Goal: Task Accomplishment & Management: Manage account settings

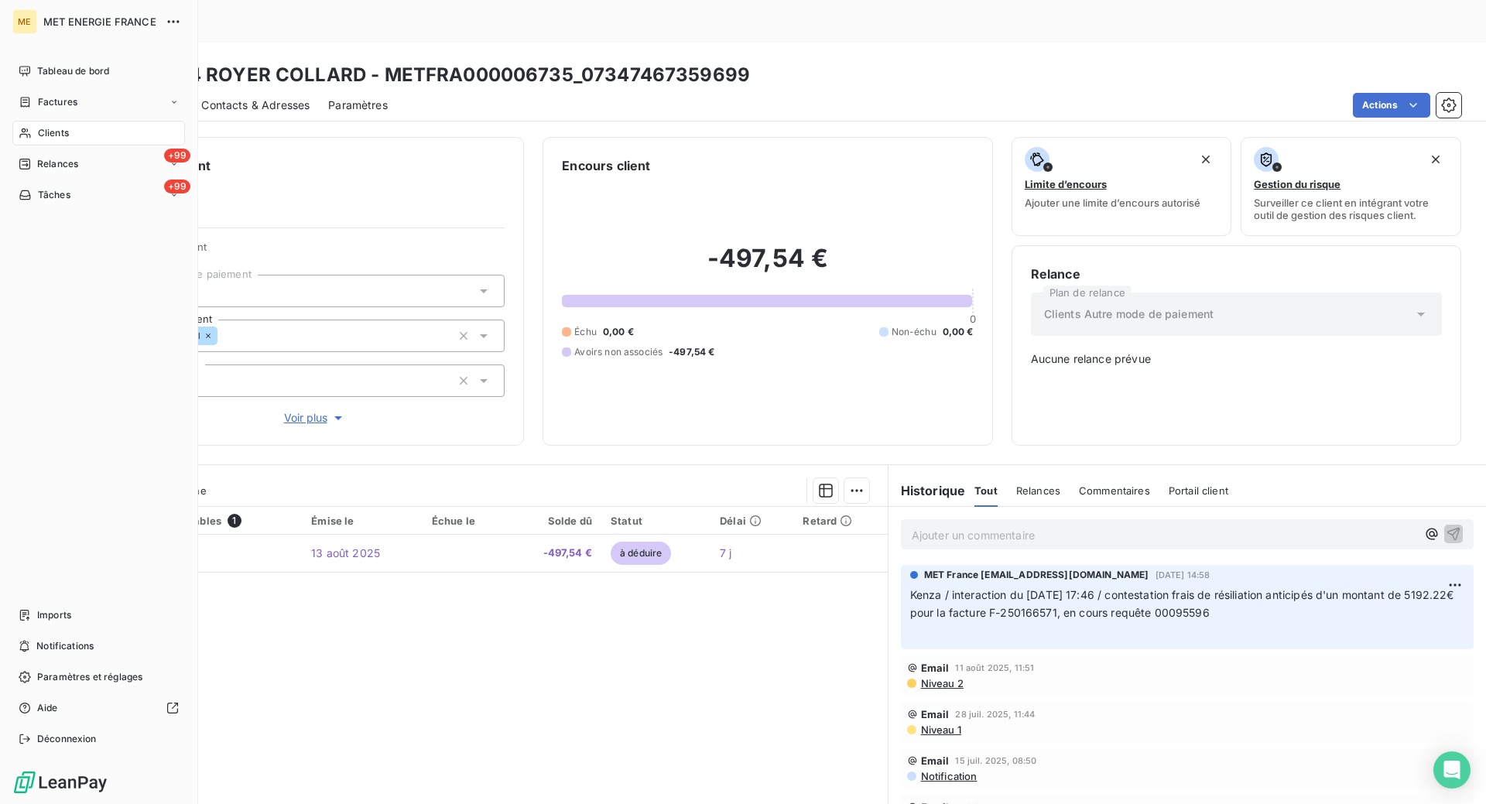
scroll to position [3, 0]
click at [28, 127] on icon at bounding box center [25, 133] width 13 height 12
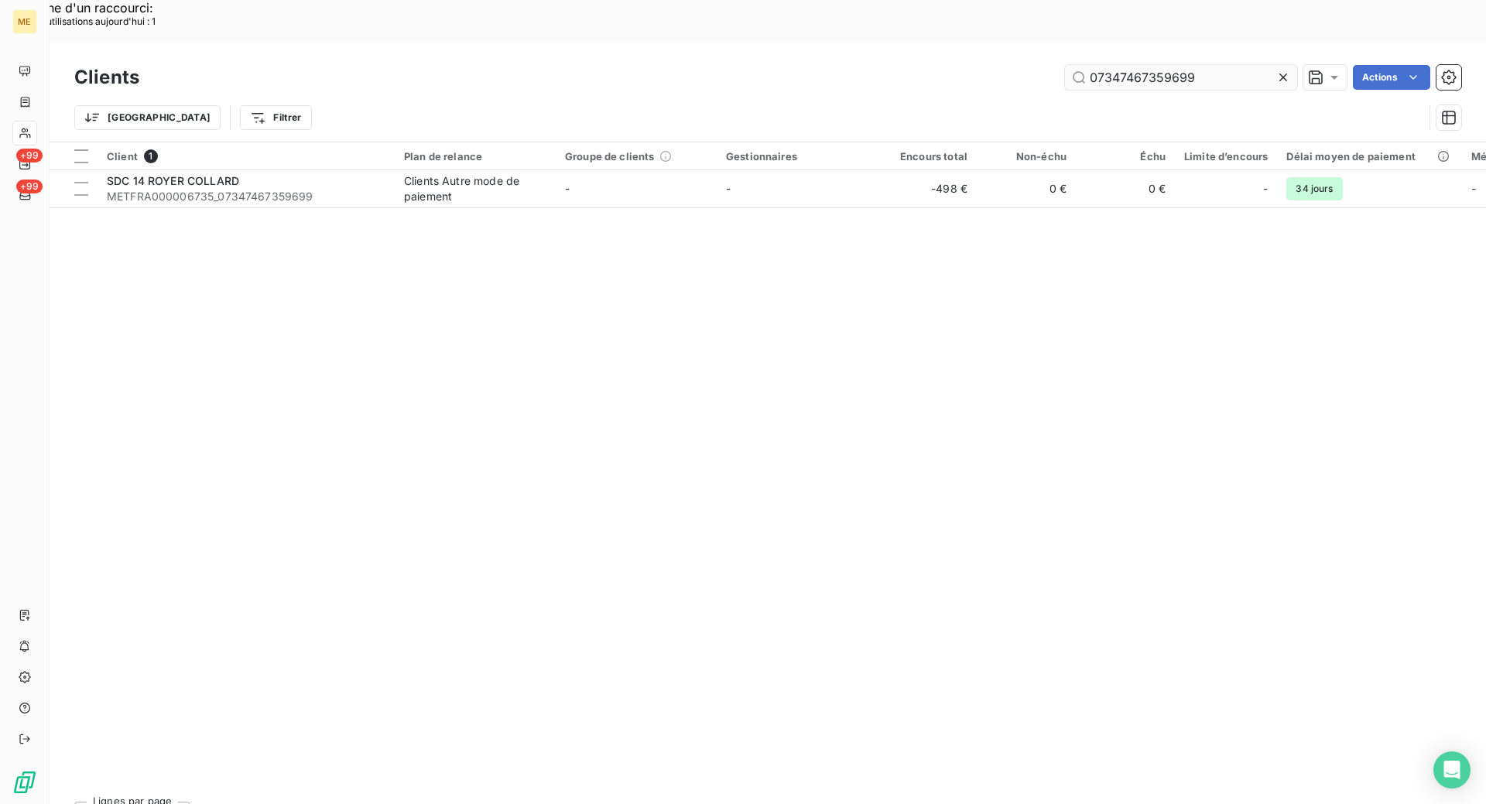
click at [1141, 65] on input "07347467359699" at bounding box center [1181, 77] width 232 height 25
click at [1138, 65] on input "07347467359699" at bounding box center [1181, 77] width 232 height 25
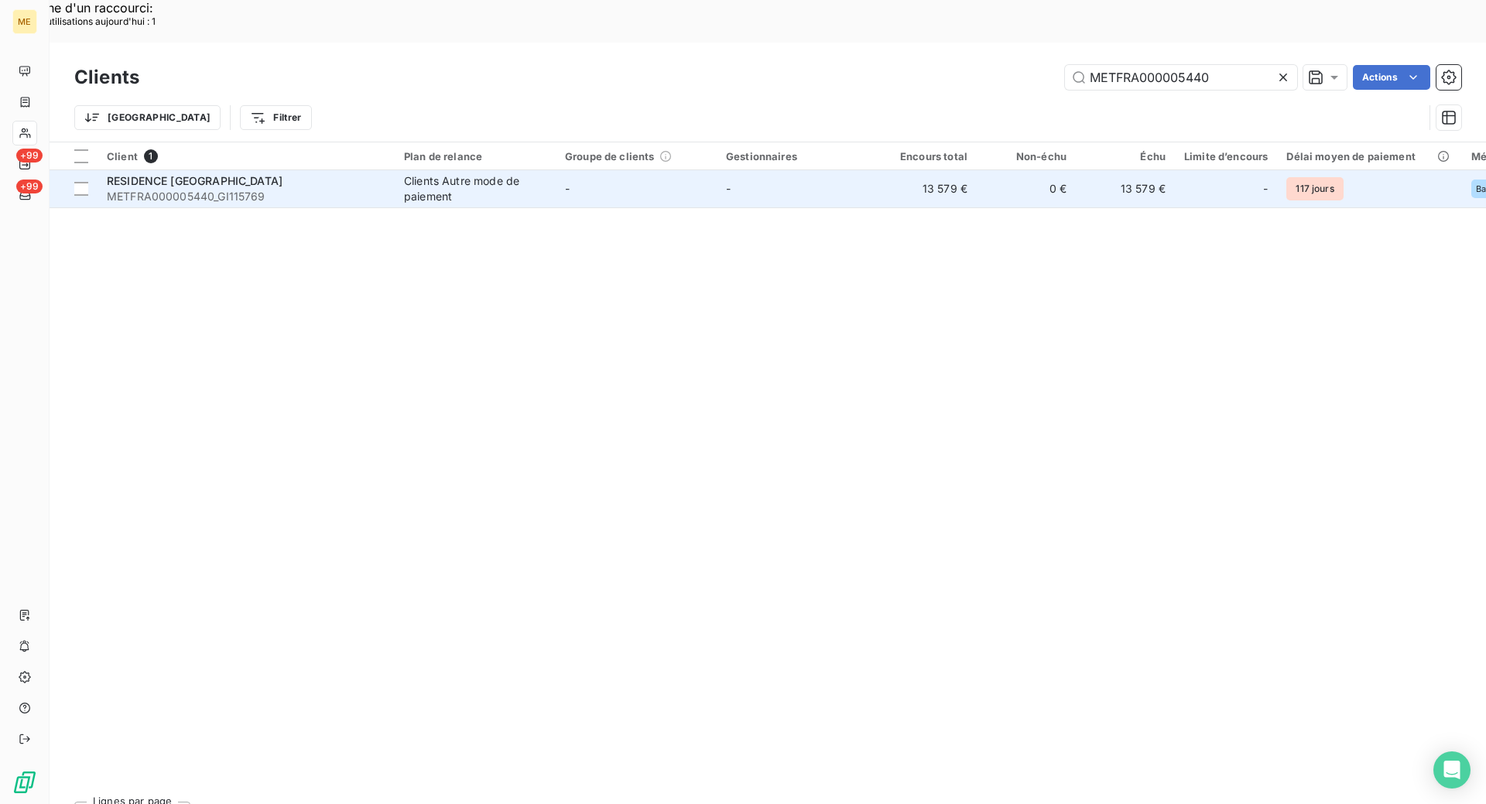
type input "METFRA000005440"
click at [298, 189] on span "METFRA000005440_GI115769" at bounding box center [246, 196] width 279 height 15
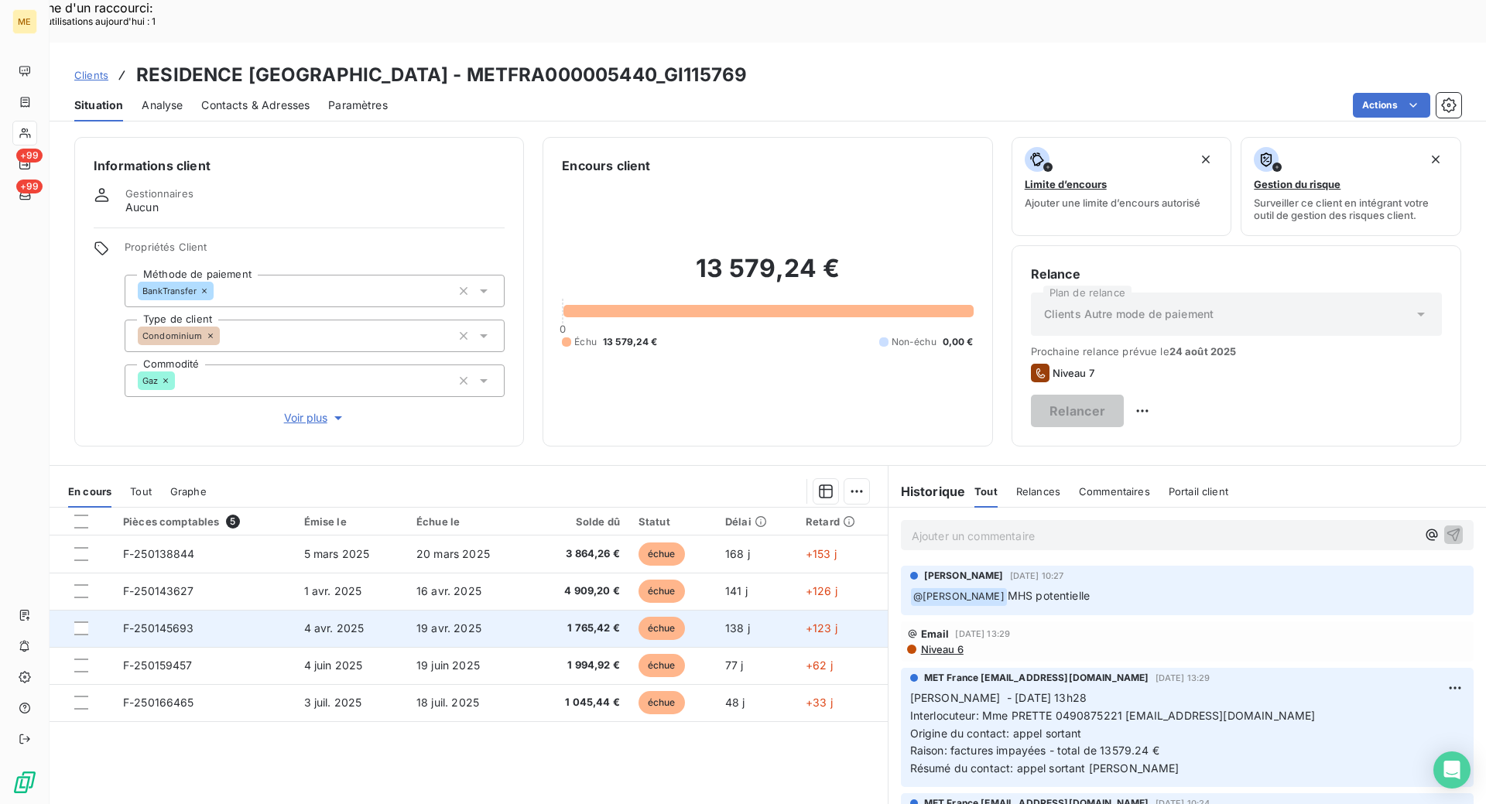
scroll to position [77, 0]
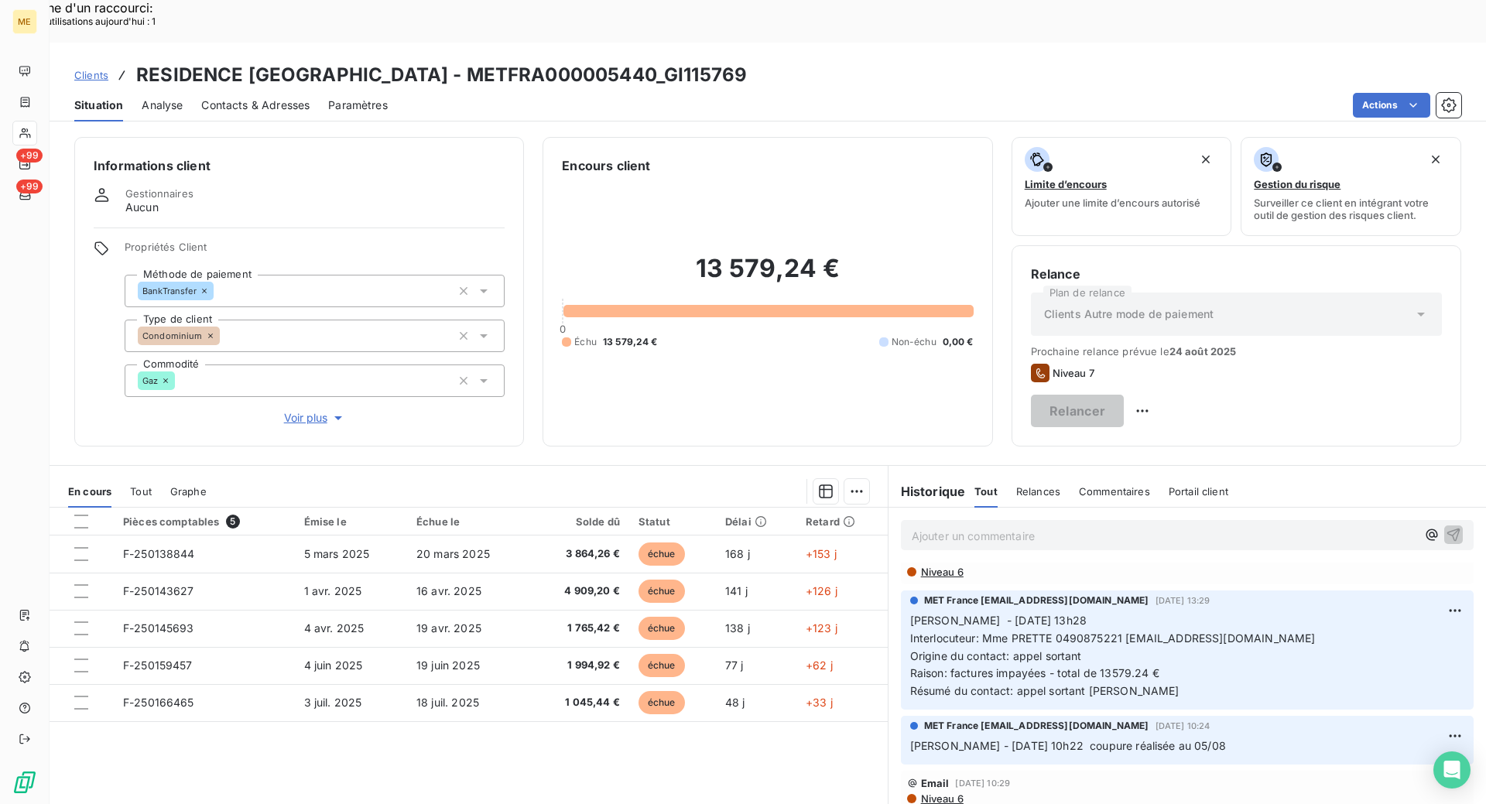
click at [946, 526] on p "Ajouter un commentaire ﻿" at bounding box center [1164, 535] width 505 height 19
click at [1037, 526] on p "Ajouter un commentaire ﻿" at bounding box center [1164, 535] width 505 height 19
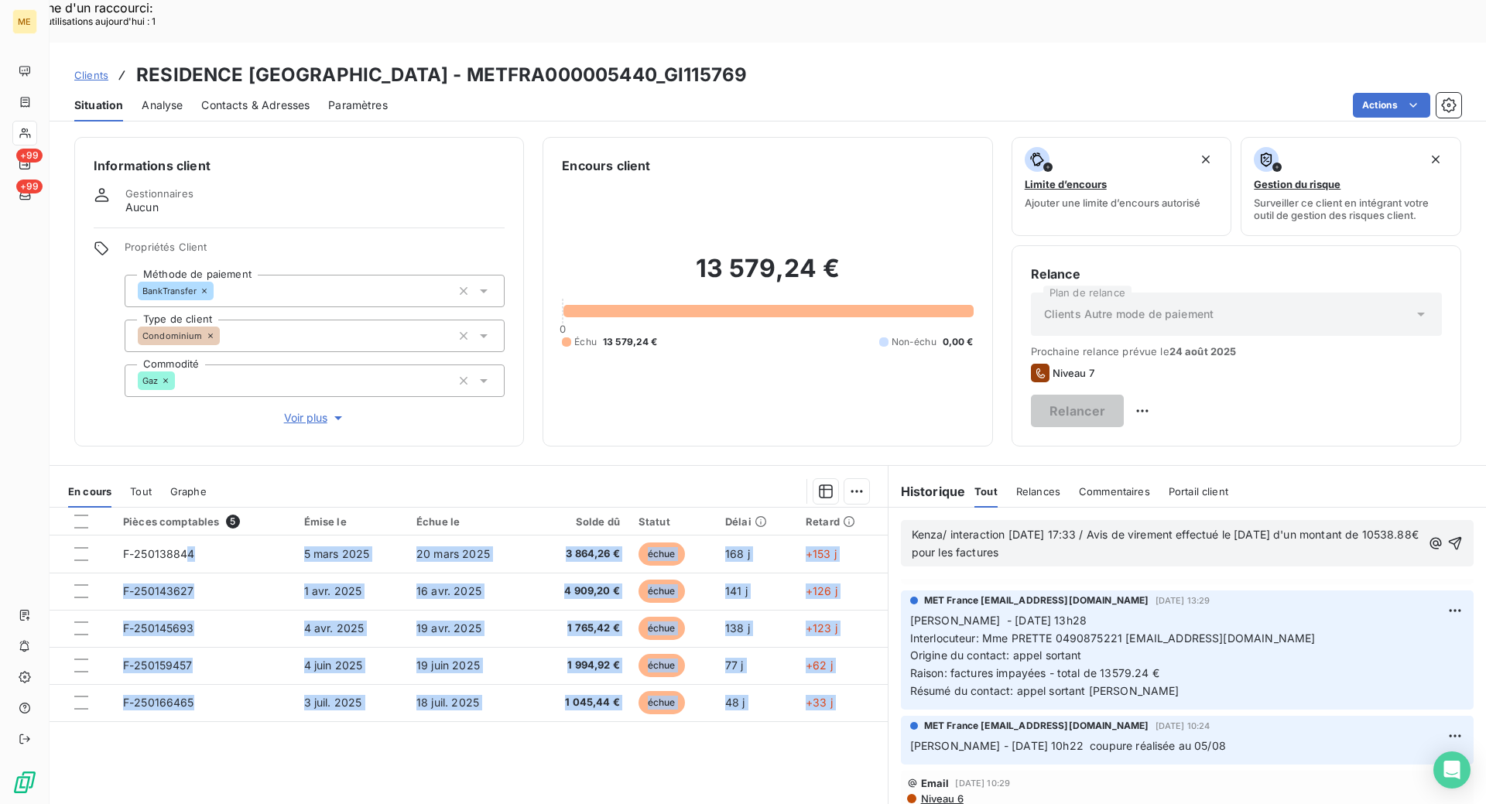
scroll to position [5, 0]
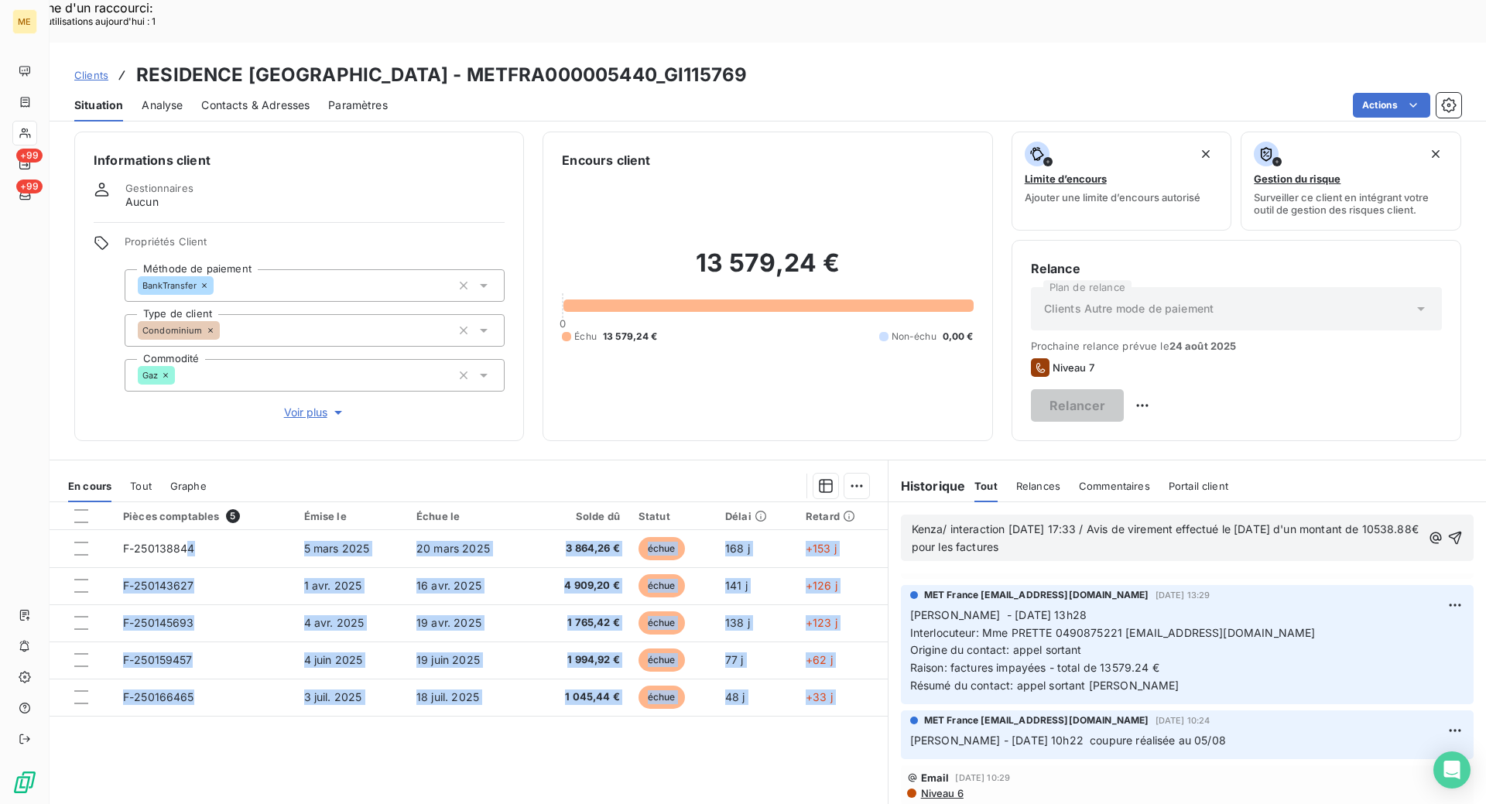
drag, startPoint x: 186, startPoint y: 520, endPoint x: 199, endPoint y: 752, distance: 232.5
click at [196, 757] on div "Pièces comptables 5 Émise le Échue le Solde dû Statut Délai Retard F-250138844 …" at bounding box center [469, 651] width 838 height 298
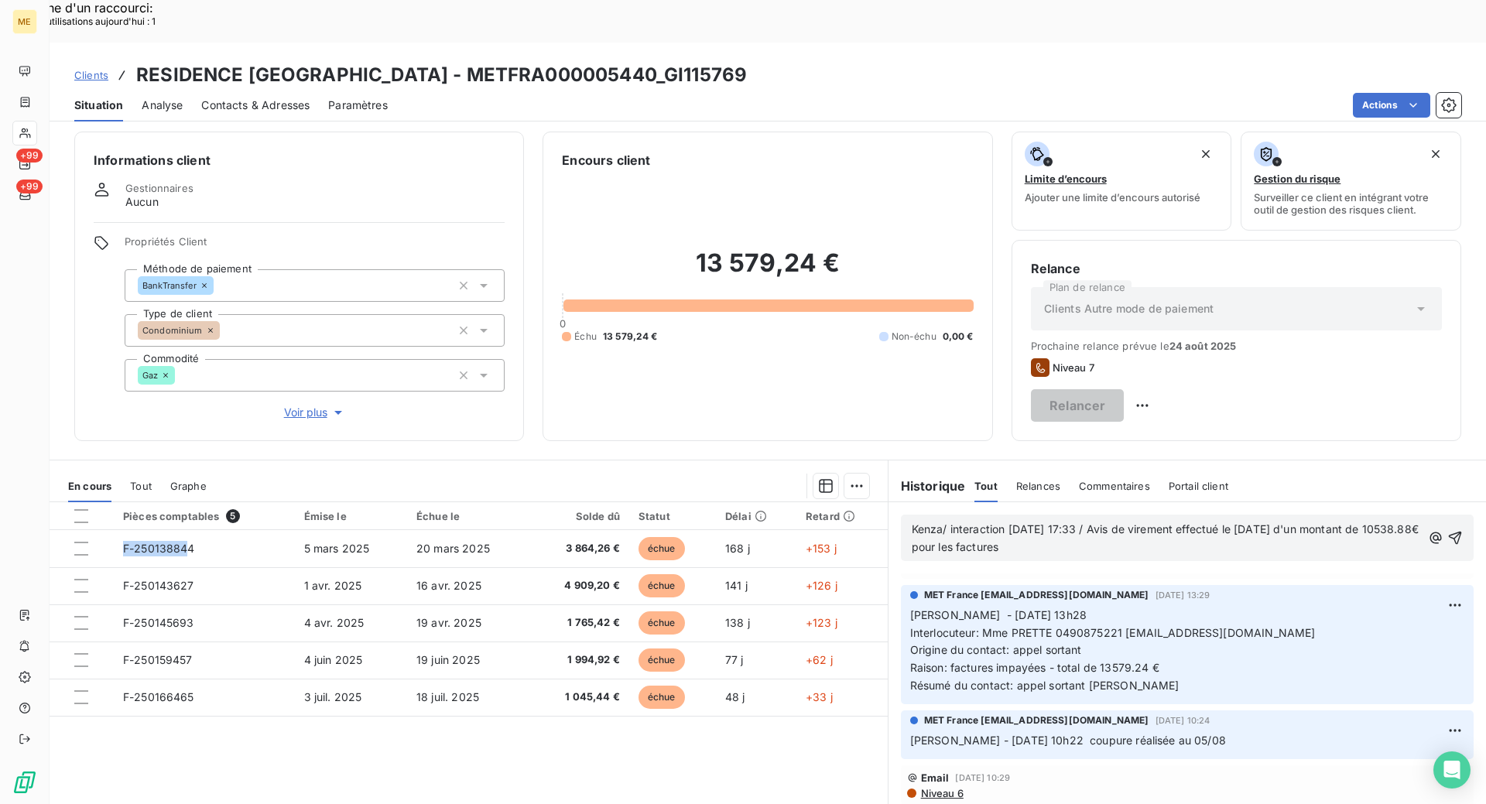
click at [244, 712] on div "Pièces comptables 5 Émise le Échue le Solde dû Statut Délai Retard F-250138844 …" at bounding box center [469, 651] width 838 height 298
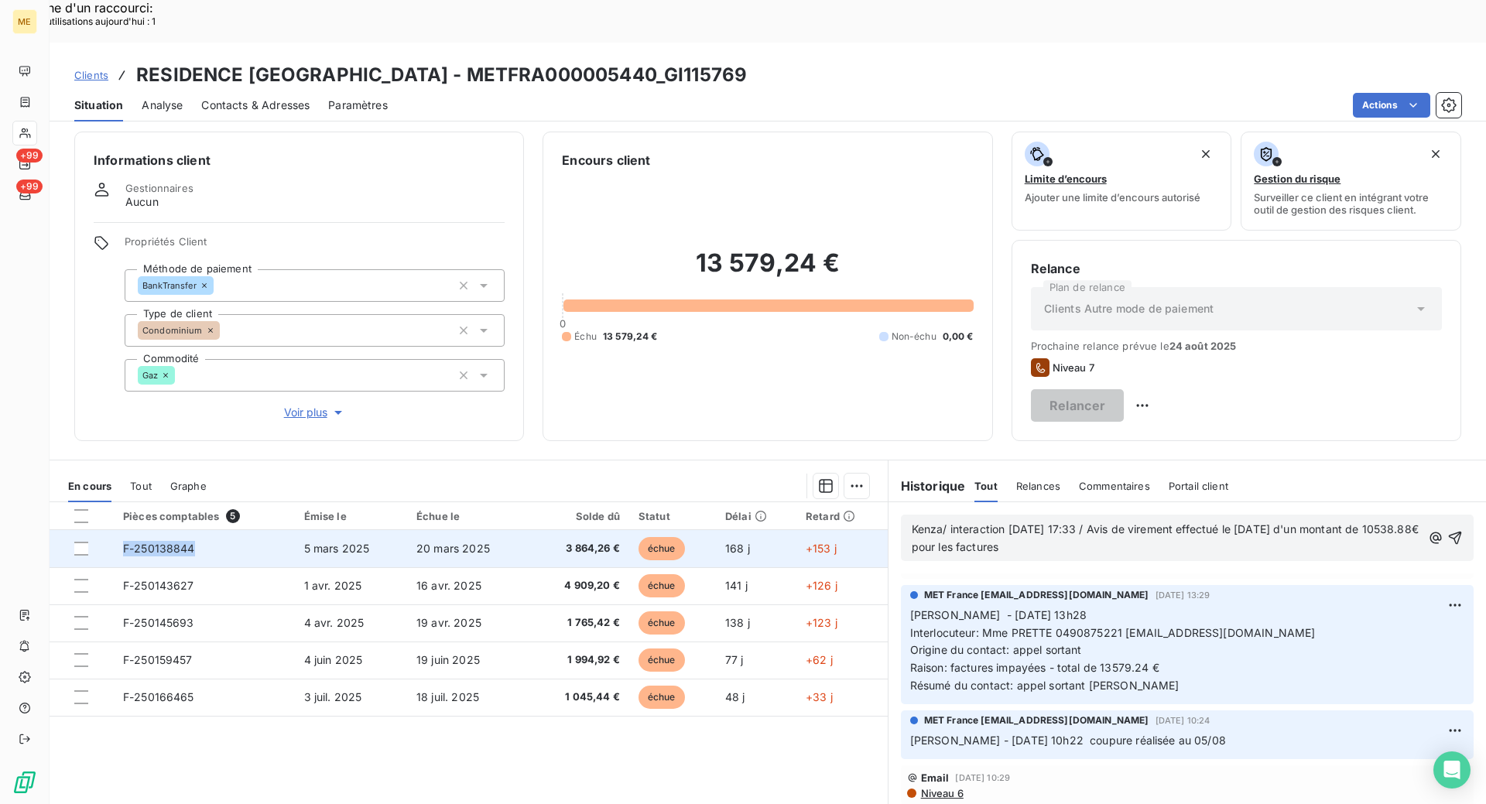
copy span "F-250138844"
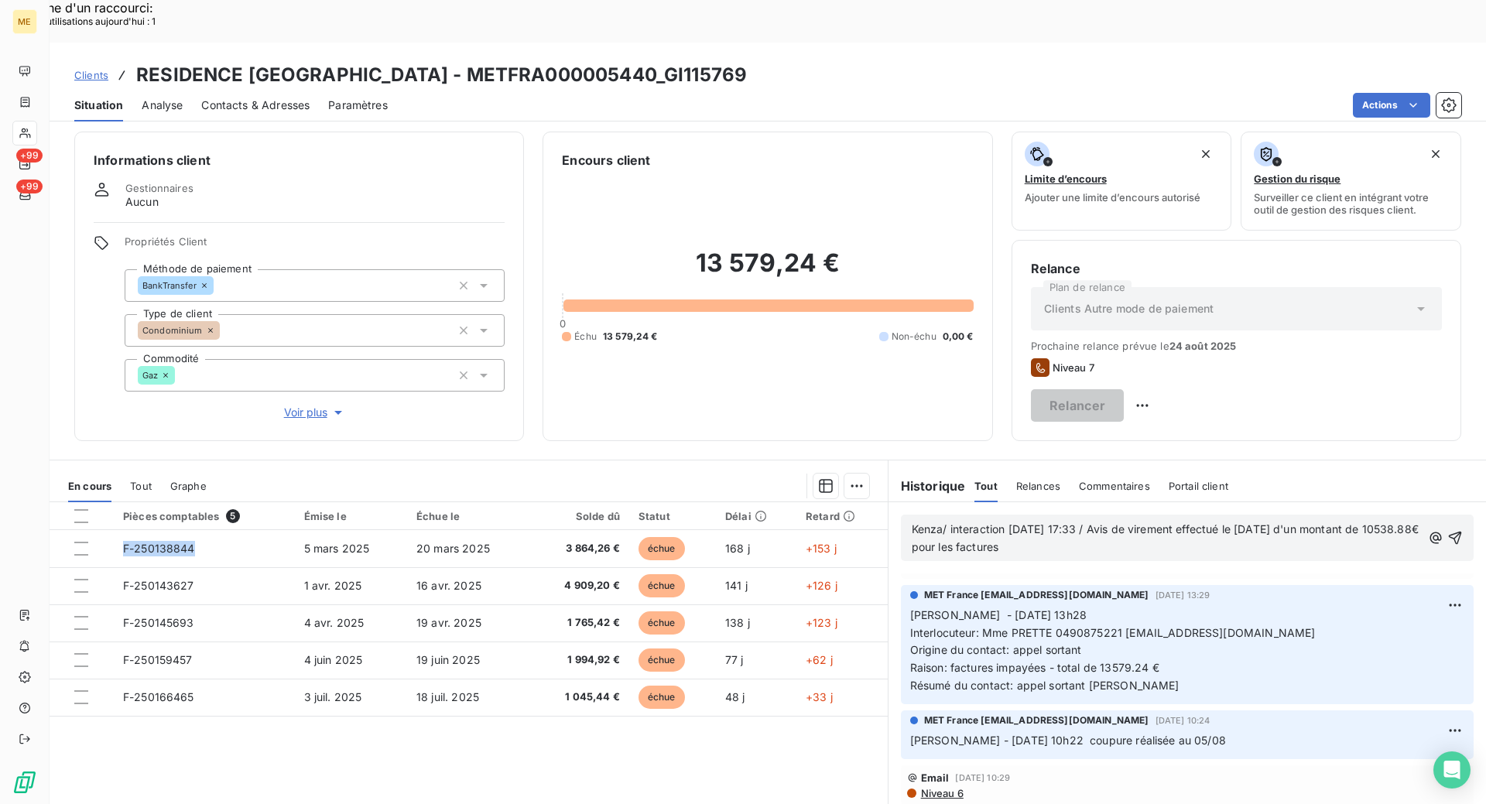
drag, startPoint x: 226, startPoint y: 510, endPoint x: 156, endPoint y: 693, distance: 195.4
click at [156, 693] on div "Pièces comptables 5 Émise le Échue le Solde dû Statut Délai Retard F-250138844 …" at bounding box center [469, 651] width 838 height 298
click at [1093, 521] on p "Kenza/ interaction [DATE] 17:33 / Avis de virement effectué le [DATE] d'un mont…" at bounding box center [1167, 539] width 510 height 36
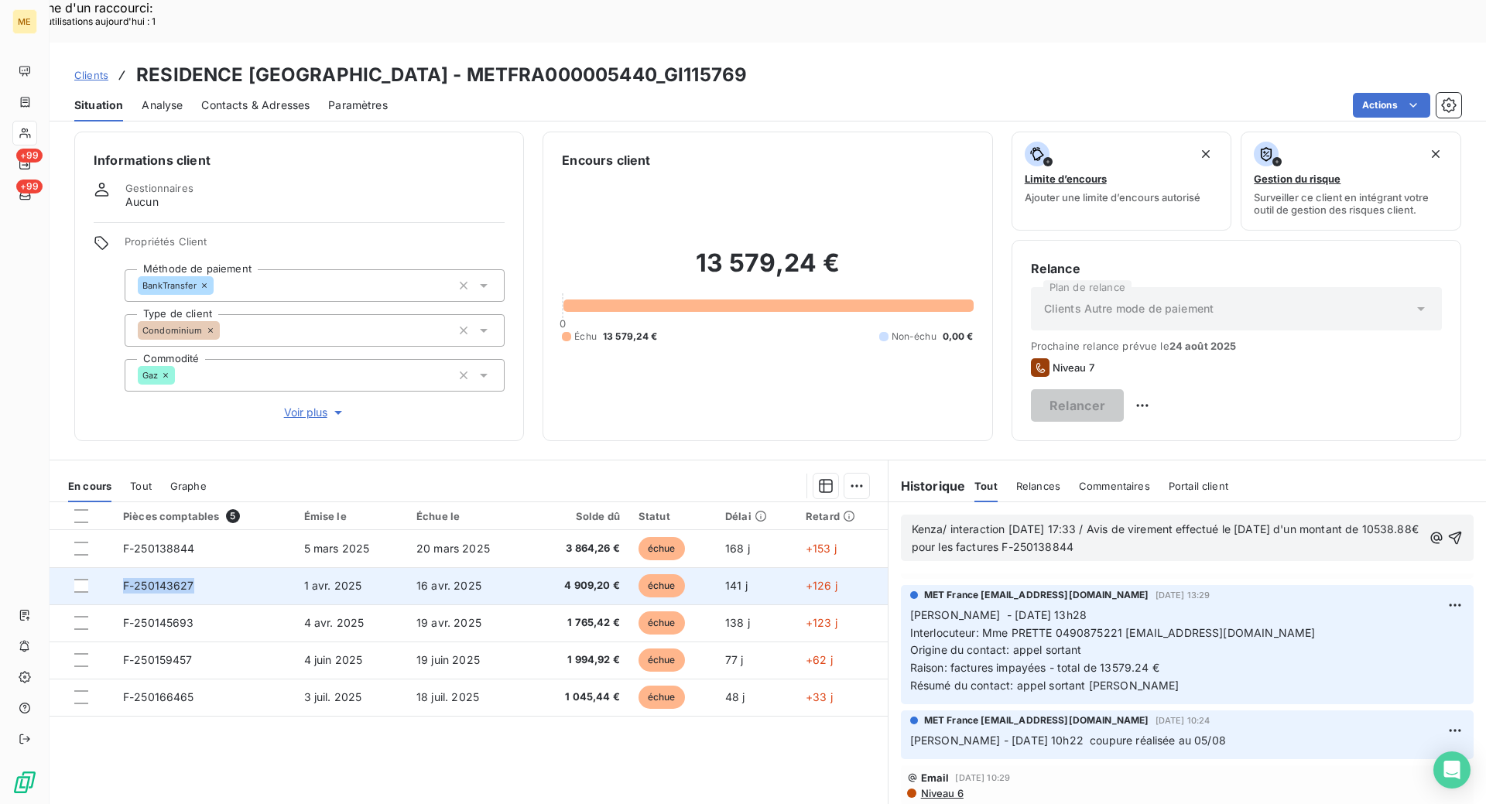
copy span "F-250143627"
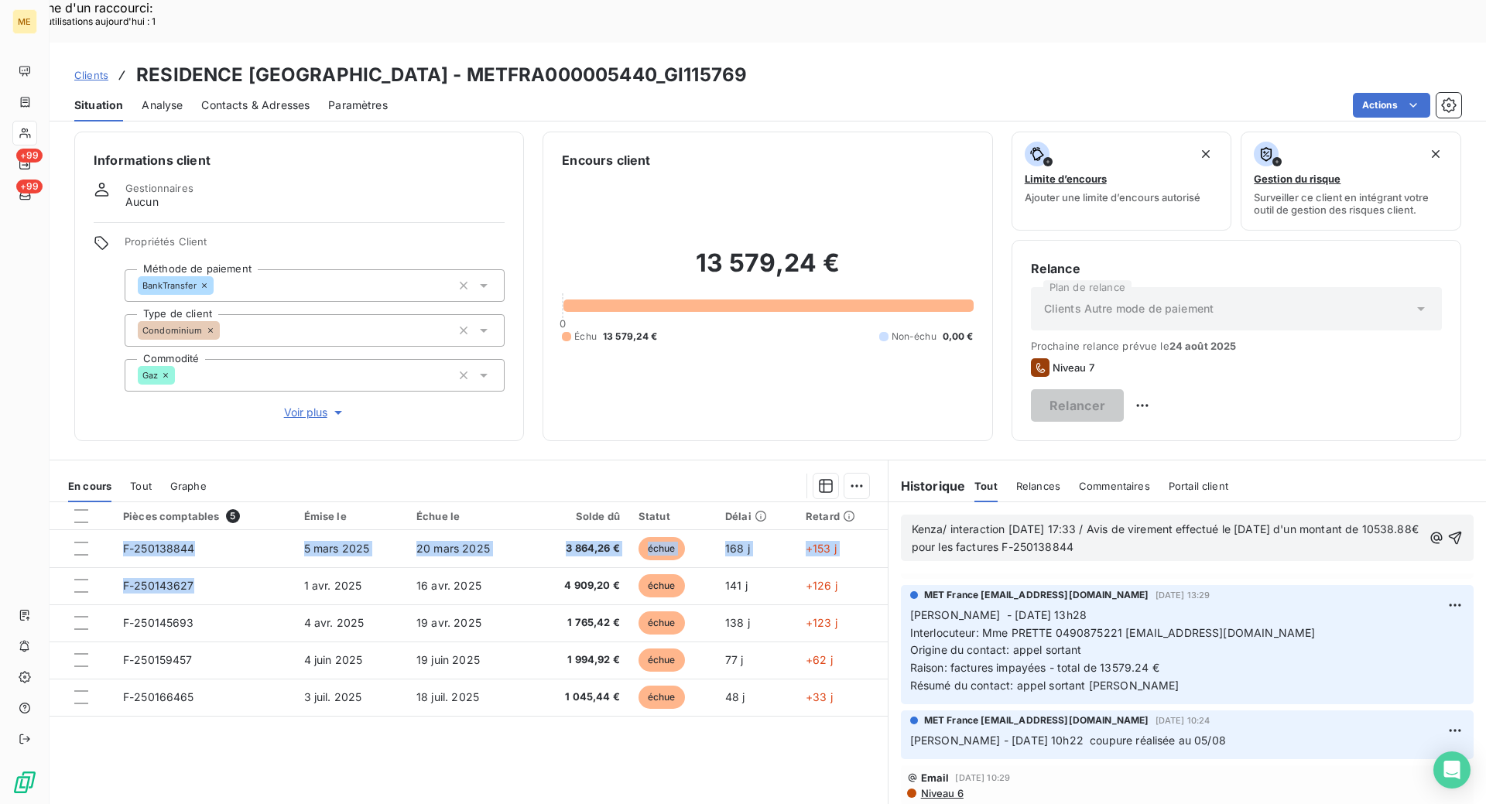
drag, startPoint x: 255, startPoint y: 552, endPoint x: 144, endPoint y: 705, distance: 188.8
click at [133, 712] on div "Pièces comptables 5 Émise le Échue le Solde dû Statut Délai Retard F-250138844 …" at bounding box center [469, 651] width 838 height 298
click at [1158, 521] on p "Kenza/ interaction [DATE] 17:33 / Avis de virement effectué le [DATE] d'un mont…" at bounding box center [1167, 539] width 511 height 36
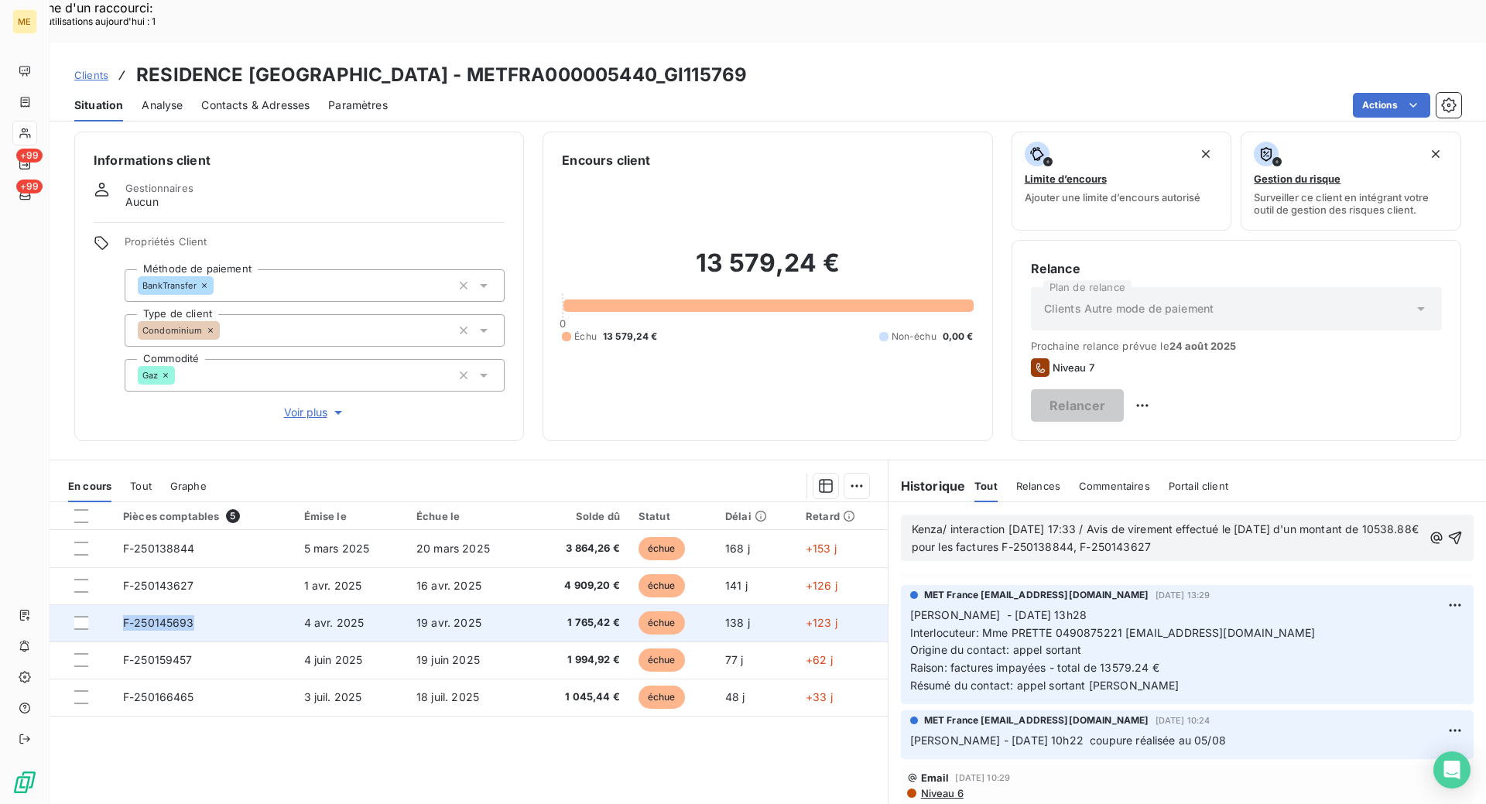
copy tr "F-250145693"
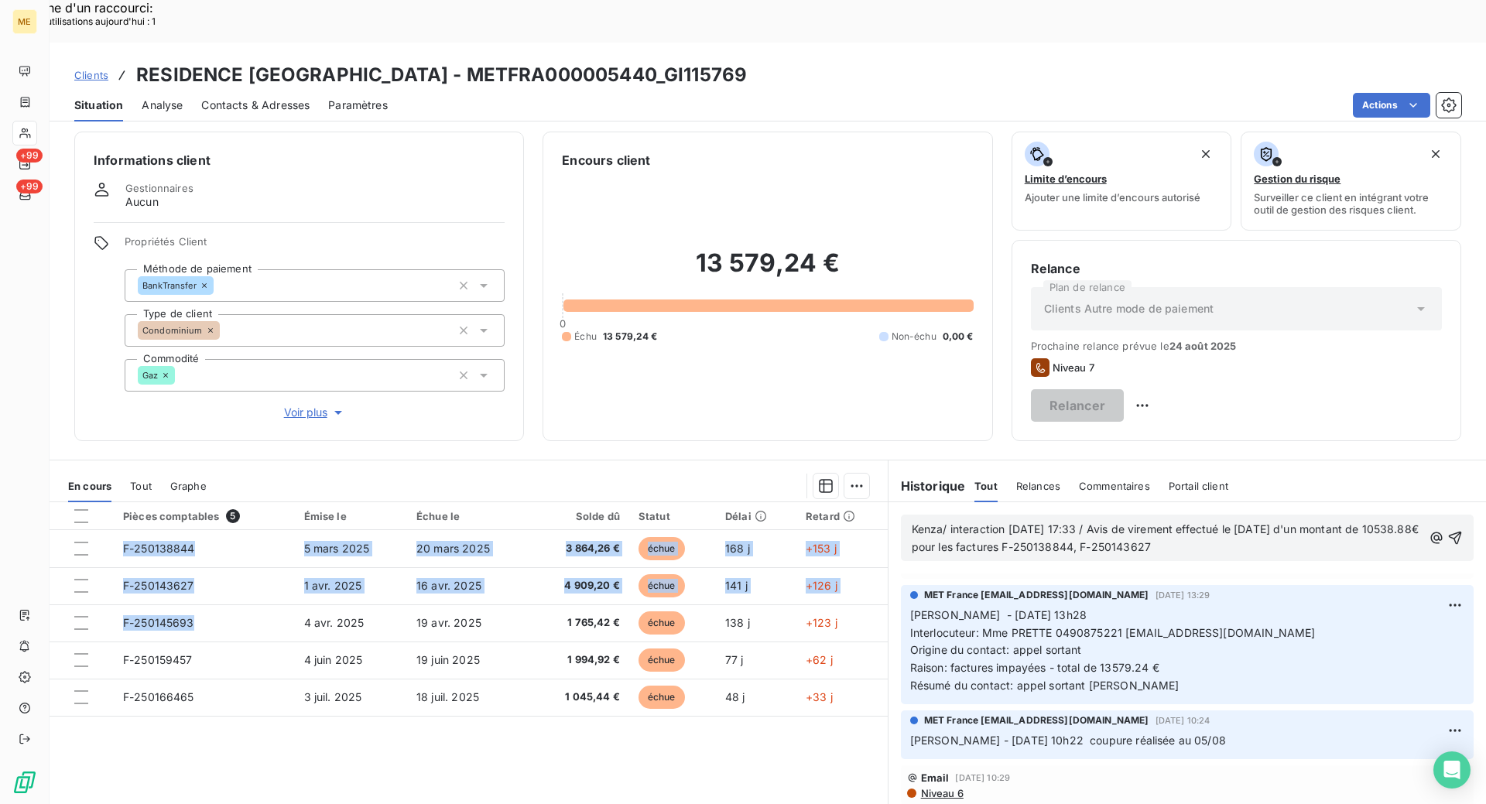
drag, startPoint x: 203, startPoint y: 587, endPoint x: 101, endPoint y: 732, distance: 177.1
click at [101, 732] on div "Pièces comptables 5 Émise le Échue le Solde dû Statut Délai Retard F-250138844 …" at bounding box center [469, 651] width 838 height 298
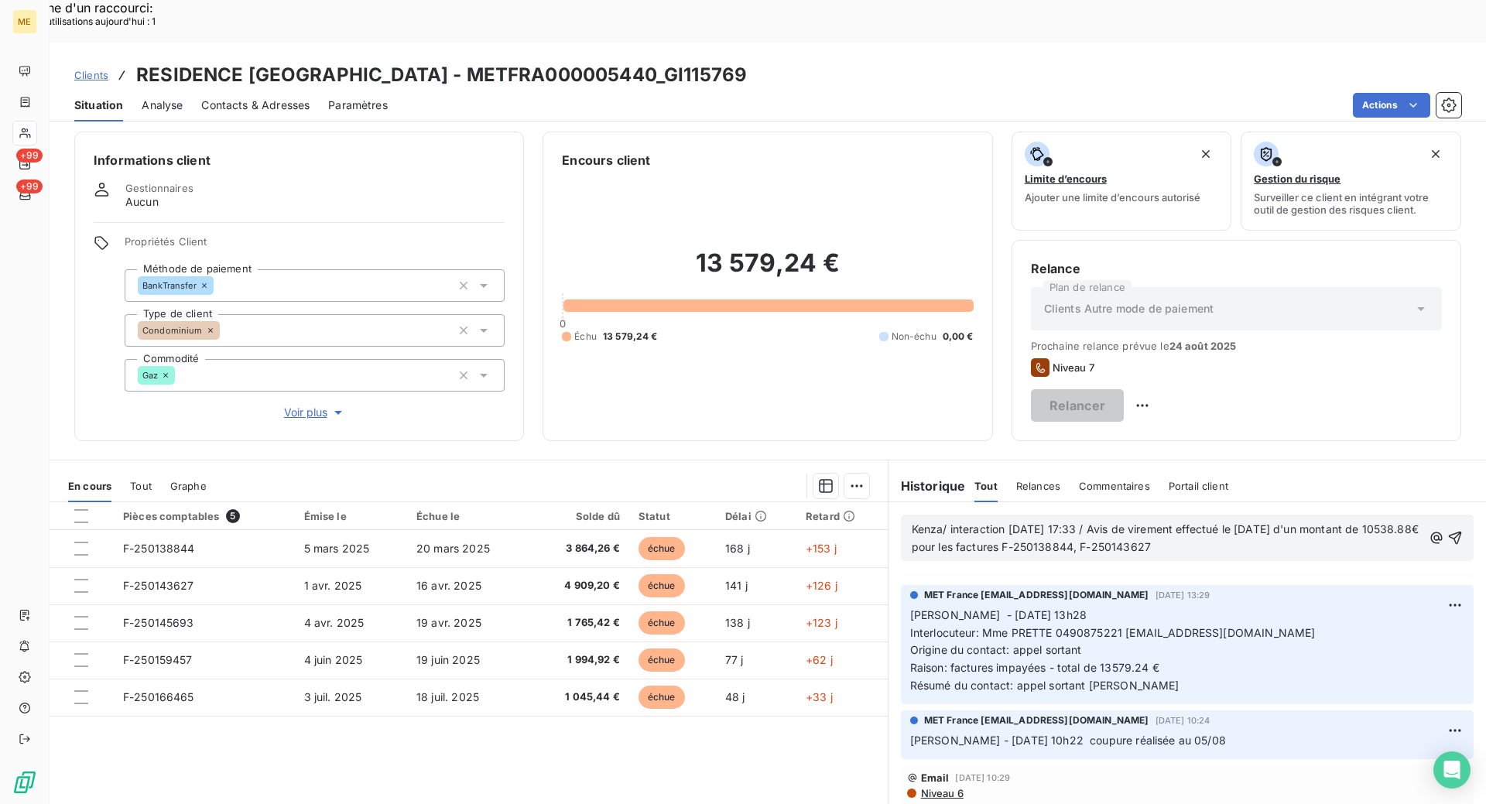
click at [1243, 521] on p "Kenza/ interaction [DATE] 17:33 / Avis de virement effectué le [DATE] d'un mont…" at bounding box center [1167, 539] width 511 height 36
click at [1247, 522] on span "Kenza/ interaction [DATE] 17:33 / Avis de virement effectué le [DATE] d'un mont…" at bounding box center [1167, 537] width 510 height 31
copy span "Kenza/ interaction [DATE] 17:33 / Avis de virement effectué le [DATE] d'un mont…"
drag, startPoint x: 1314, startPoint y: 507, endPoint x: 904, endPoint y: 491, distance: 410.4
click at [912, 521] on p "Kenza/ interaction [DATE] 17:33 / Avis de virement effectué le [DATE] d'un mont…" at bounding box center [1167, 539] width 511 height 36
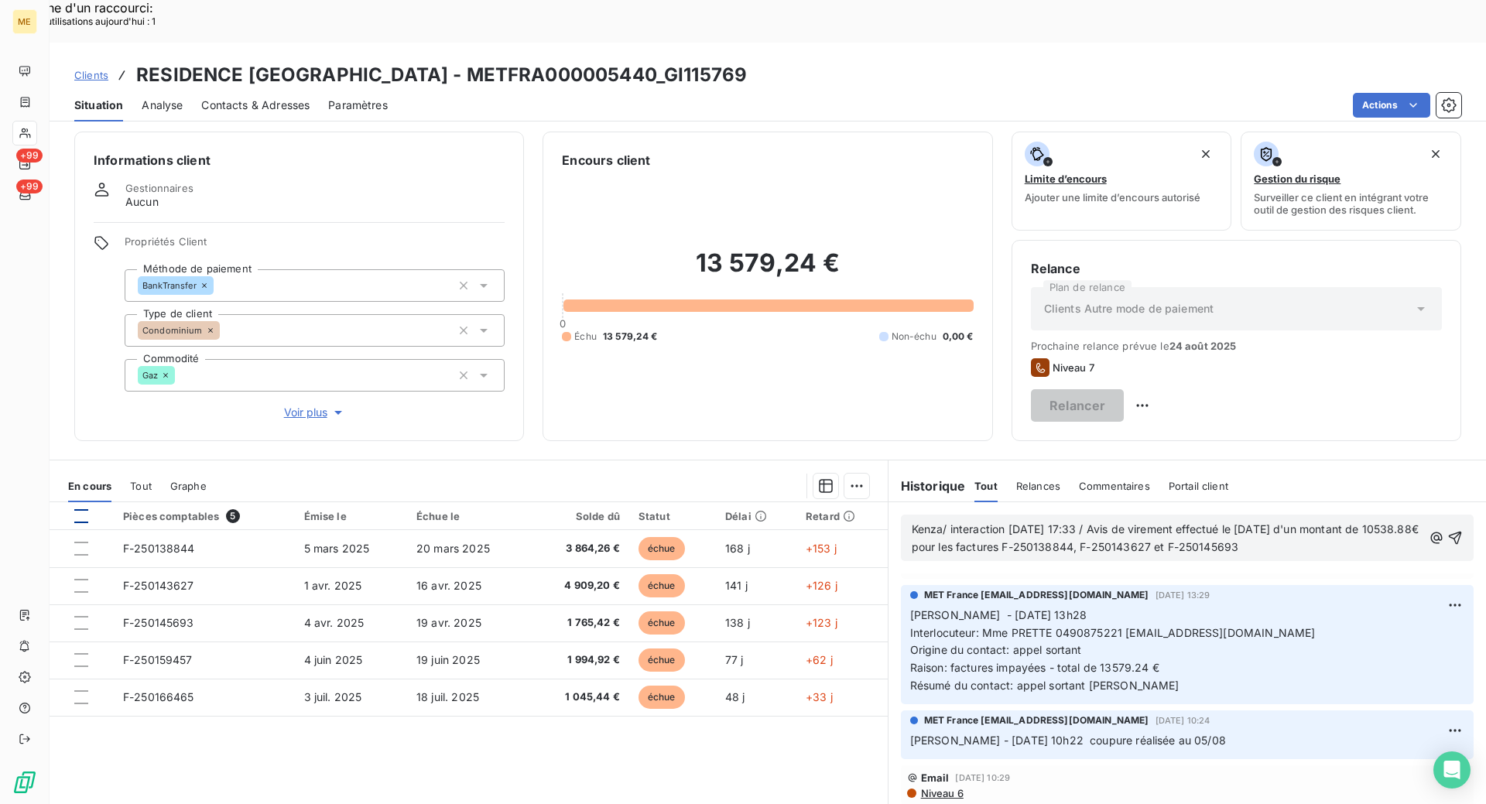
click at [77, 509] on div at bounding box center [81, 516] width 14 height 14
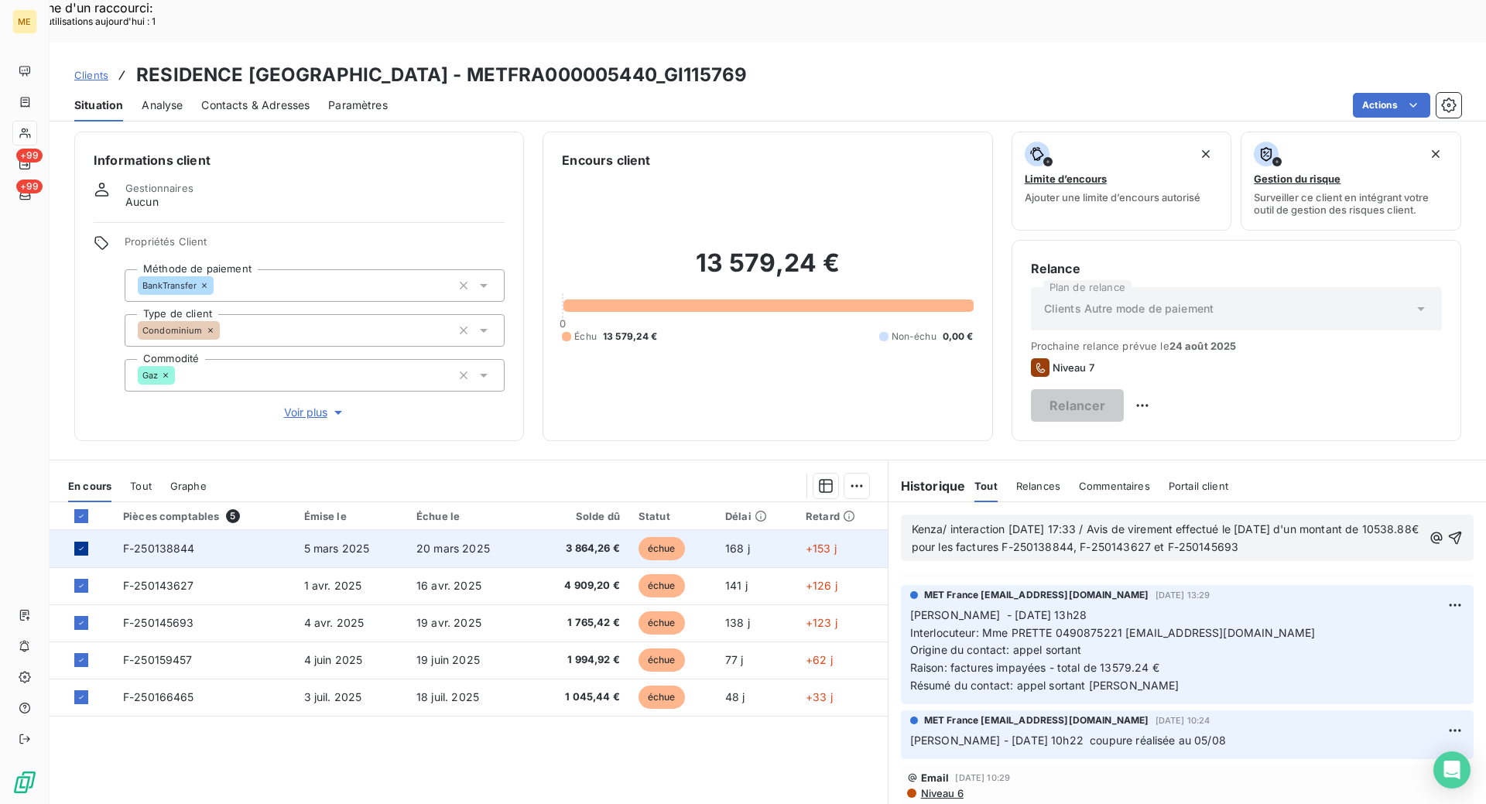
click at [77, 544] on icon at bounding box center [81, 548] width 9 height 9
click at [81, 502] on th at bounding box center [82, 516] width 64 height 28
click at [83, 509] on div at bounding box center [81, 516] width 14 height 14
click at [83, 511] on icon at bounding box center [81, 515] width 9 height 9
click at [85, 542] on div at bounding box center [81, 549] width 14 height 14
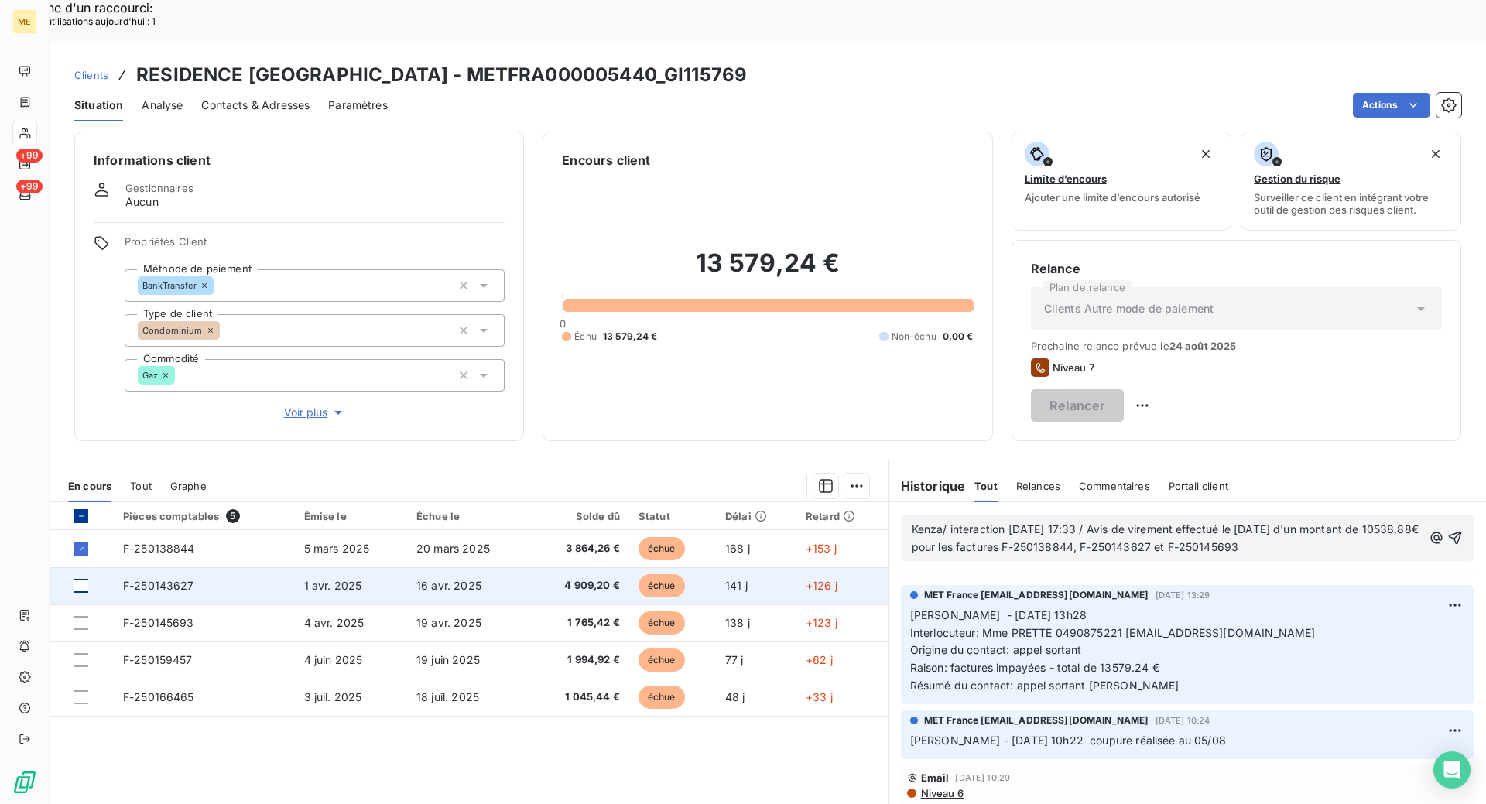
click at [84, 579] on div at bounding box center [81, 586] width 14 height 14
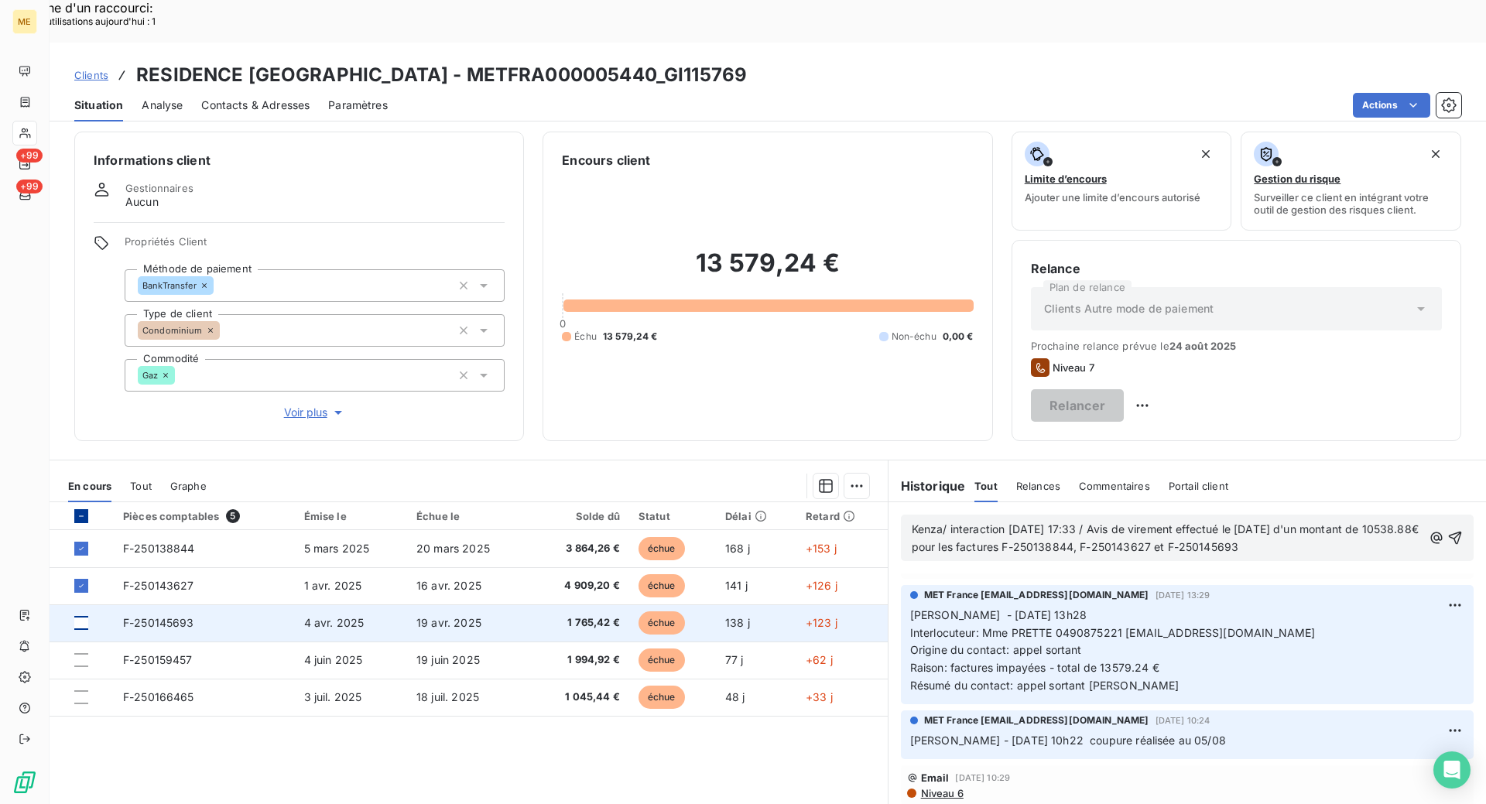
click at [79, 616] on div at bounding box center [81, 623] width 14 height 14
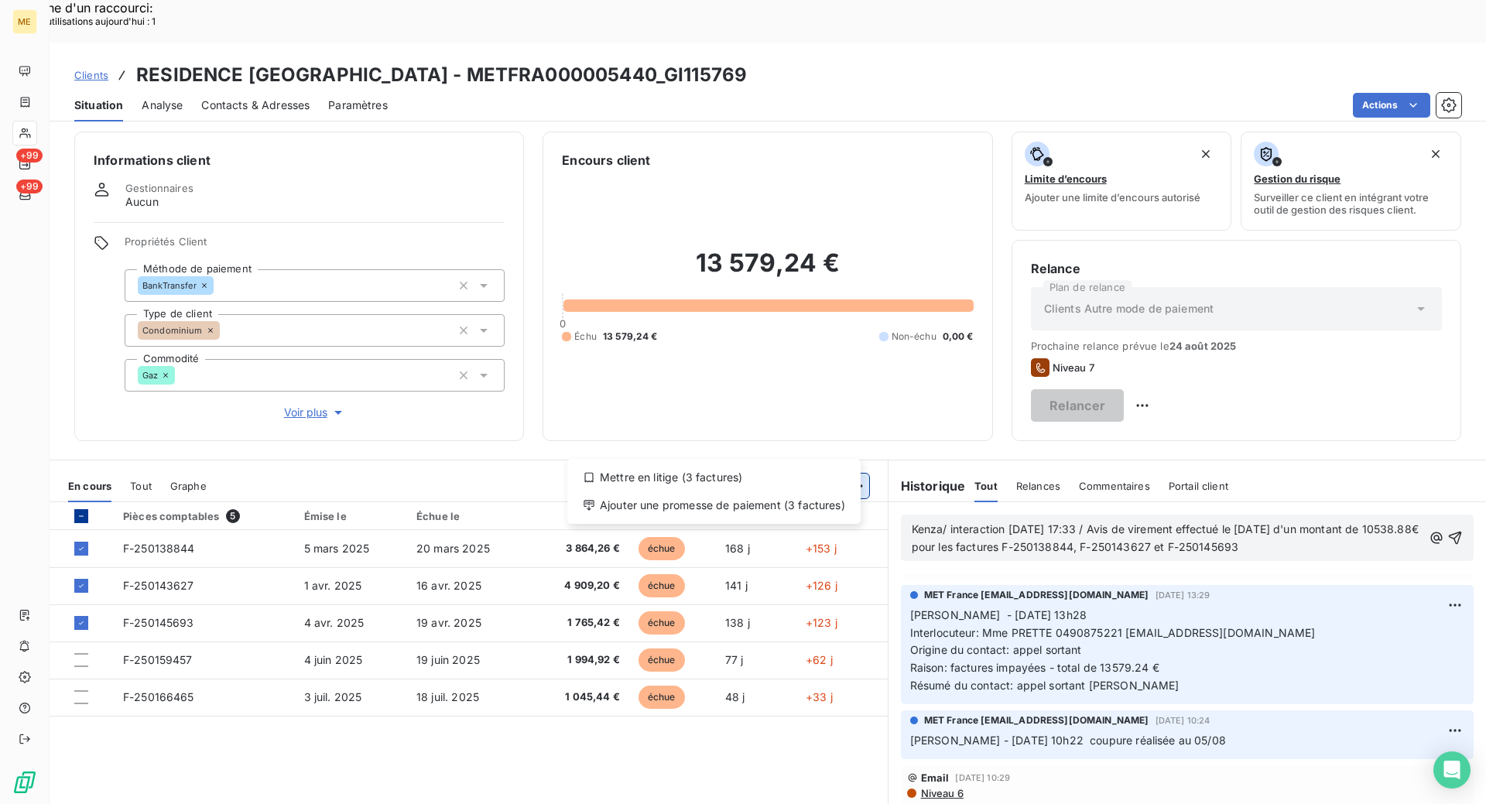
click at [788, 504] on div "Ajouter une promesse de paiement (3 factures)" at bounding box center [713, 505] width 281 height 25
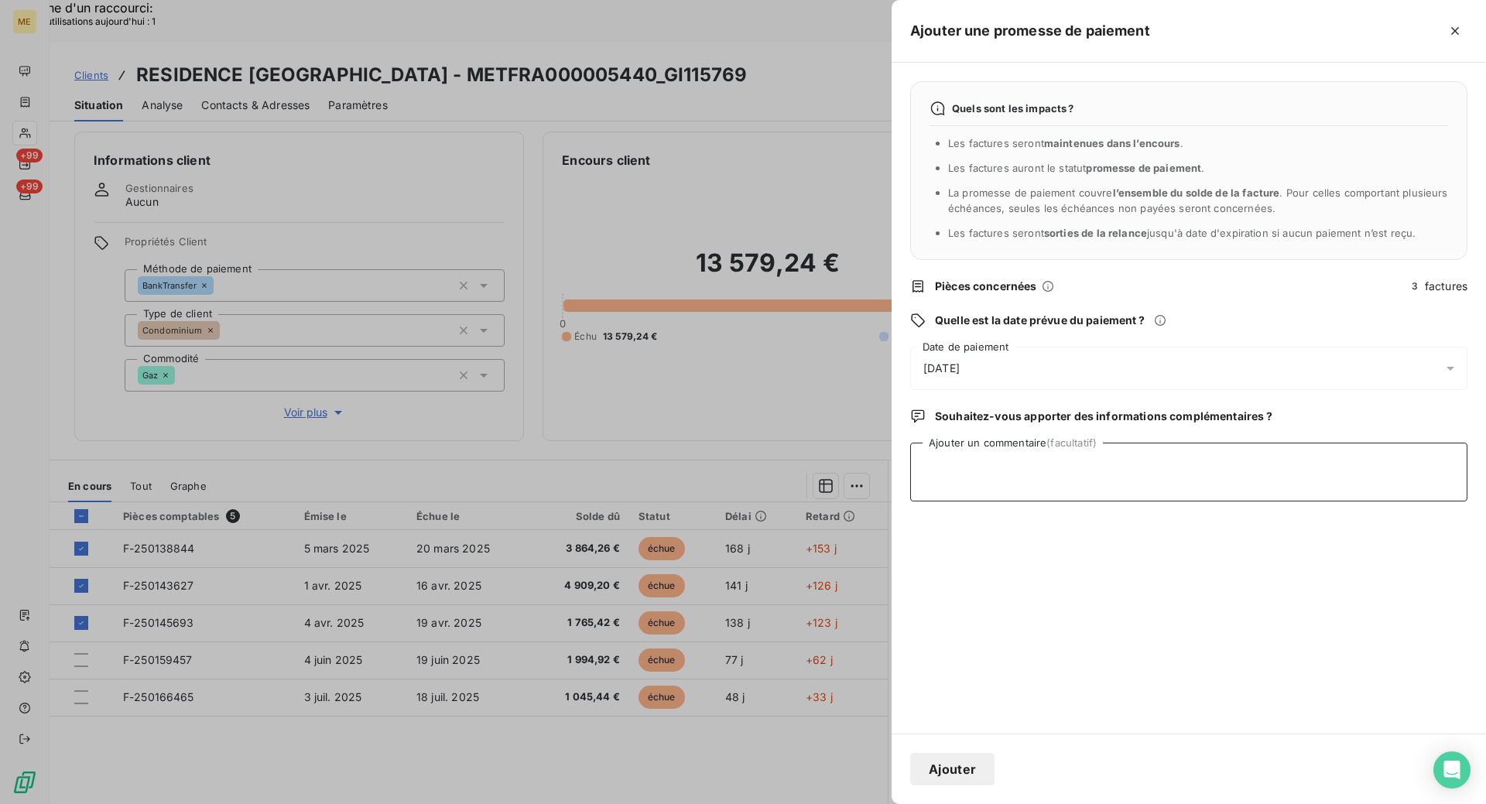
click at [986, 465] on textarea "Ajouter un commentaire (facultatif)" at bounding box center [1188, 472] width 557 height 59
paste textarea "Kenza/ interaction [DATE] 17:33 / Avis de virement effectué le [DATE] d'un mont…"
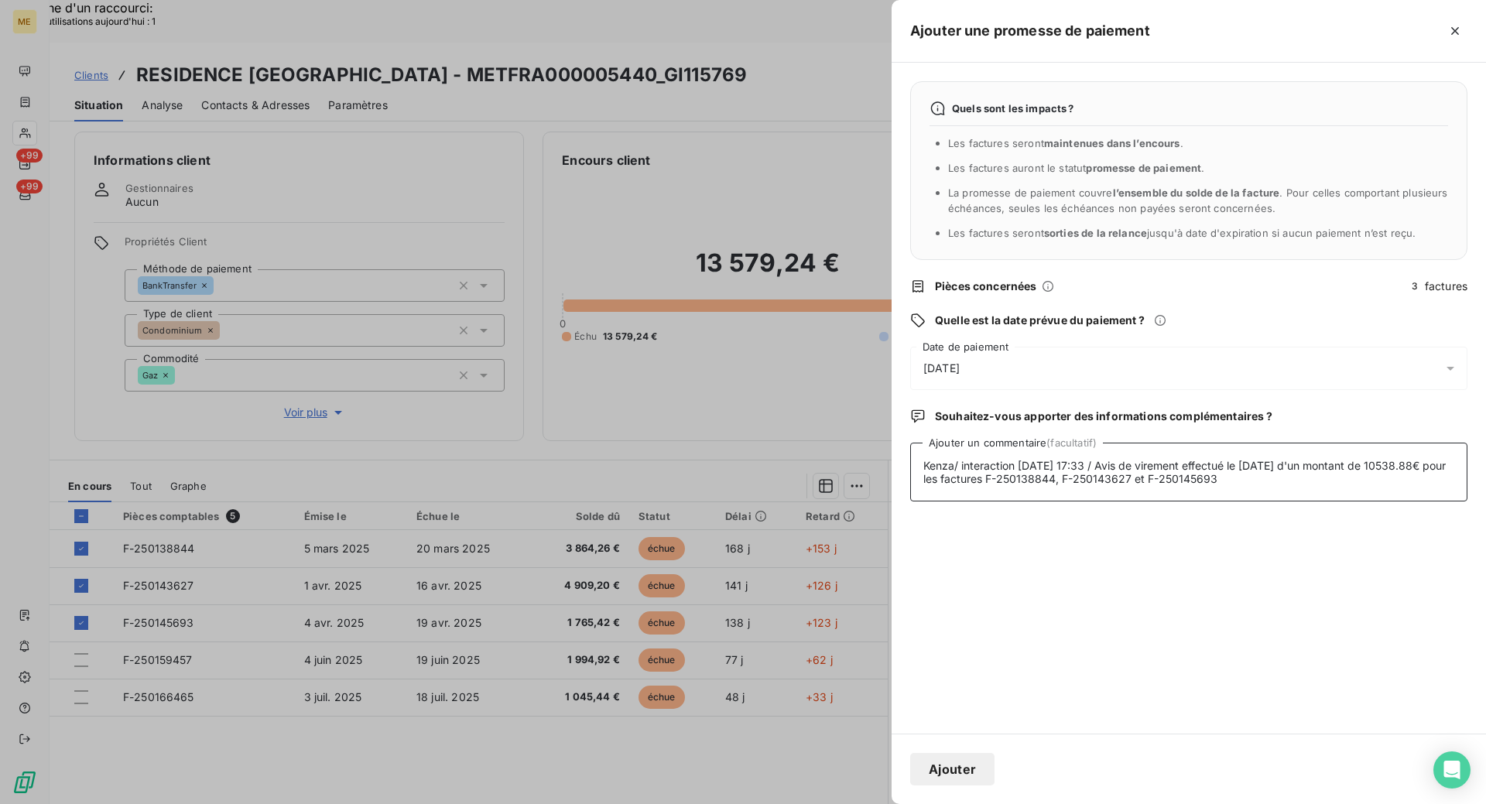
type textarea "Kenza/ interaction [DATE] 17:33 / Avis de virement effectué le [DATE] d'un mont…"
click at [1021, 375] on div "[DATE]" at bounding box center [1188, 368] width 557 height 43
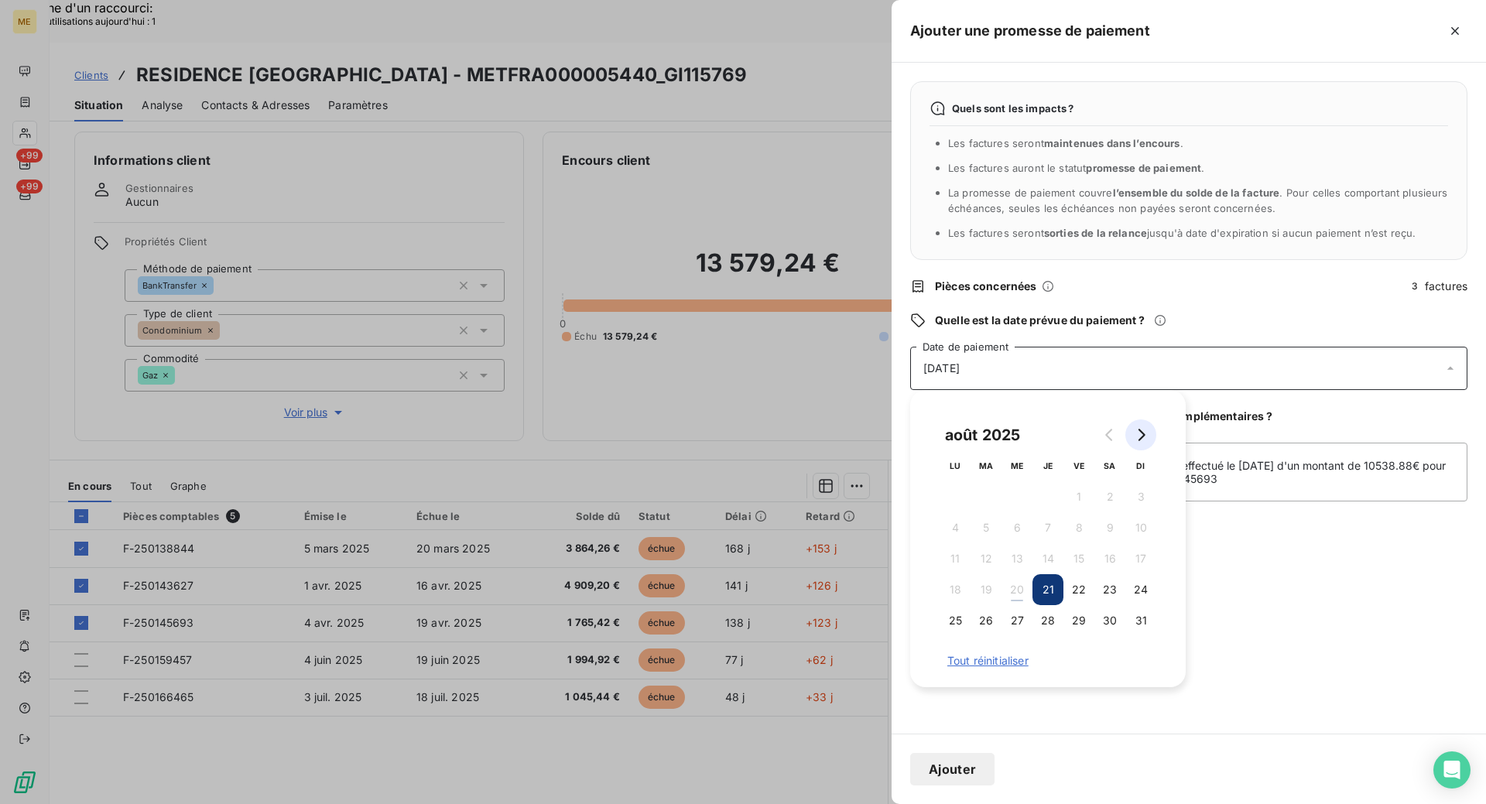
click at [1150, 437] on button "Go to next month" at bounding box center [1140, 434] width 31 height 31
click at [959, 505] on button "1" at bounding box center [954, 496] width 31 height 31
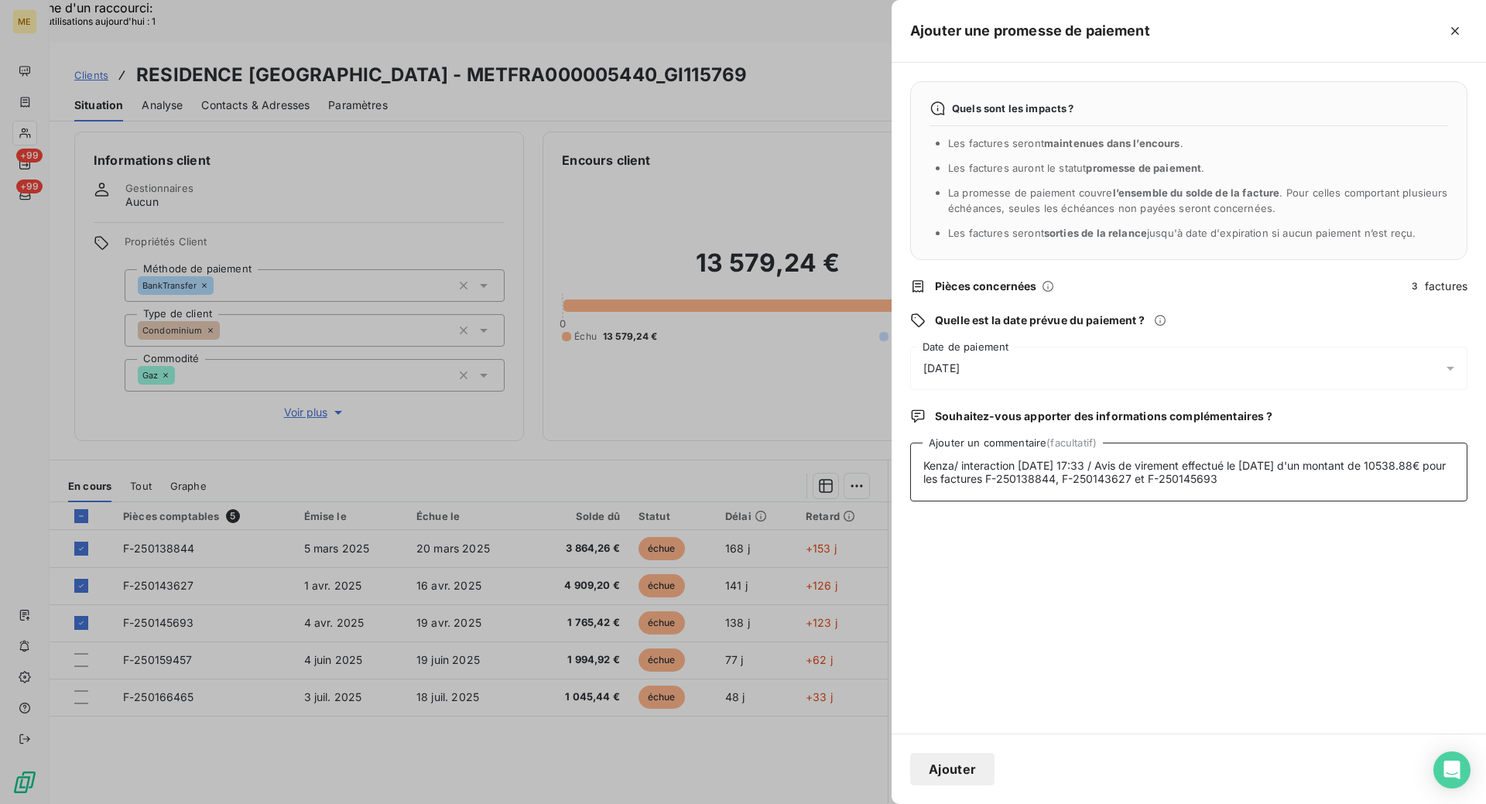
click at [1335, 486] on textarea "Kenza/ interaction [DATE] 17:33 / Avis de virement effectué le [DATE] d'un mont…" at bounding box center [1188, 472] width 557 height 59
click at [969, 768] on button "Ajouter" at bounding box center [952, 769] width 84 height 32
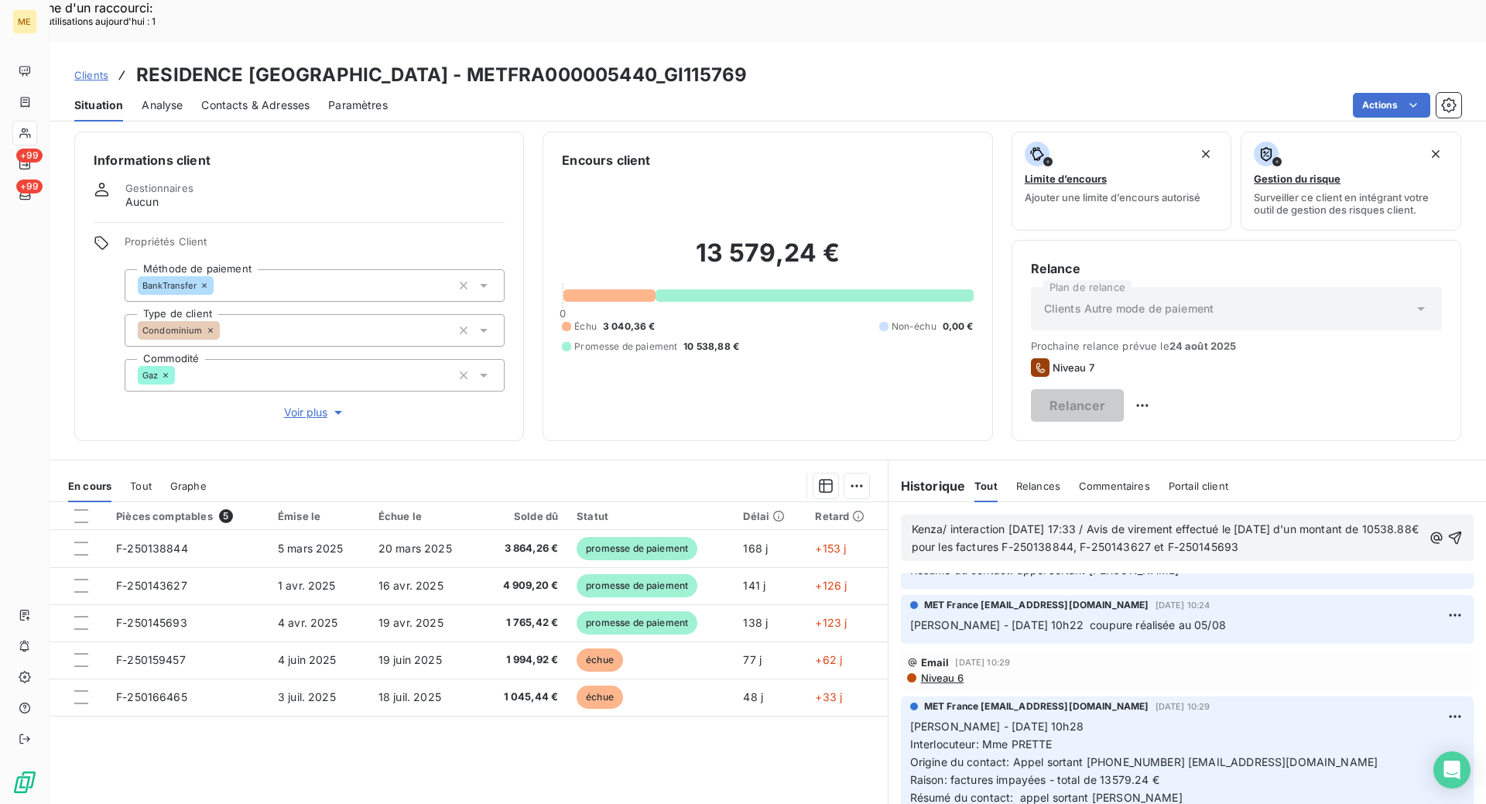
scroll to position [515, 0]
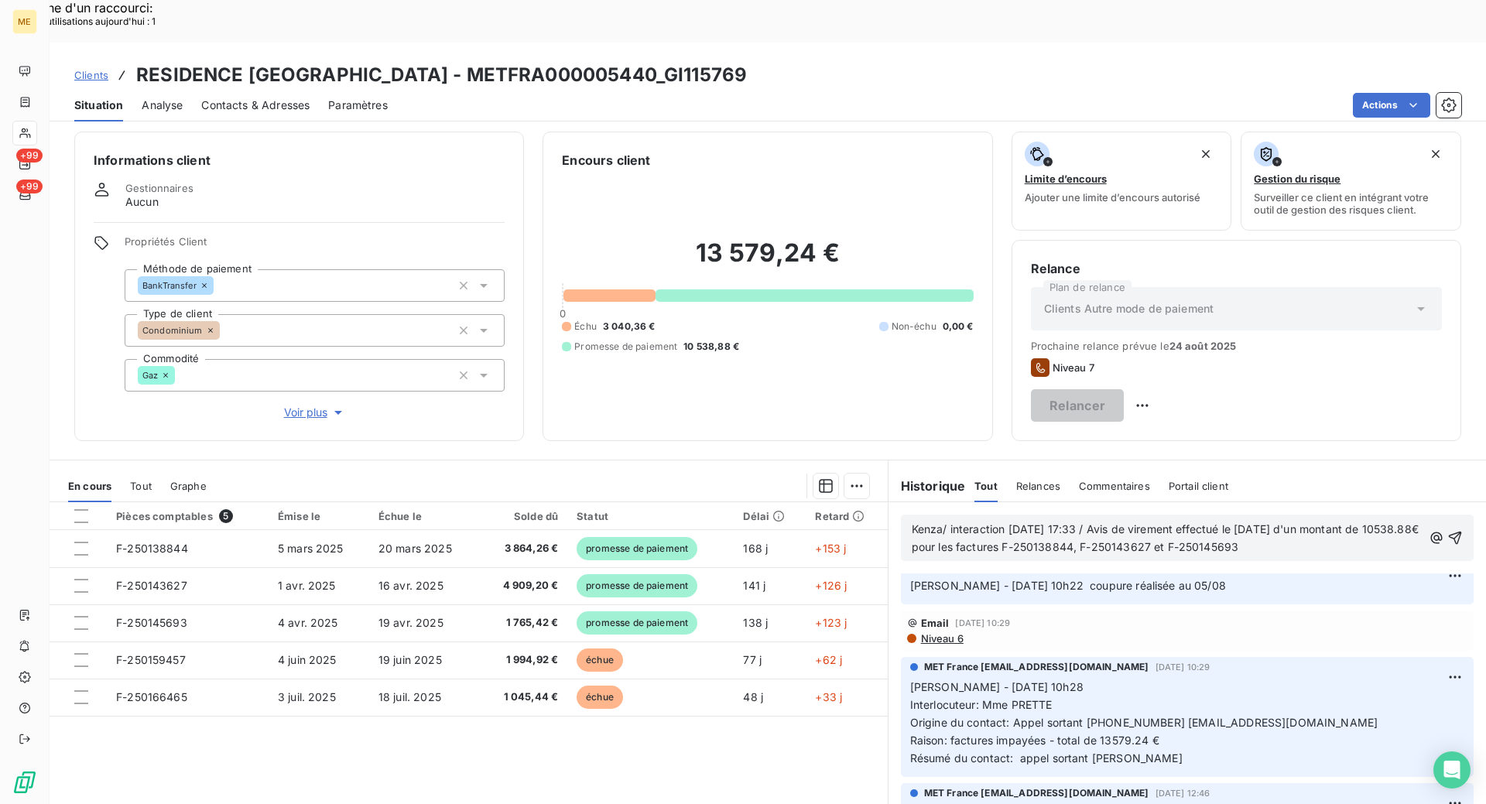
click at [408, 61] on h3 "RESIDENCE [GEOGRAPHIC_DATA] - METFRA000005440_GI115769" at bounding box center [441, 75] width 611 height 28
click at [511, 61] on h3 "RESIDENCE [GEOGRAPHIC_DATA] - METFRA000005440_GI115769" at bounding box center [441, 75] width 611 height 28
copy h3 "METFRA000005440"
drag, startPoint x: 608, startPoint y: 32, endPoint x: 423, endPoint y: 29, distance: 185.0
click at [423, 61] on h3 "RESIDENCE [GEOGRAPHIC_DATA] - METFRA000005440_GI115769" at bounding box center [441, 75] width 611 height 28
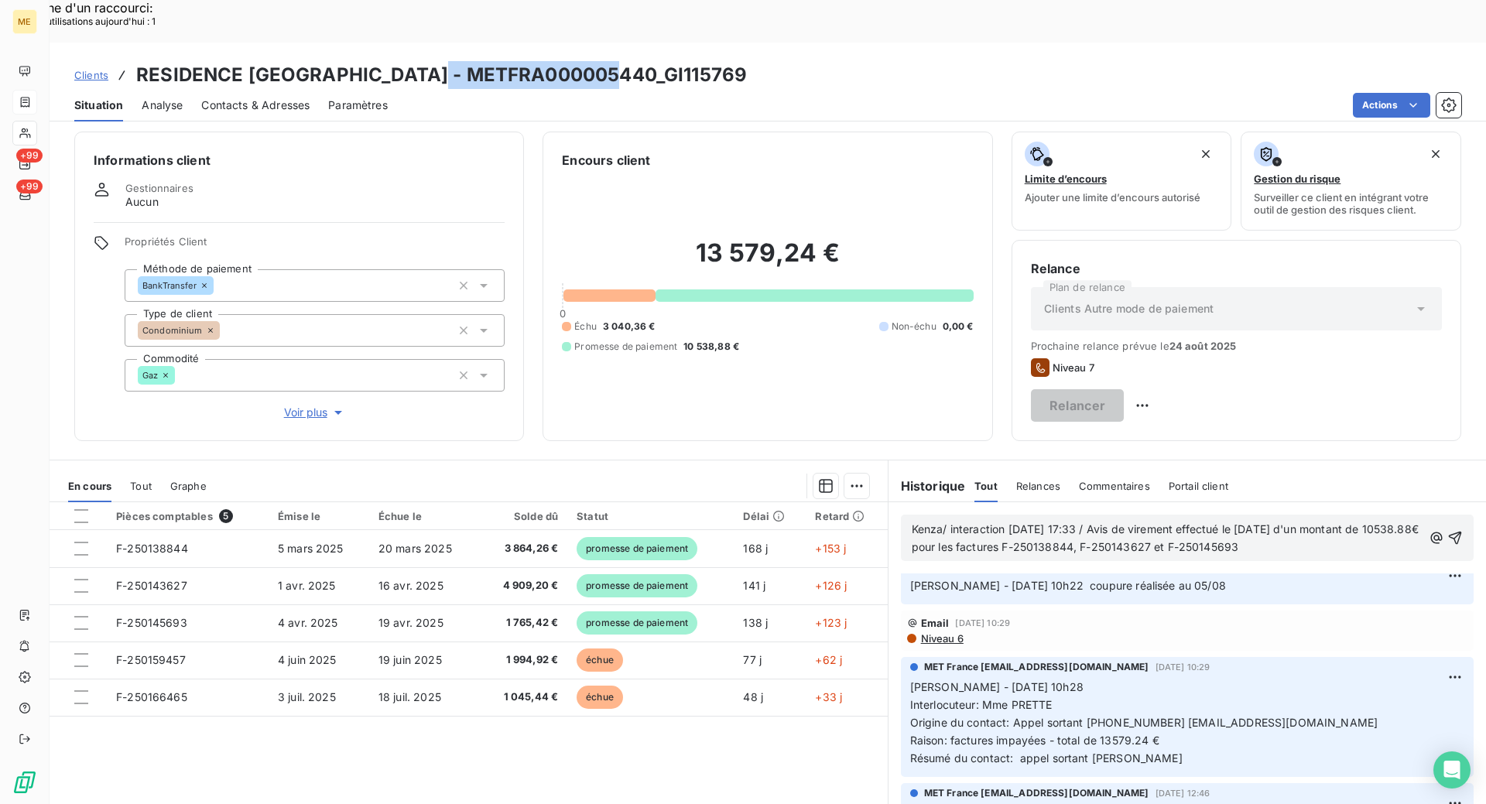
click at [32, 99] on div at bounding box center [24, 102] width 25 height 25
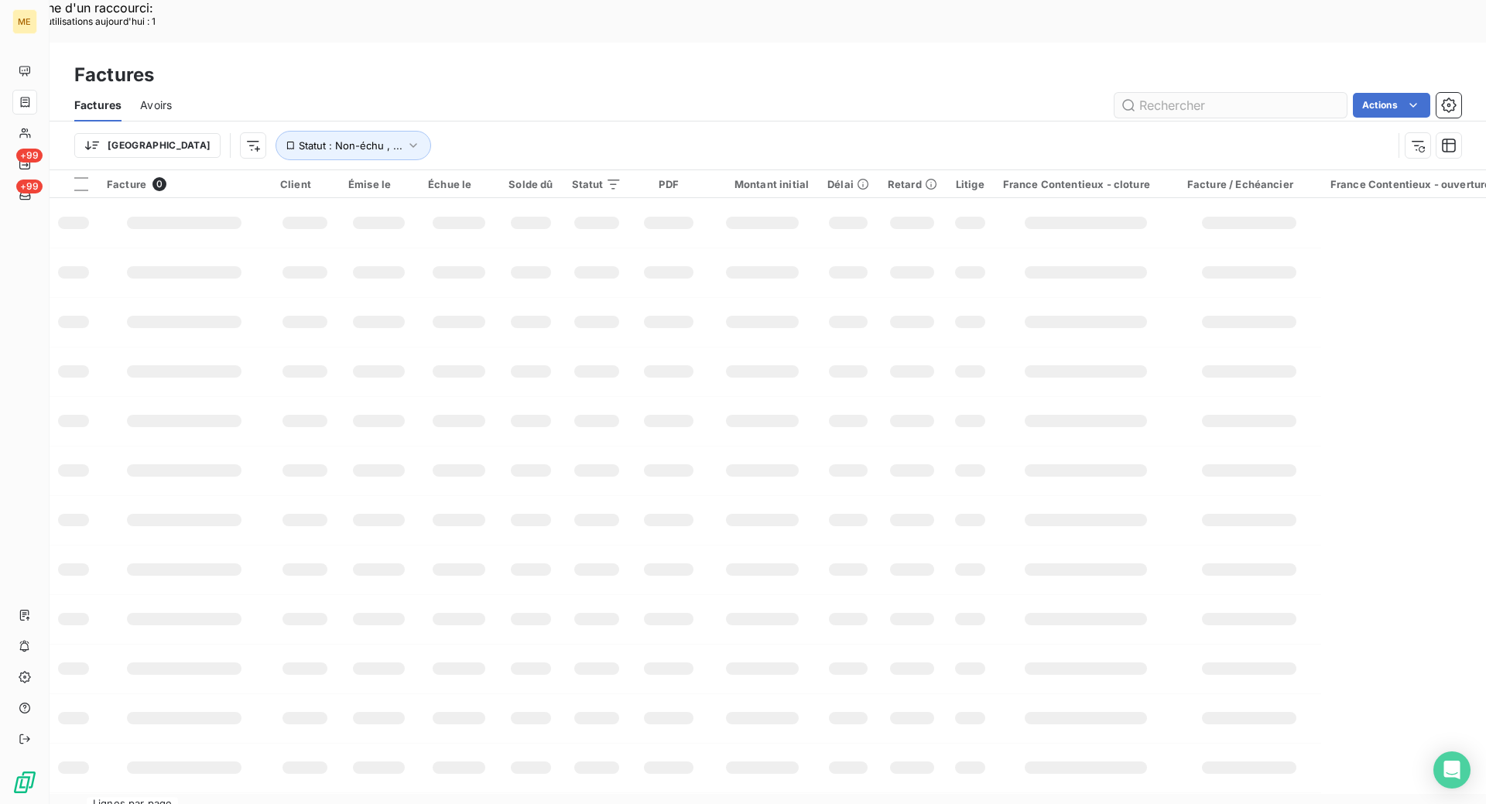
click at [1182, 93] on input "text" at bounding box center [1230, 105] width 232 height 25
type input "F-250158415"
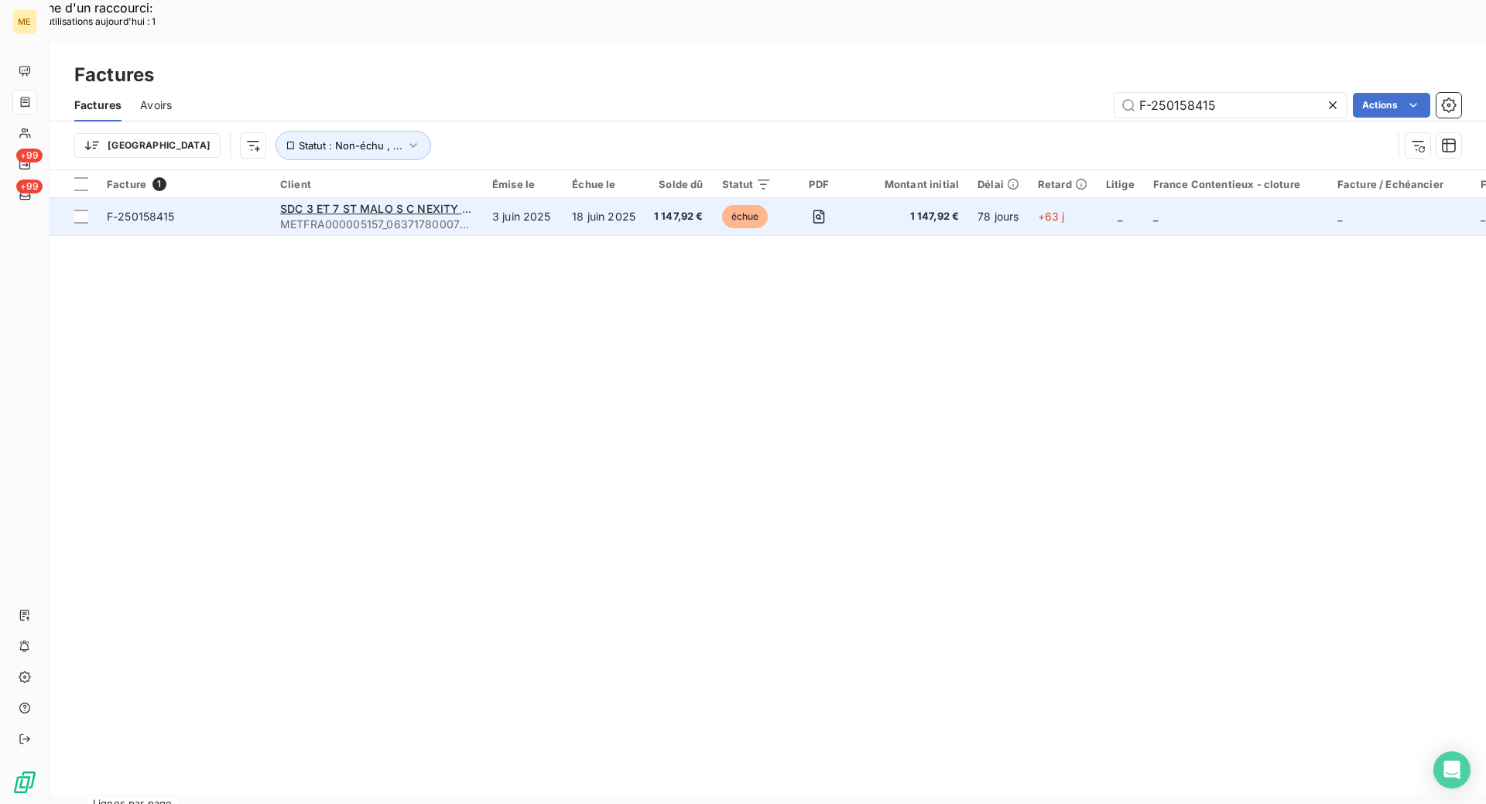
click at [241, 209] on span "F-250158415" at bounding box center [184, 216] width 155 height 15
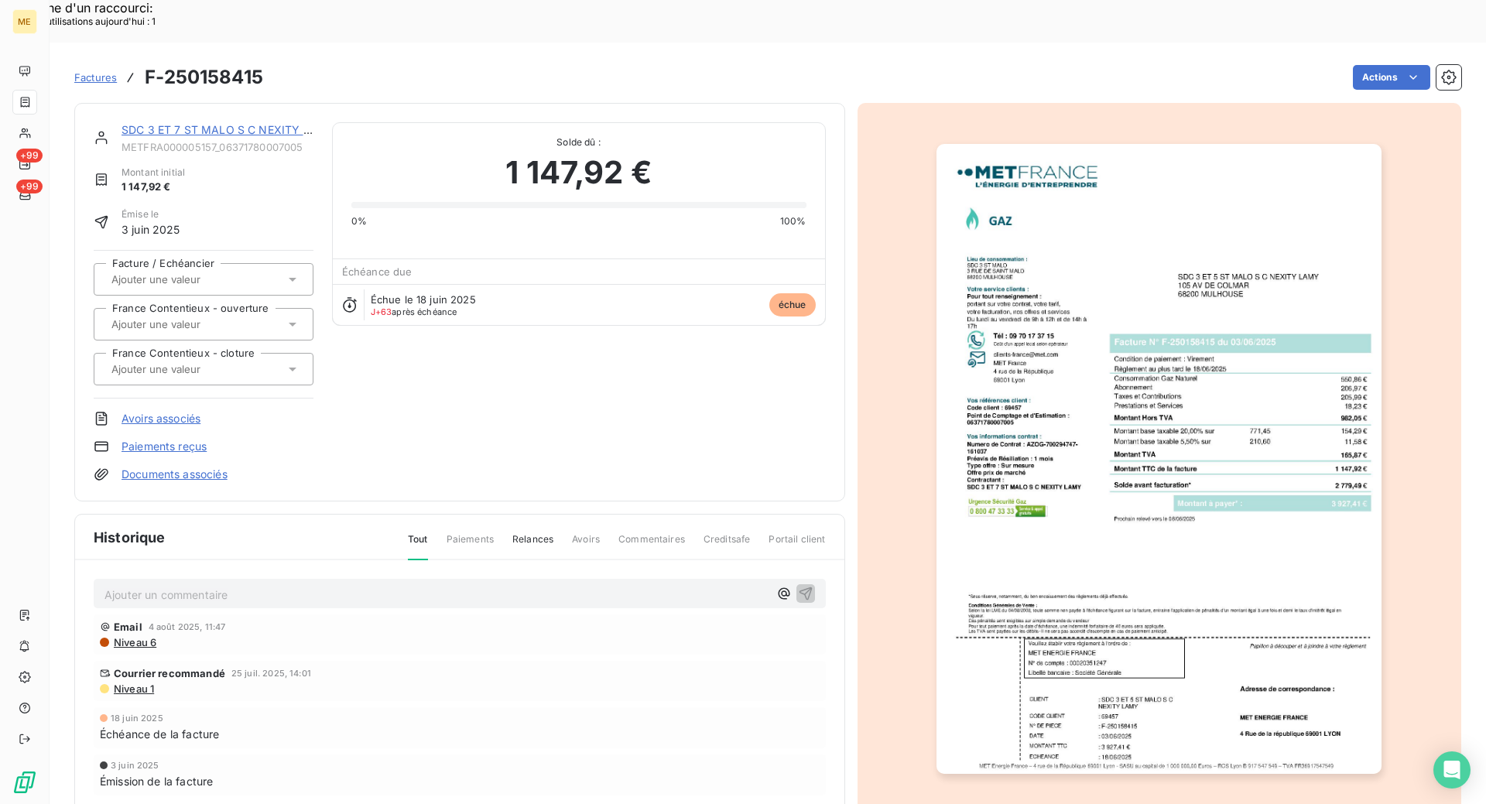
click at [229, 123] on link "SDC 3 ET 7 ST MALO S C NEXITY LAMY" at bounding box center [228, 129] width 214 height 13
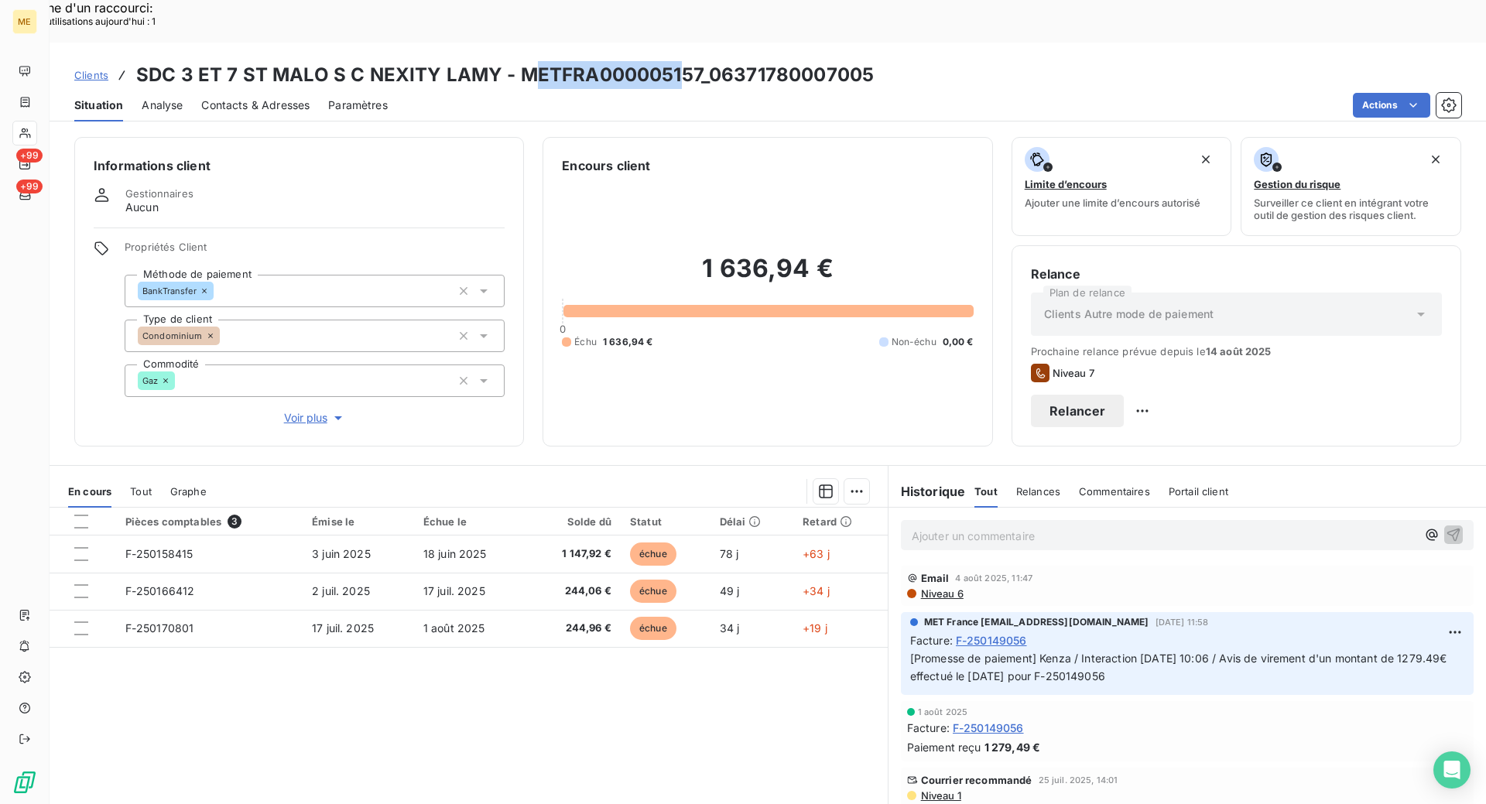
drag, startPoint x: 523, startPoint y: 29, endPoint x: 672, endPoint y: 37, distance: 148.8
click at [672, 61] on h3 "SDC 3 ET 7 ST MALO S C NEXITY LAMY - METFRA000005157_06371780007005" at bounding box center [504, 75] width 737 height 28
click at [520, 61] on h3 "SDC 3 ET 7 ST MALO S C NEXITY LAMY - METFRA000005157_06371780007005" at bounding box center [504, 75] width 737 height 28
drag, startPoint x: 520, startPoint y: 29, endPoint x: 614, endPoint y: 29, distance: 94.4
click at [614, 61] on h3 "SDC 3 ET 7 ST MALO S C NEXITY LAMY - METFRA000005157_06371780007005" at bounding box center [504, 75] width 737 height 28
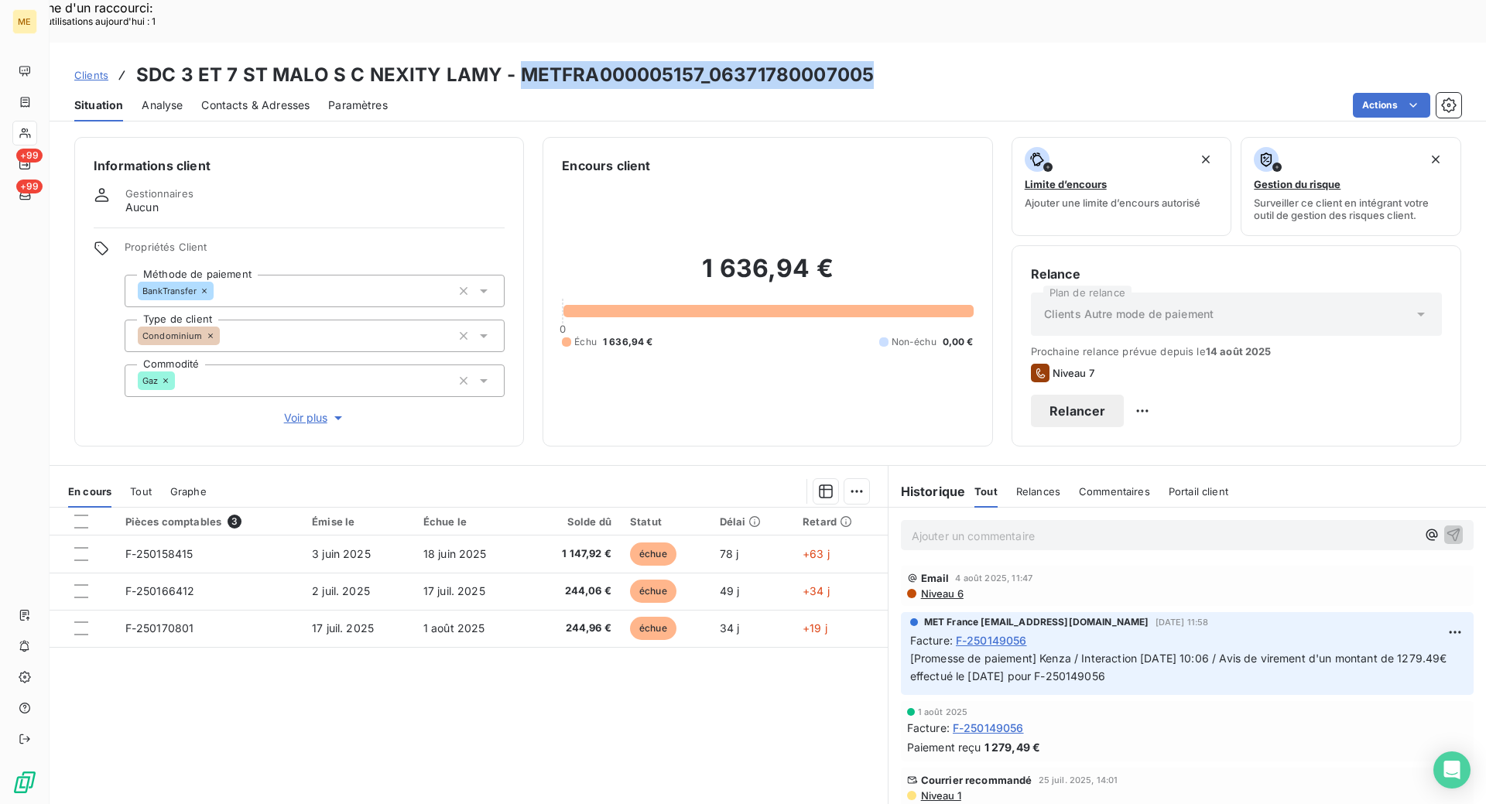
click at [649, 61] on h3 "SDC 3 ET 7 ST MALO S C NEXITY LAMY - METFRA000005157_06371780007005" at bounding box center [504, 75] width 737 height 28
click at [719, 89] on div "Situation Analyse Contacts & Adresses Paramètres Actions" at bounding box center [768, 105] width 1436 height 32
copy h3 "METFRA000005157"
drag, startPoint x: 698, startPoint y: 26, endPoint x: 515, endPoint y: 31, distance: 182.7
click at [515, 61] on h3 "SDC 3 ET 7 ST MALO S C NEXITY LAMY - METFRA000005157_06371780007005" at bounding box center [504, 75] width 737 height 28
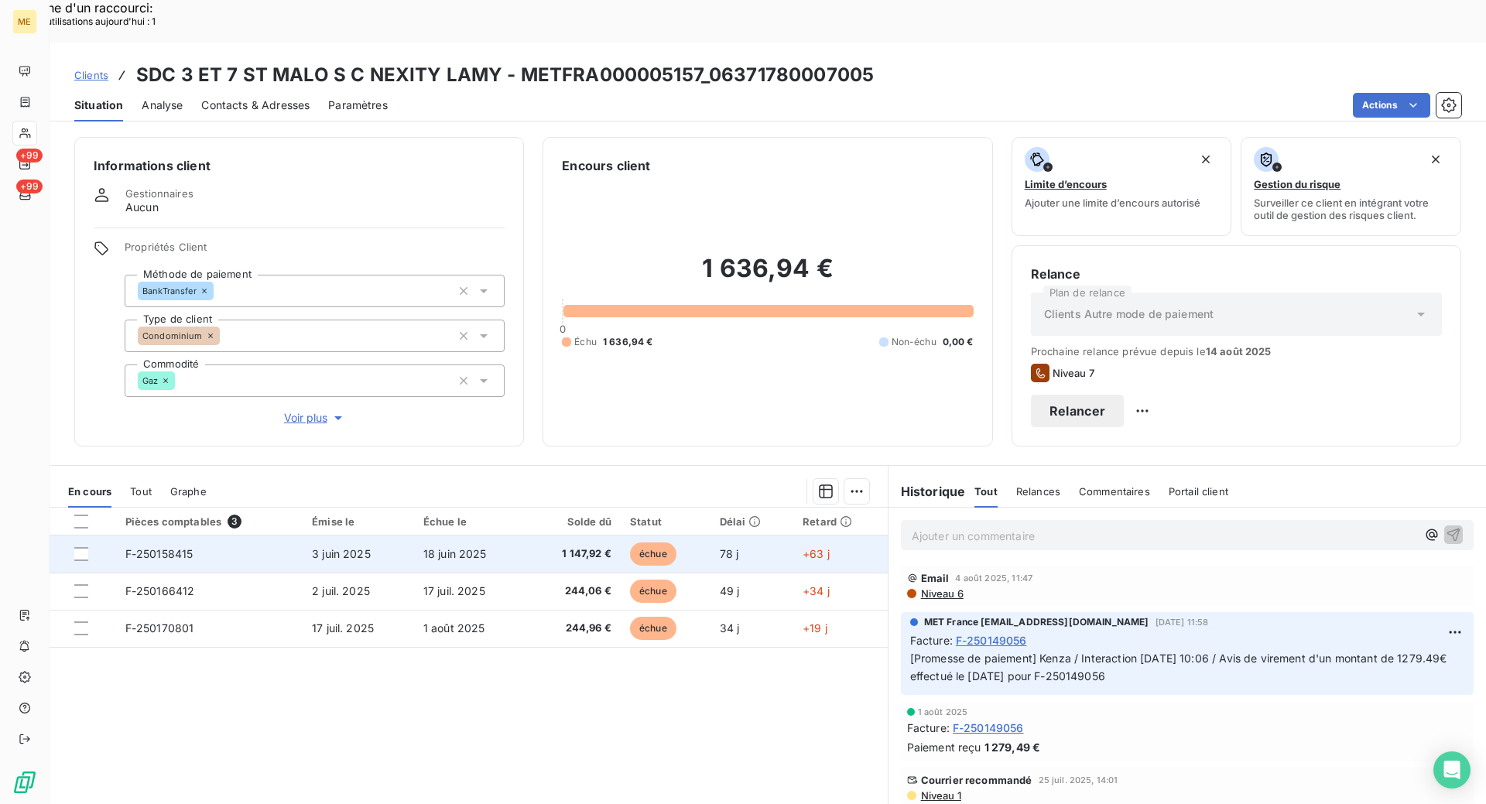
click at [88, 547] on div at bounding box center [90, 554] width 32 height 14
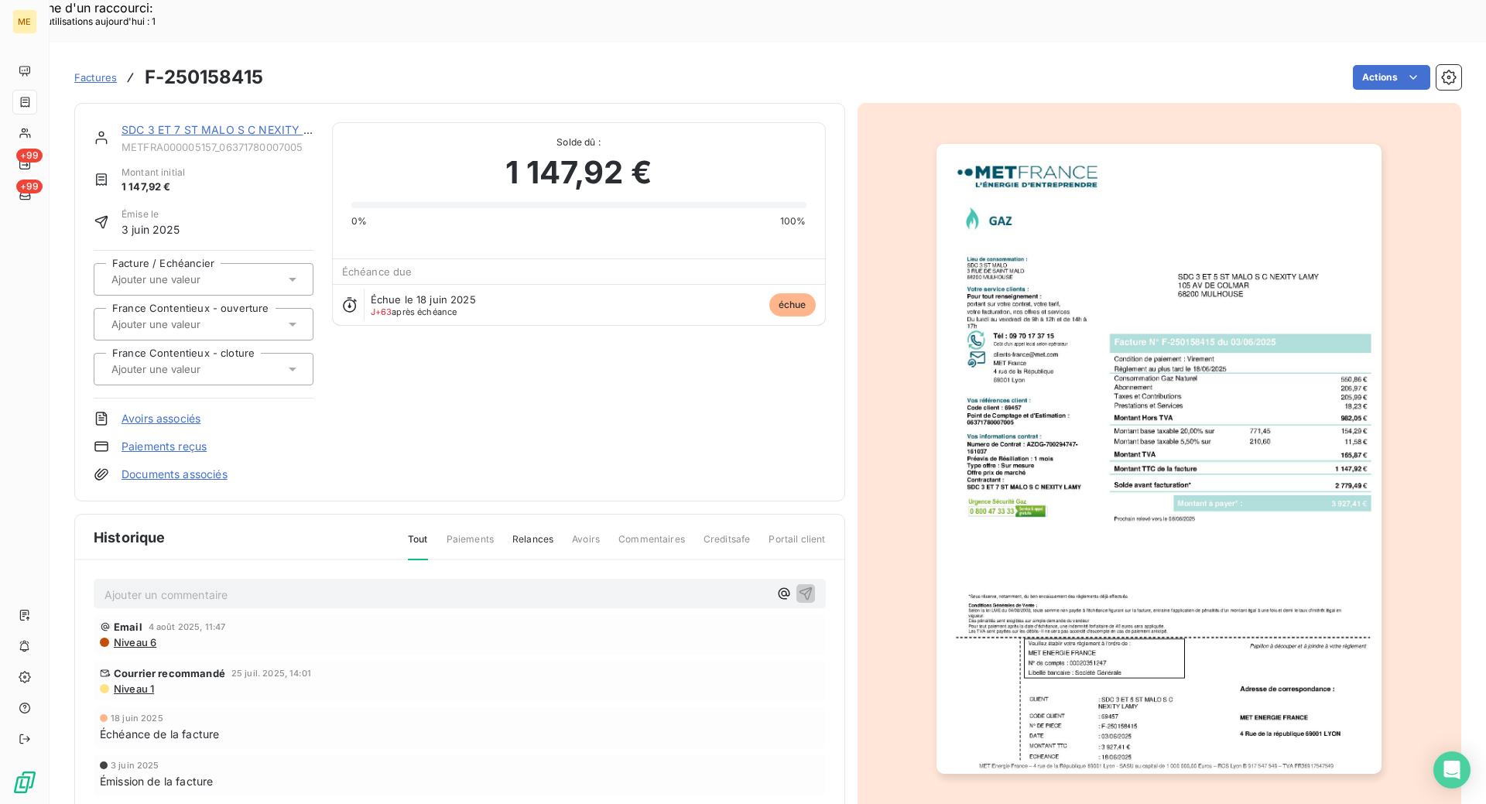
click at [204, 123] on link "SDC 3 ET 7 ST MALO S C NEXITY LAMY" at bounding box center [228, 129] width 214 height 13
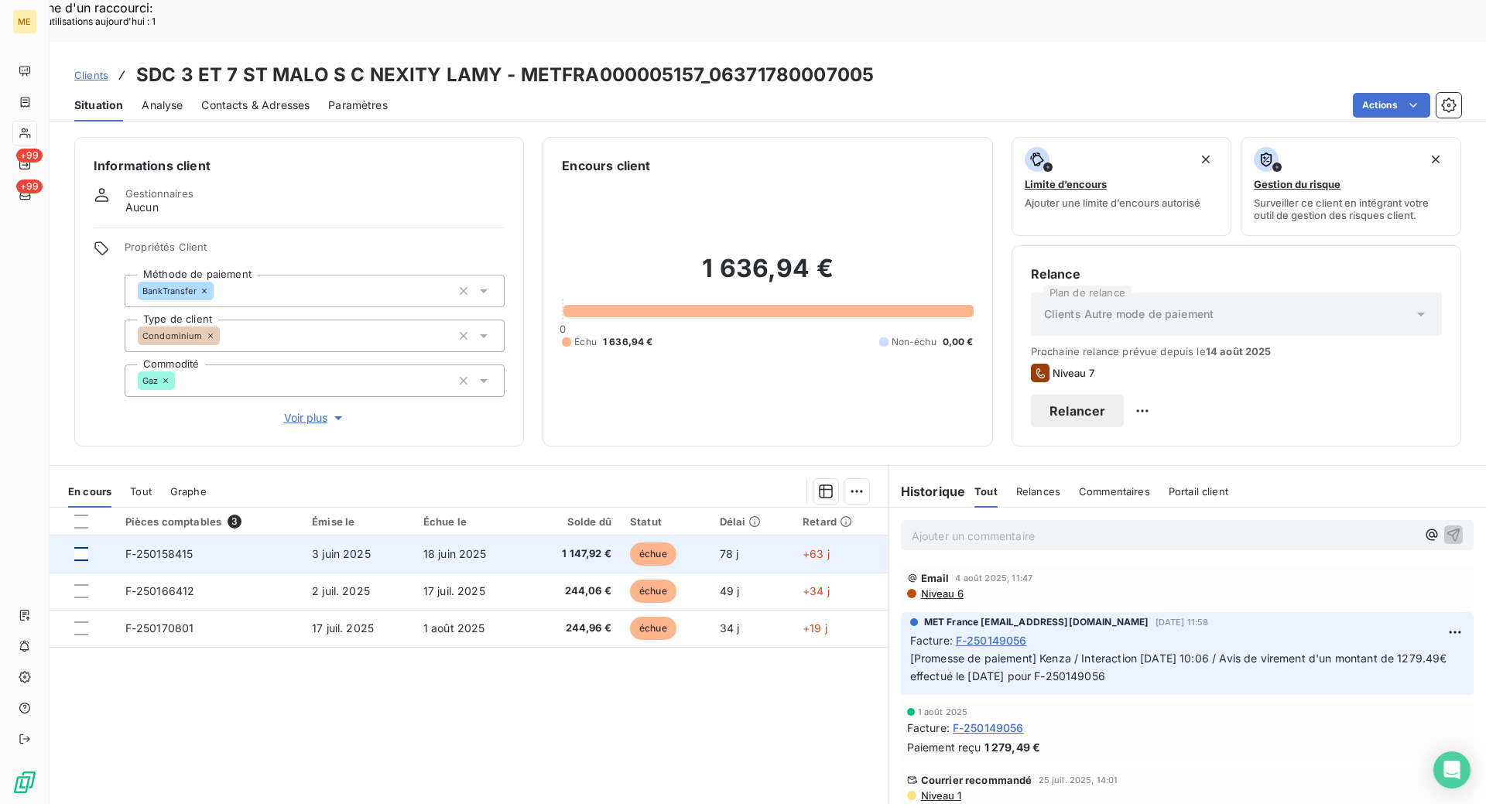
click at [86, 547] on div at bounding box center [81, 554] width 14 height 14
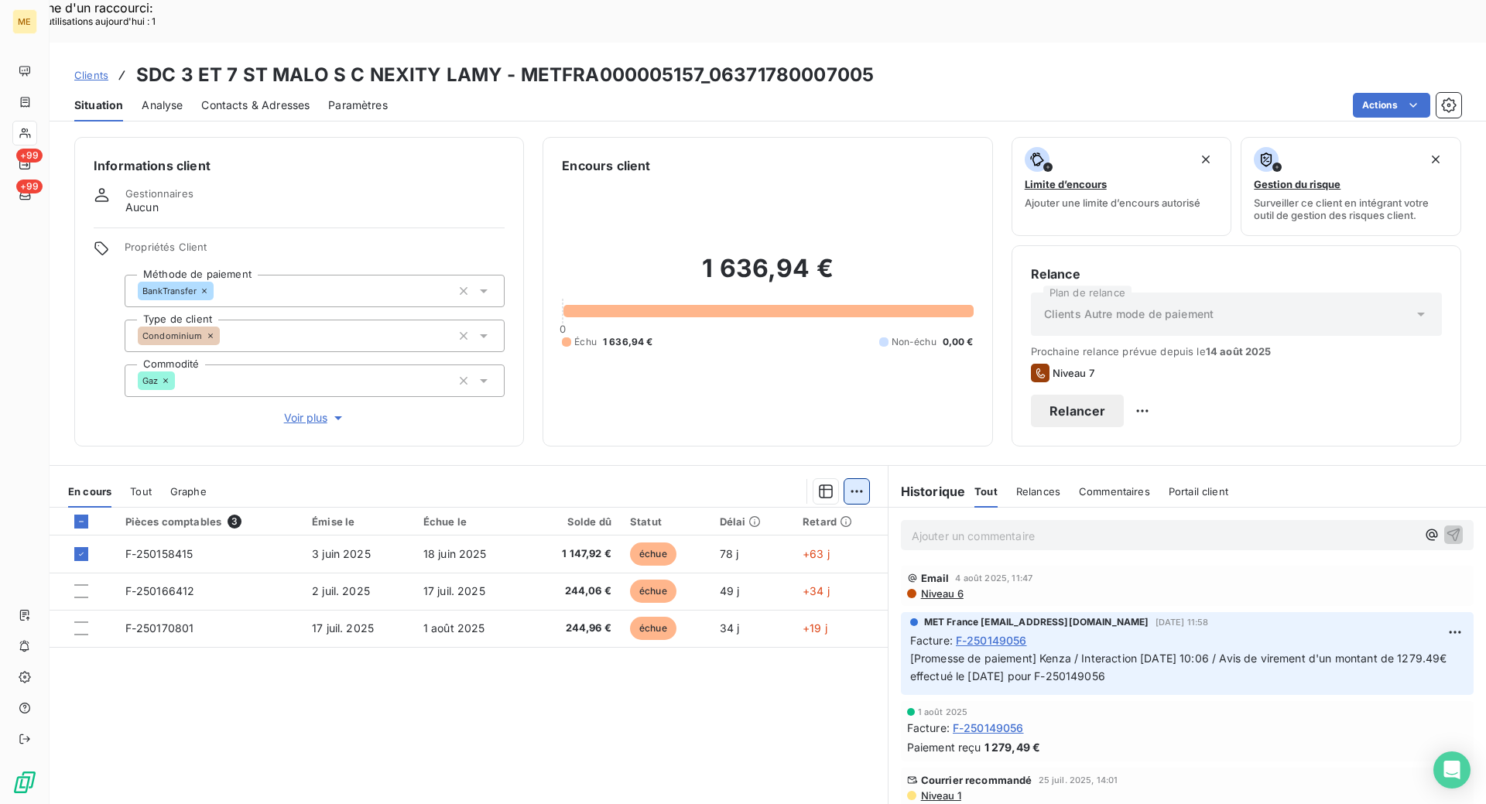
click at [709, 512] on div "Ajouter une promesse de paiement (1 facture)" at bounding box center [717, 510] width 273 height 25
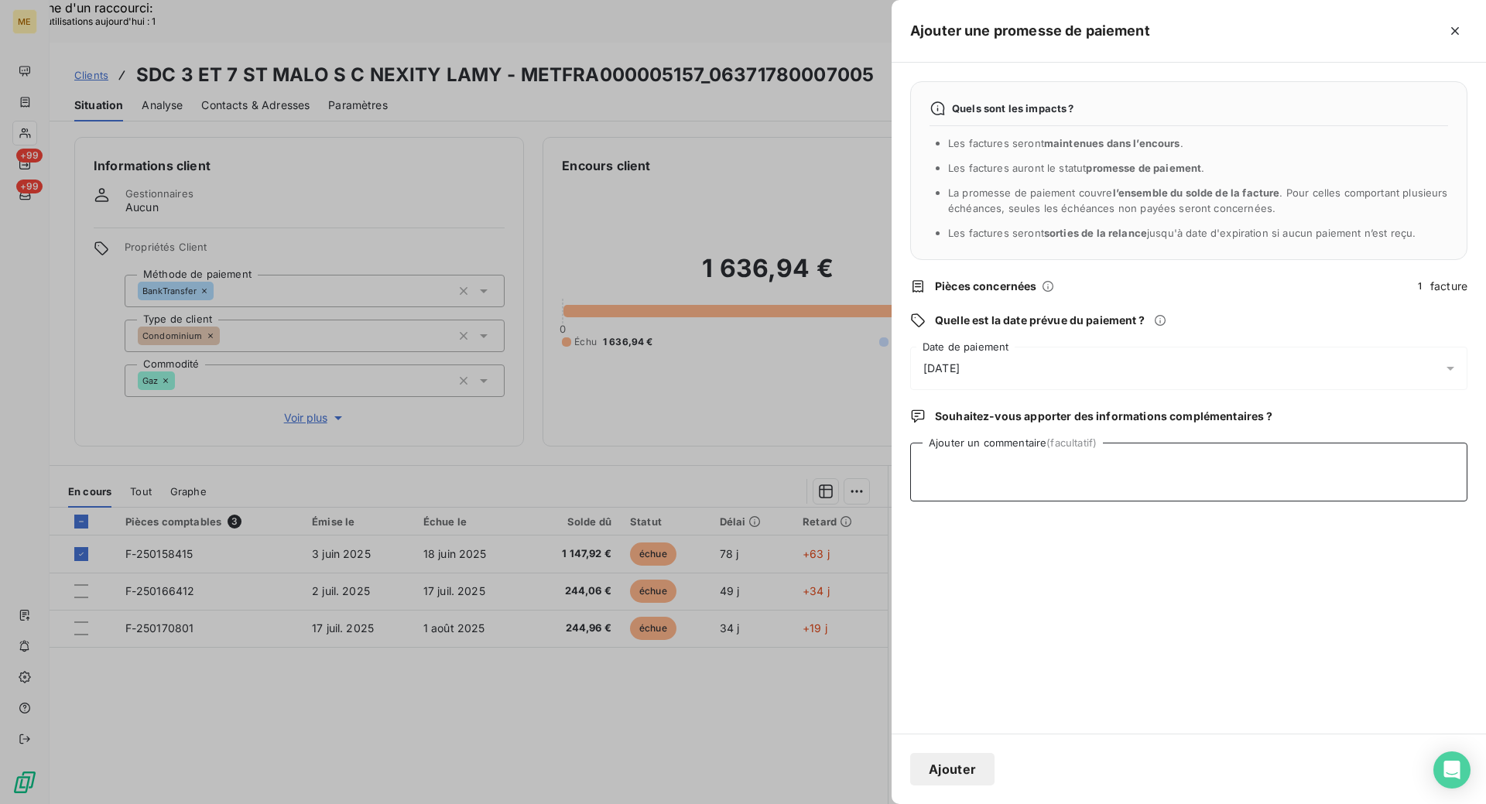
click at [1056, 461] on textarea "Ajouter un commentaire (facultatif)" at bounding box center [1188, 472] width 557 height 59
paste textarea "[DATE] 09:54 Source du Customer Interaction"
drag, startPoint x: 1091, startPoint y: 483, endPoint x: 918, endPoint y: 467, distance: 174.1
click at [918, 467] on textarea "Kenza / interaction du [DATE] 09:54 Source du Customer Interaction" at bounding box center [1188, 472] width 557 height 59
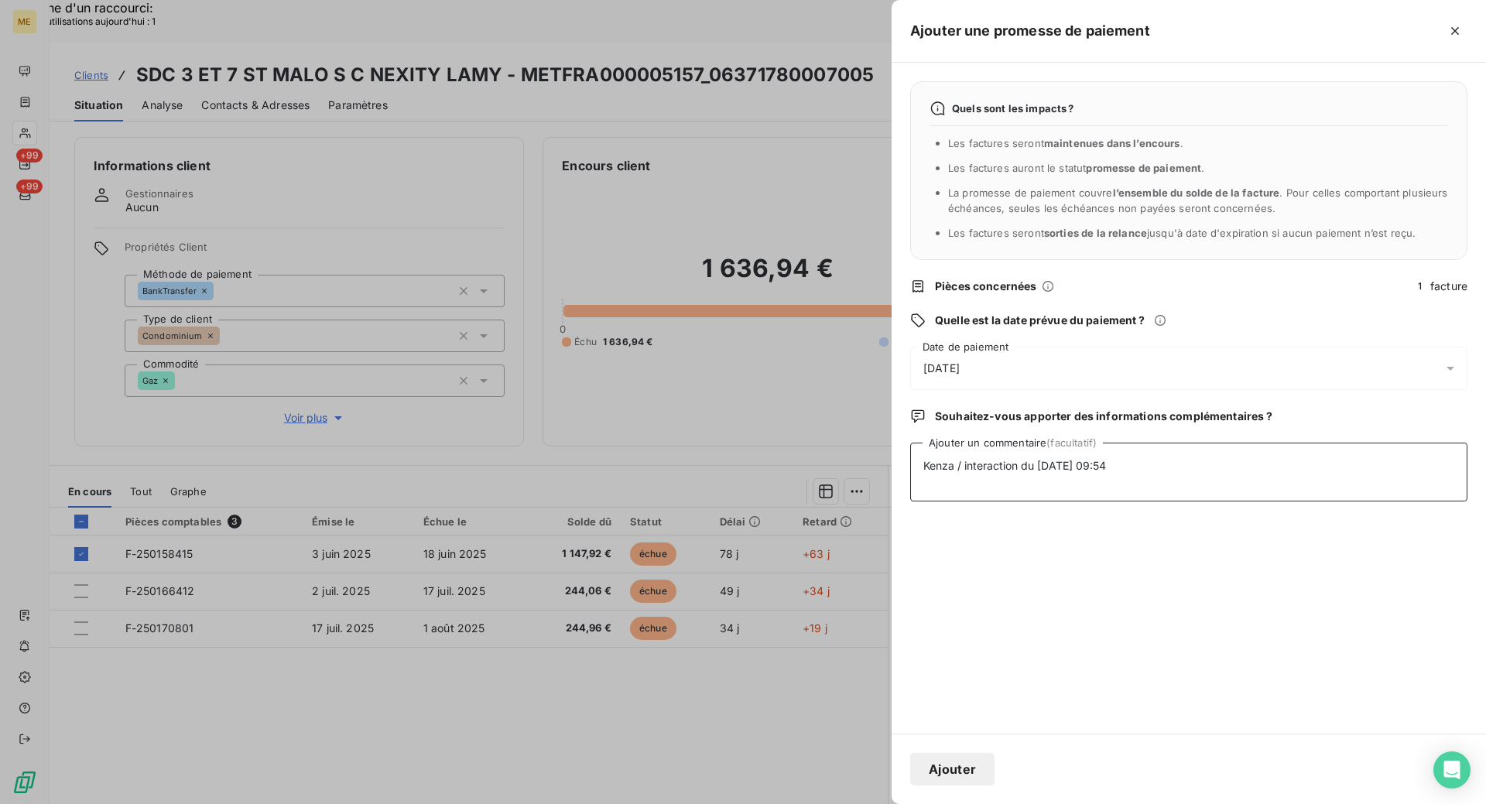
scroll to position [0, 0]
type textarea "Kenza / interaction du [DATE] 09:54 / Avis de virement effectué le [DATE] d'un …"
drag, startPoint x: 1055, startPoint y: 385, endPoint x: 1055, endPoint y: 377, distance: 8.5
click at [1055, 377] on div "[DATE]" at bounding box center [1188, 368] width 557 height 43
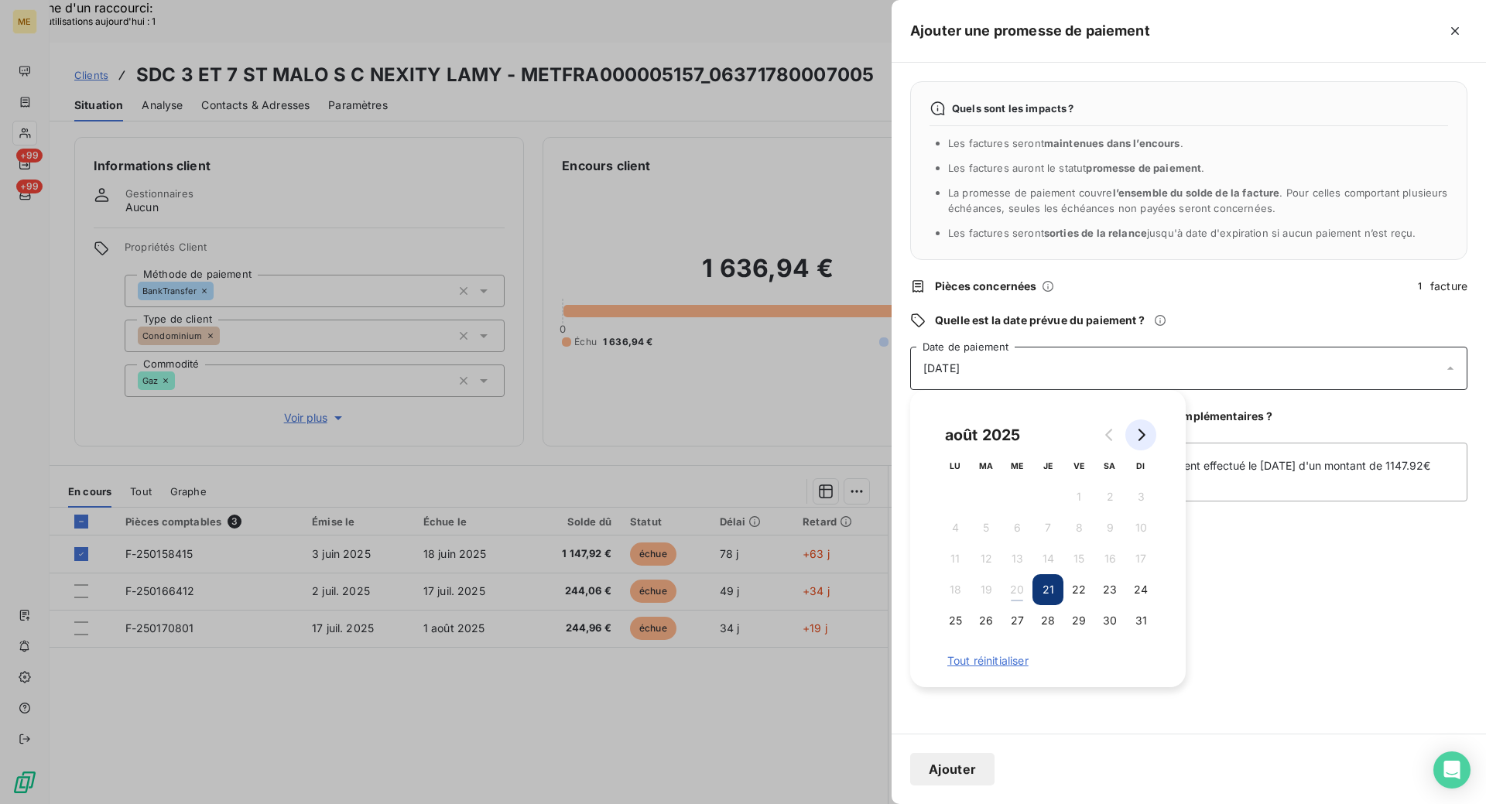
click at [1138, 436] on icon "Go to next month" at bounding box center [1140, 435] width 12 height 12
click at [959, 494] on button "1" at bounding box center [954, 496] width 31 height 31
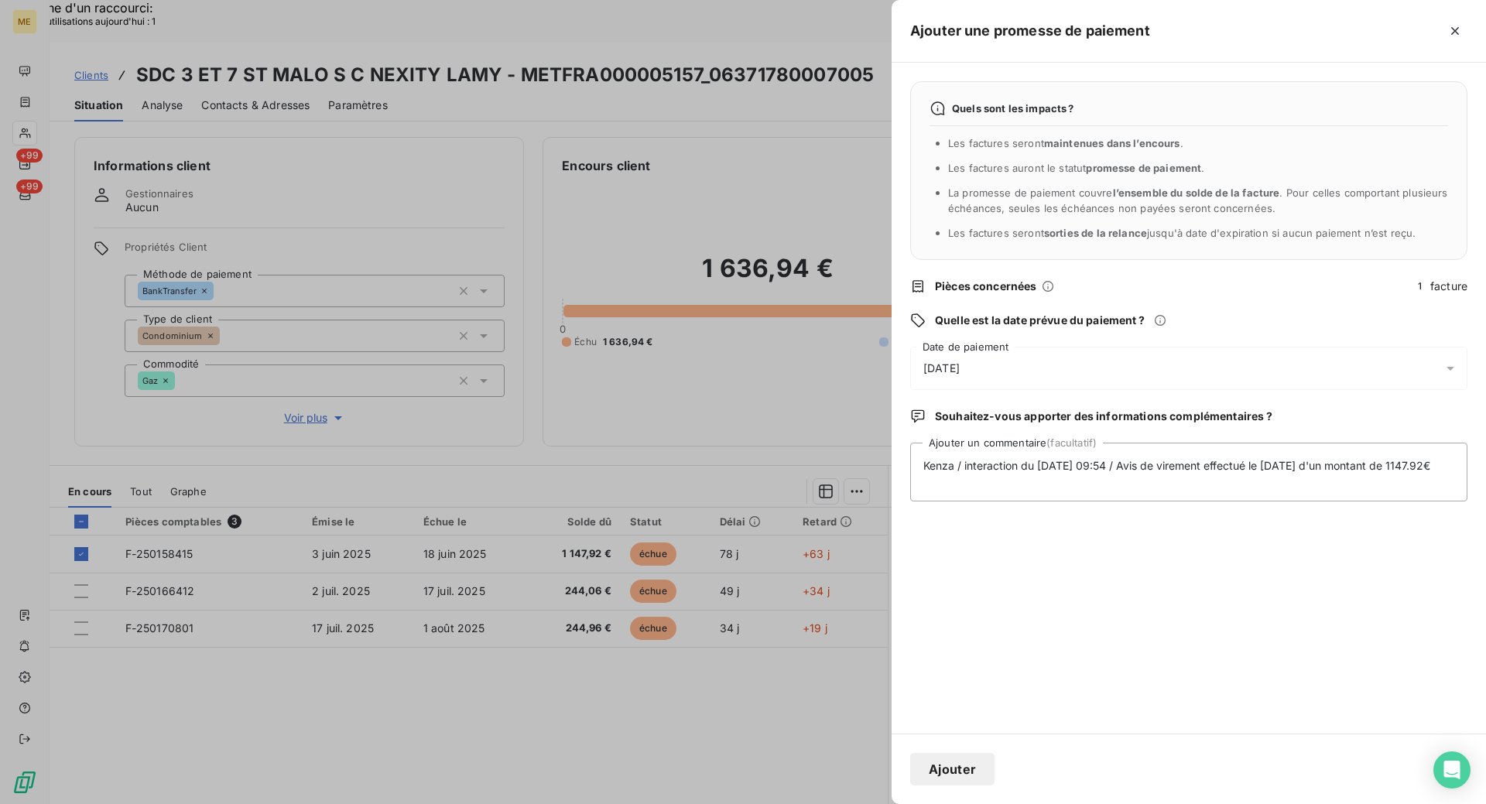
click at [953, 770] on button "Ajouter" at bounding box center [952, 769] width 84 height 32
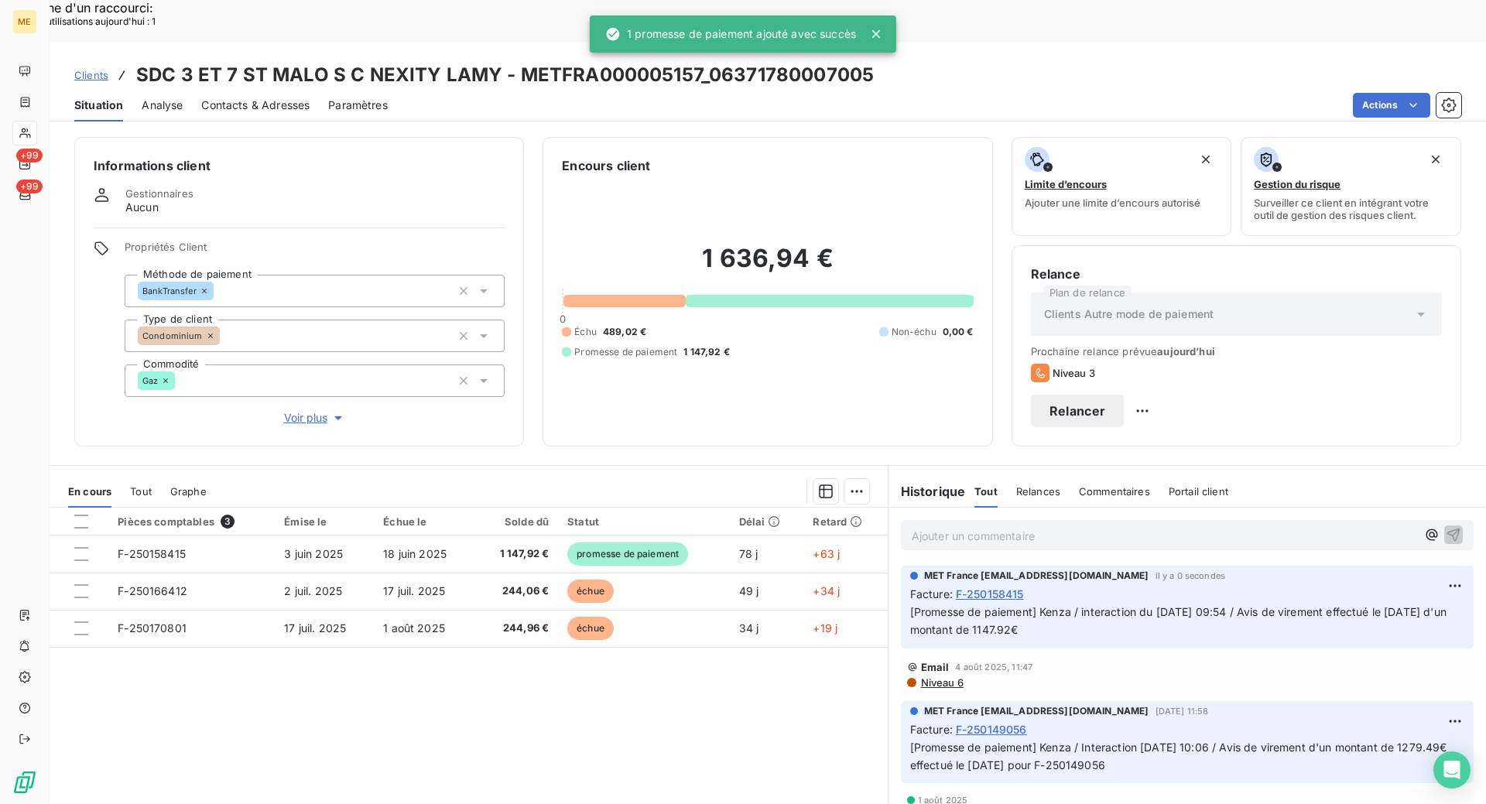
click at [884, 29] on icon at bounding box center [875, 33] width 15 height 15
click at [881, 35] on icon at bounding box center [875, 33] width 15 height 15
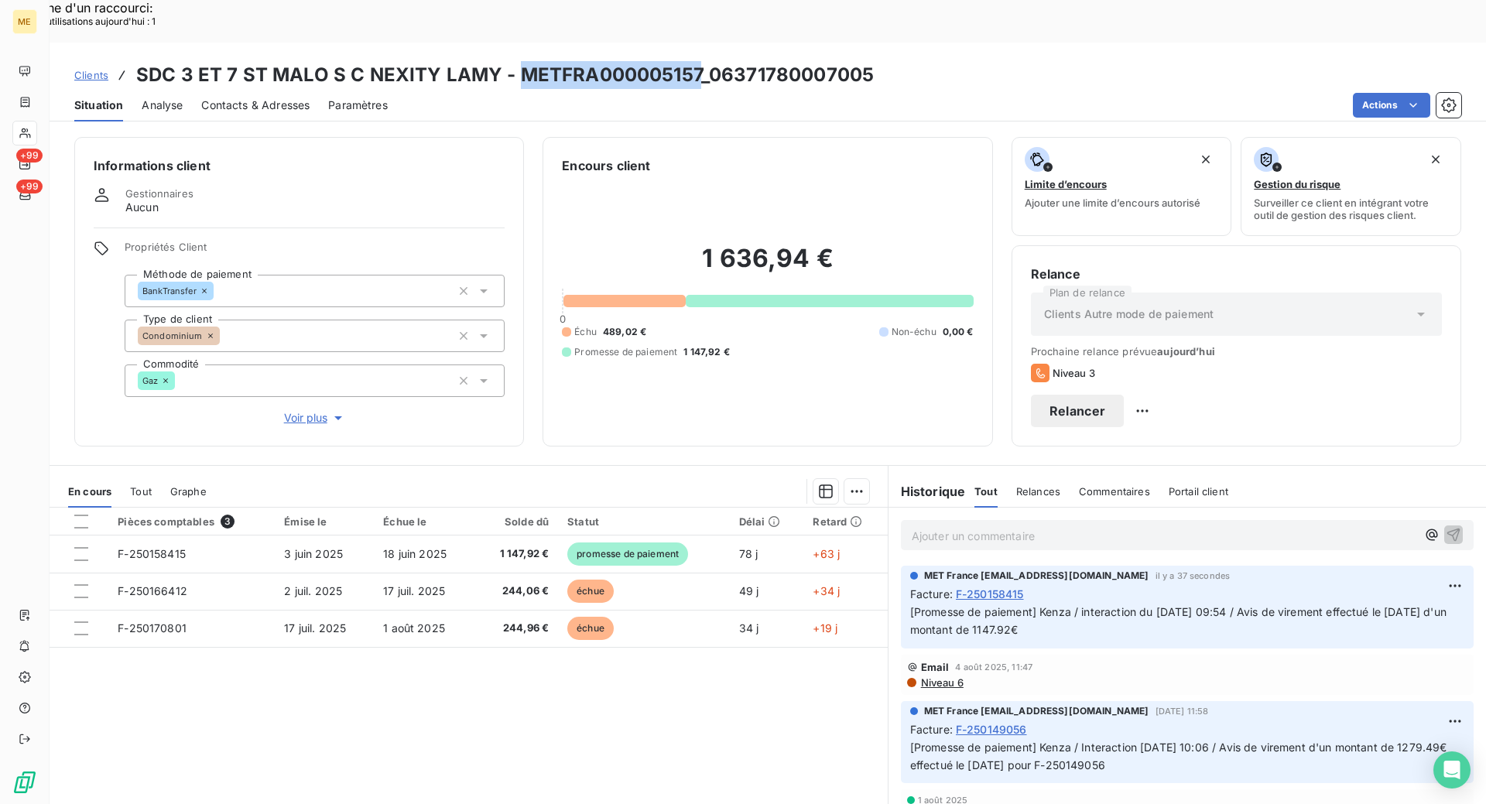
copy h3 "METFRA000005157"
drag, startPoint x: 514, startPoint y: 31, endPoint x: 672, endPoint y: 9, distance: 160.1
click at [672, 43] on div "Clients SDC 3 ET 7 ST MALO S C NEXITY LAMY - METFRA000005157_06371780007005 Sit…" at bounding box center [768, 82] width 1436 height 79
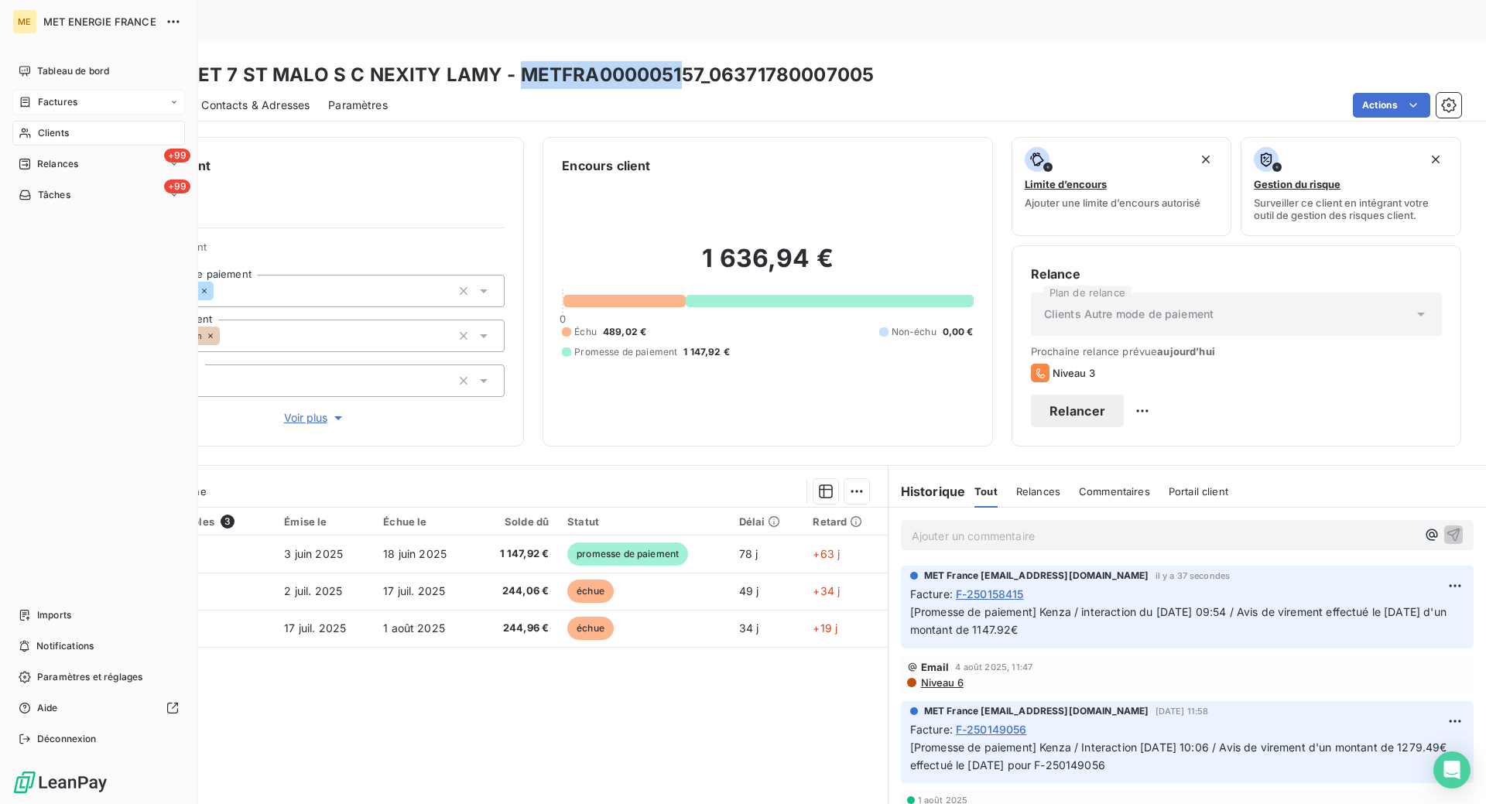
click at [76, 97] on span "Factures" at bounding box center [57, 102] width 39 height 14
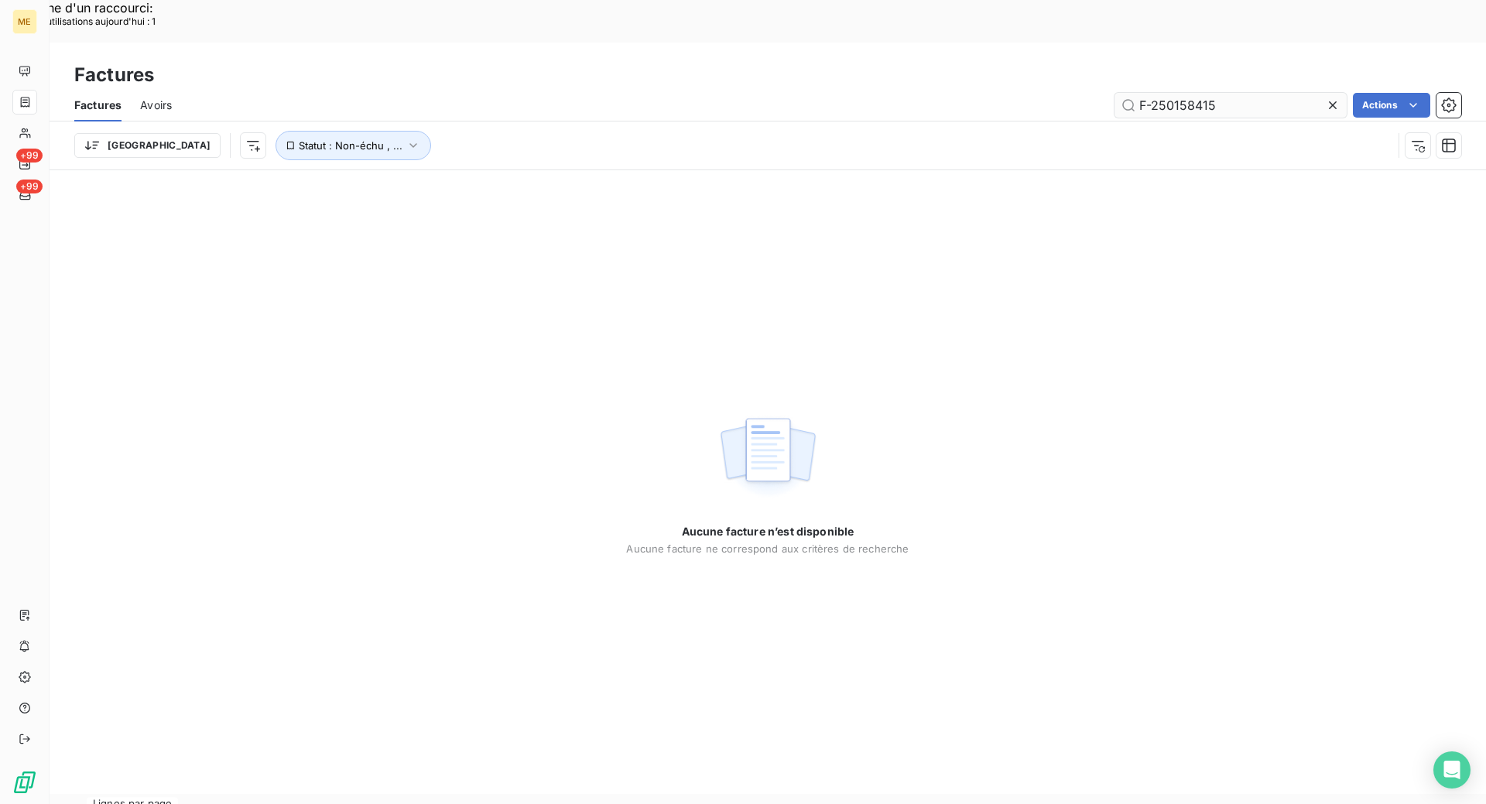
click at [1155, 93] on input "F-250158415" at bounding box center [1230, 105] width 232 height 25
click at [1153, 93] on input "F-250158415" at bounding box center [1230, 105] width 232 height 25
click at [1153, 93] on input "F- F-250166771250158415" at bounding box center [1230, 105] width 232 height 25
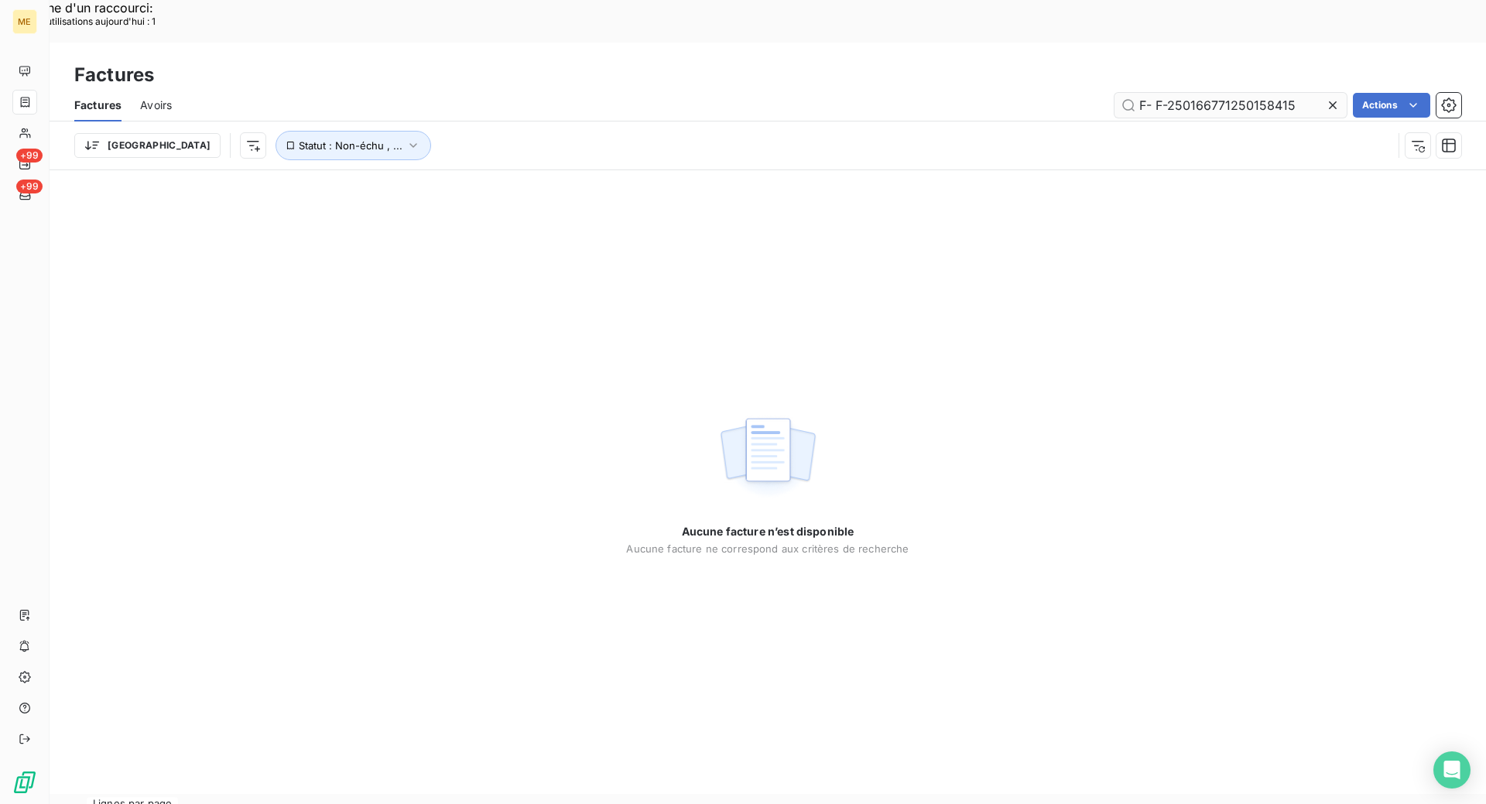
click at [1153, 93] on input "F- F-250166771250158415" at bounding box center [1230, 105] width 232 height 25
click at [1143, 93] on input "F-250166771" at bounding box center [1230, 105] width 232 height 25
click at [1230, 93] on input "F-250166771" at bounding box center [1230, 105] width 232 height 25
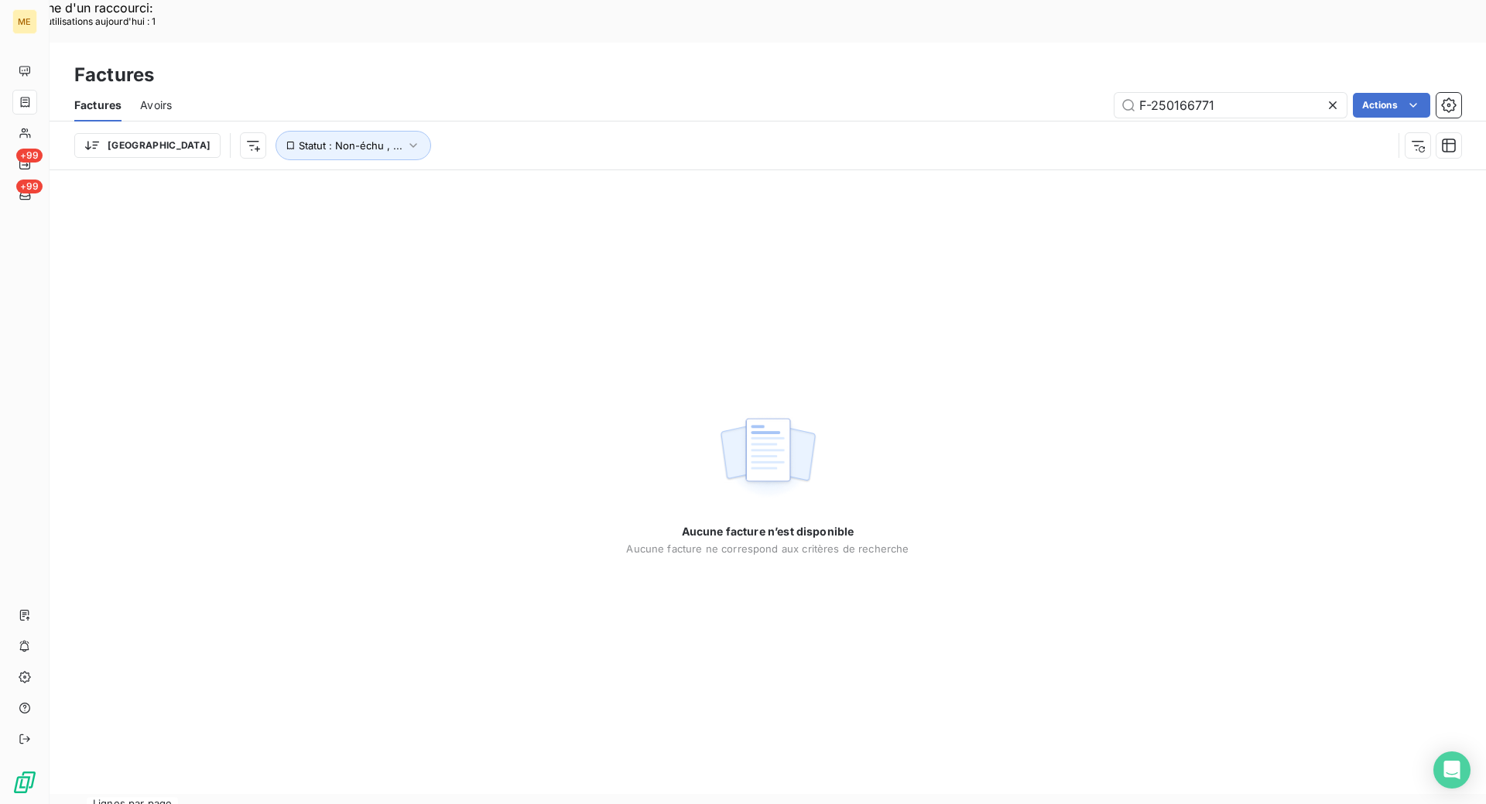
type input "F-250166771"
click at [347, 131] on div "Trier Statut : Non-échu , ..." at bounding box center [733, 145] width 1318 height 29
click at [405, 138] on icon "button" at bounding box center [412, 145] width 15 height 15
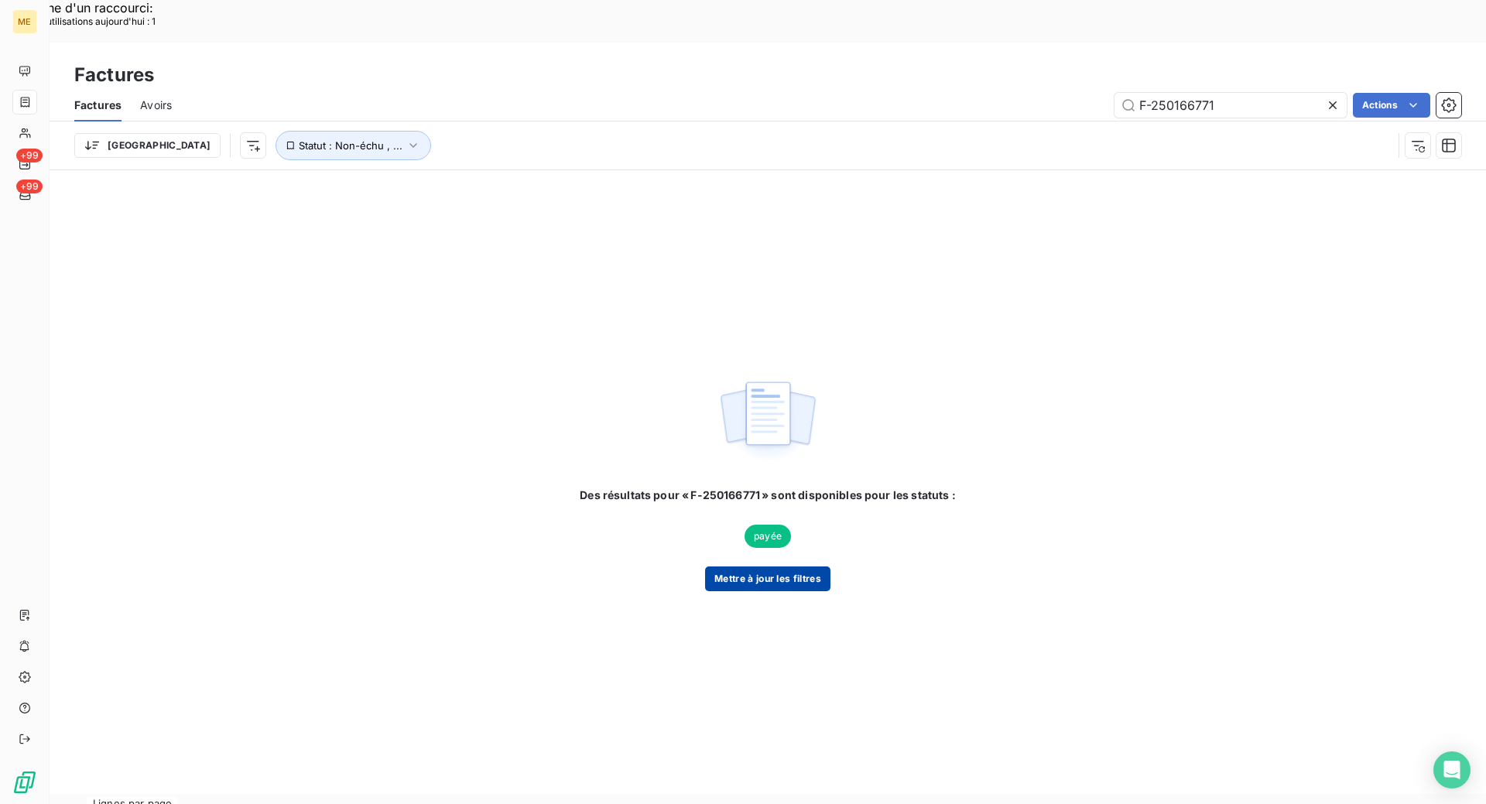
click at [780, 566] on button "Mettre à jour les filtres" at bounding box center [767, 578] width 125 height 25
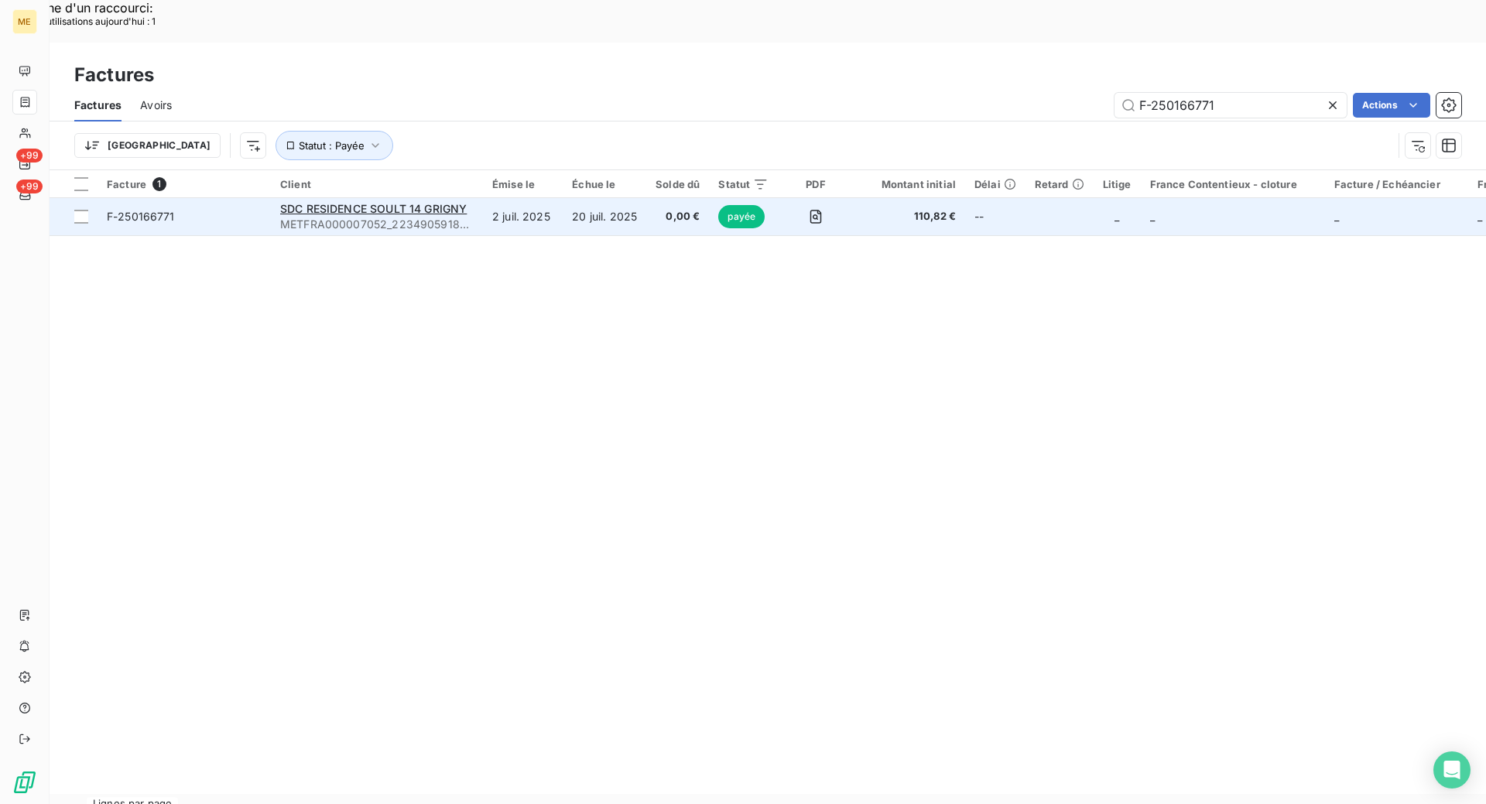
click at [260, 209] on span "F-250166771" at bounding box center [184, 216] width 155 height 15
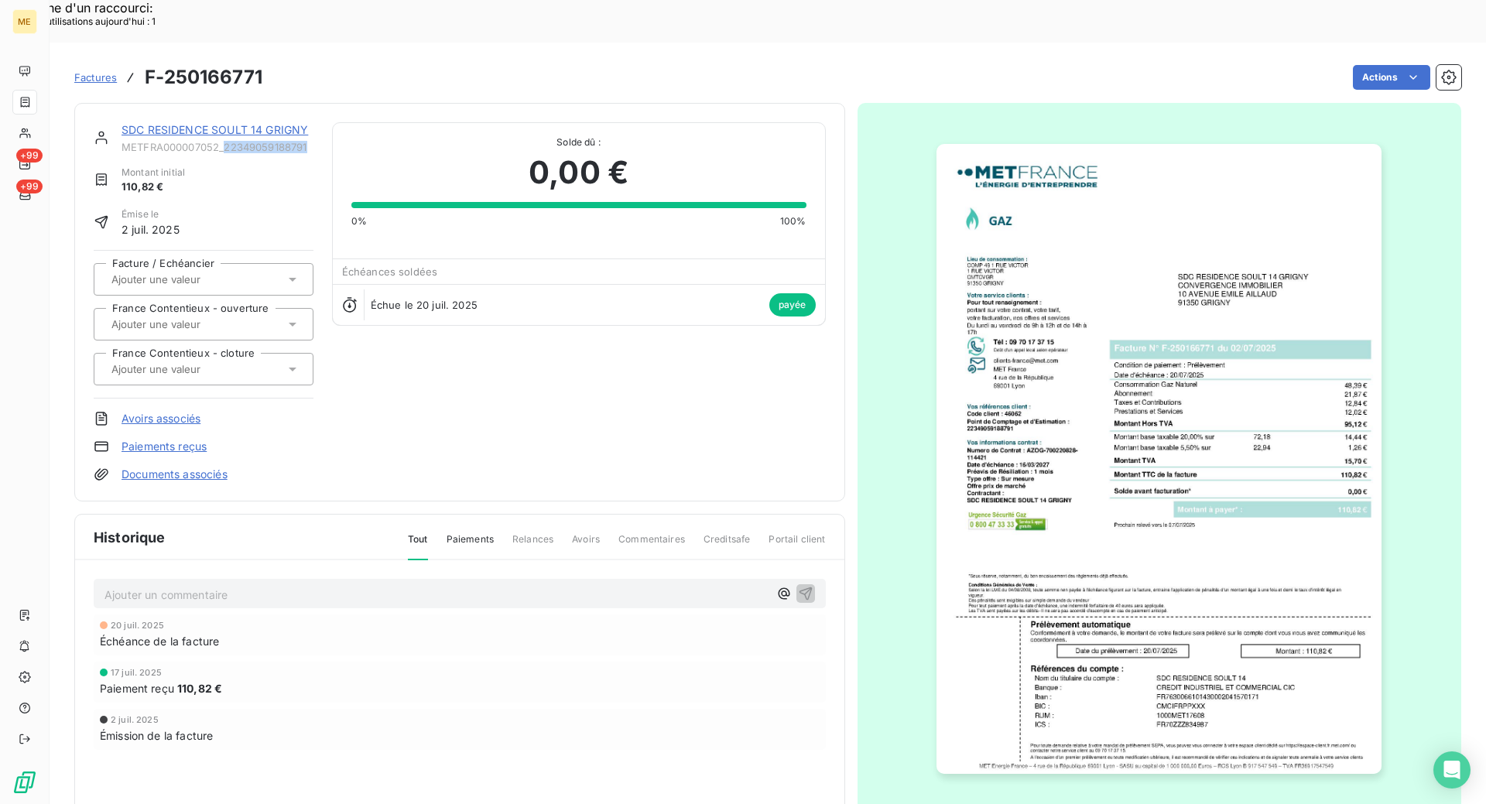
copy span "22349059188791"
drag, startPoint x: 318, startPoint y: 105, endPoint x: 226, endPoint y: 99, distance: 92.3
click at [224, 122] on div "SDC RESIDENCE SOULT 14 GRIGNY METFRA000007052_22349059188791 Montant initial 11…" at bounding box center [460, 302] width 732 height 360
click at [1089, 594] on img "button" at bounding box center [1158, 459] width 445 height 630
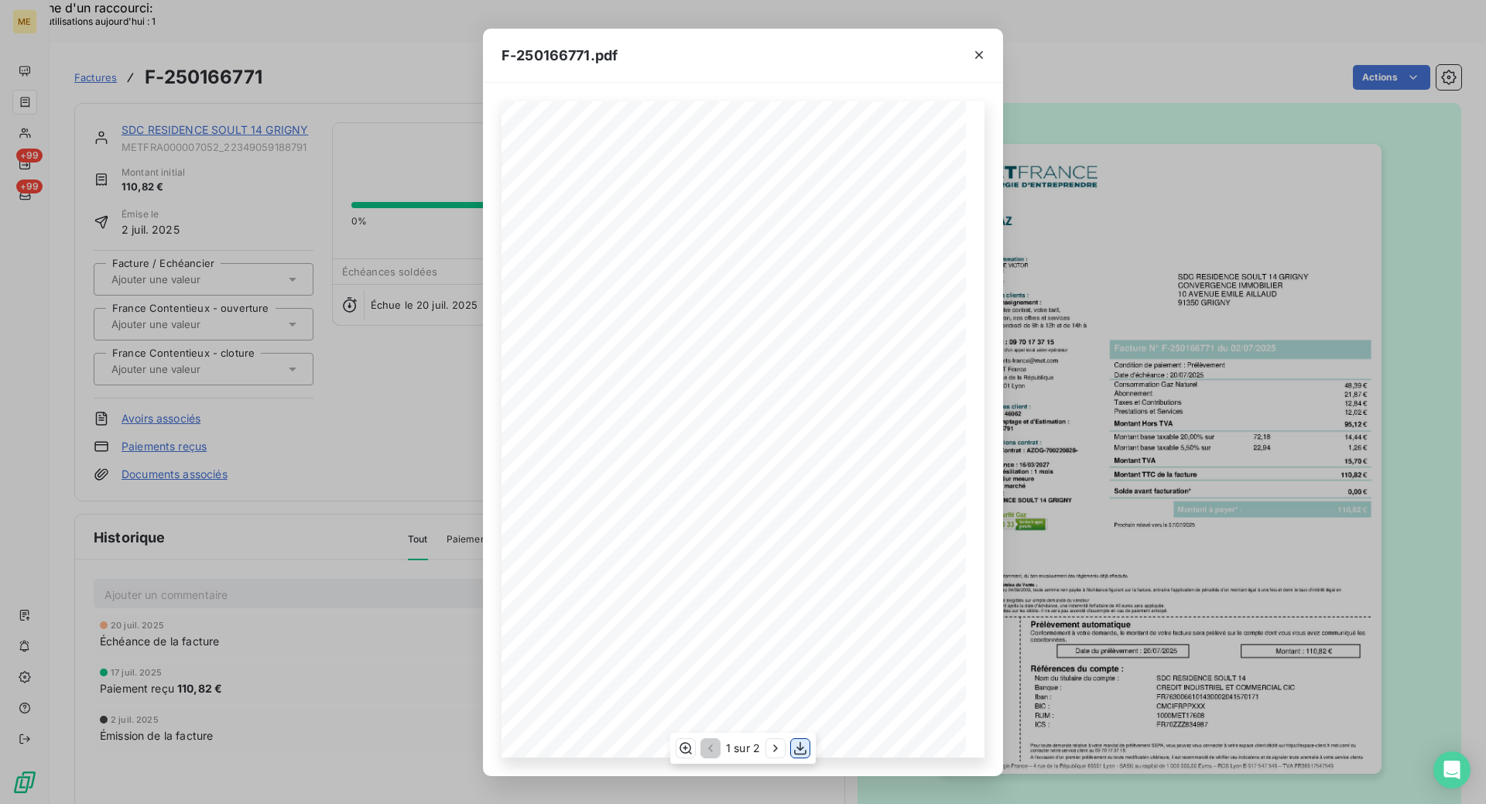
click at [799, 751] on icon "button" at bounding box center [799, 748] width 15 height 15
click at [983, 56] on icon "button" at bounding box center [978, 54] width 15 height 15
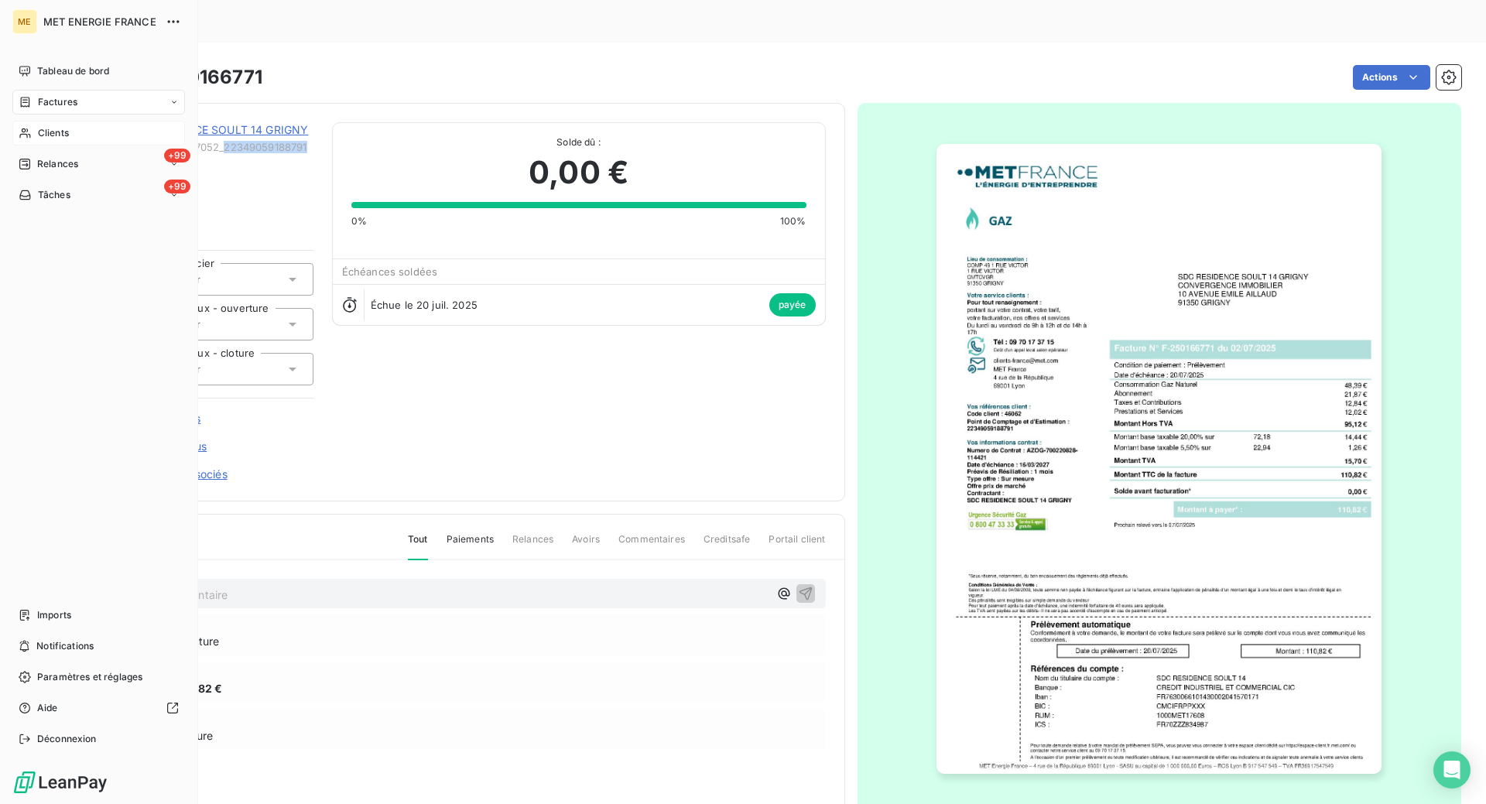
click at [56, 125] on div "Clients" at bounding box center [98, 133] width 173 height 25
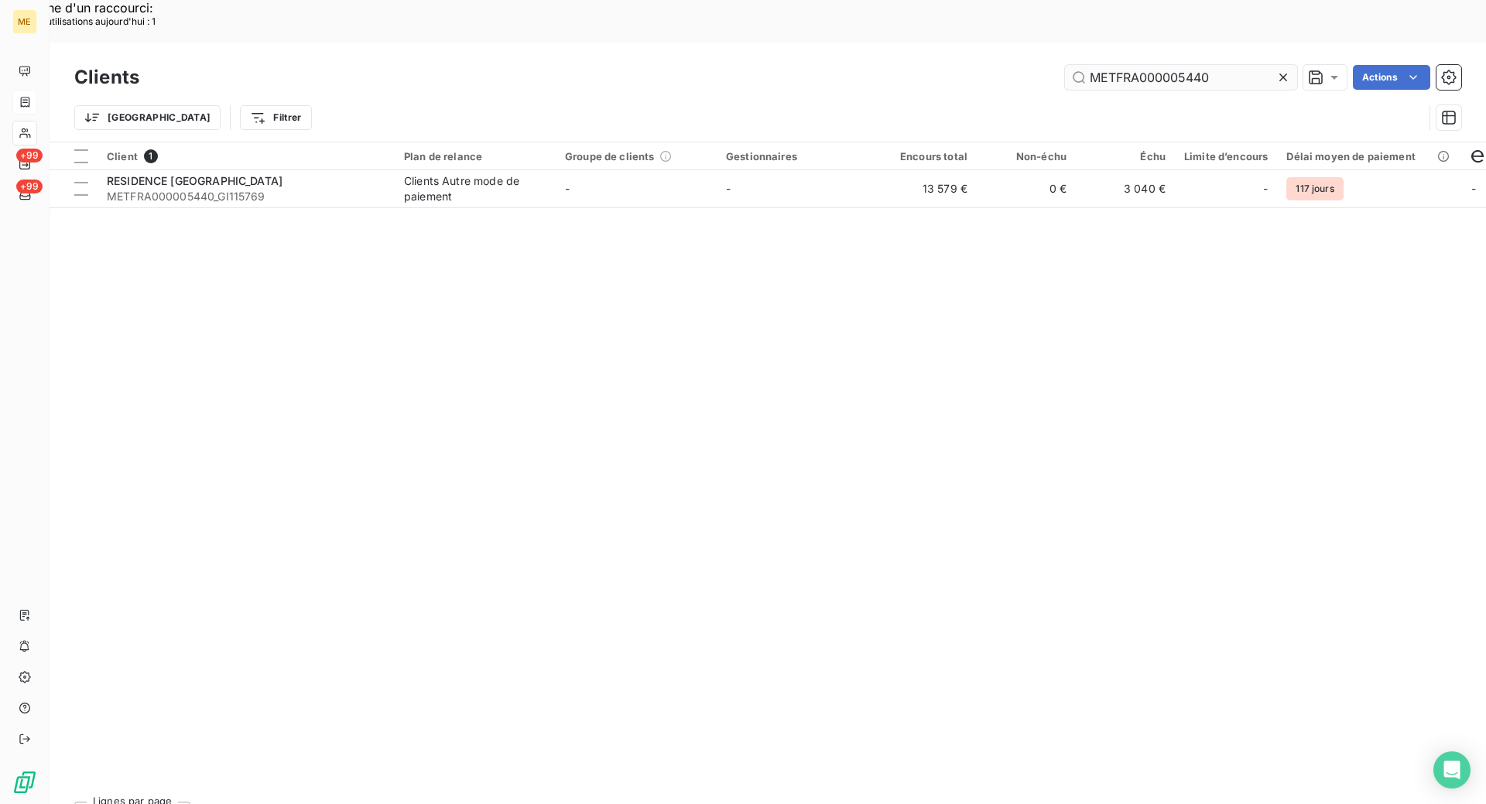
click at [1180, 65] on input "METFRA000005440" at bounding box center [1181, 77] width 232 height 25
type input "METFRA000004399"
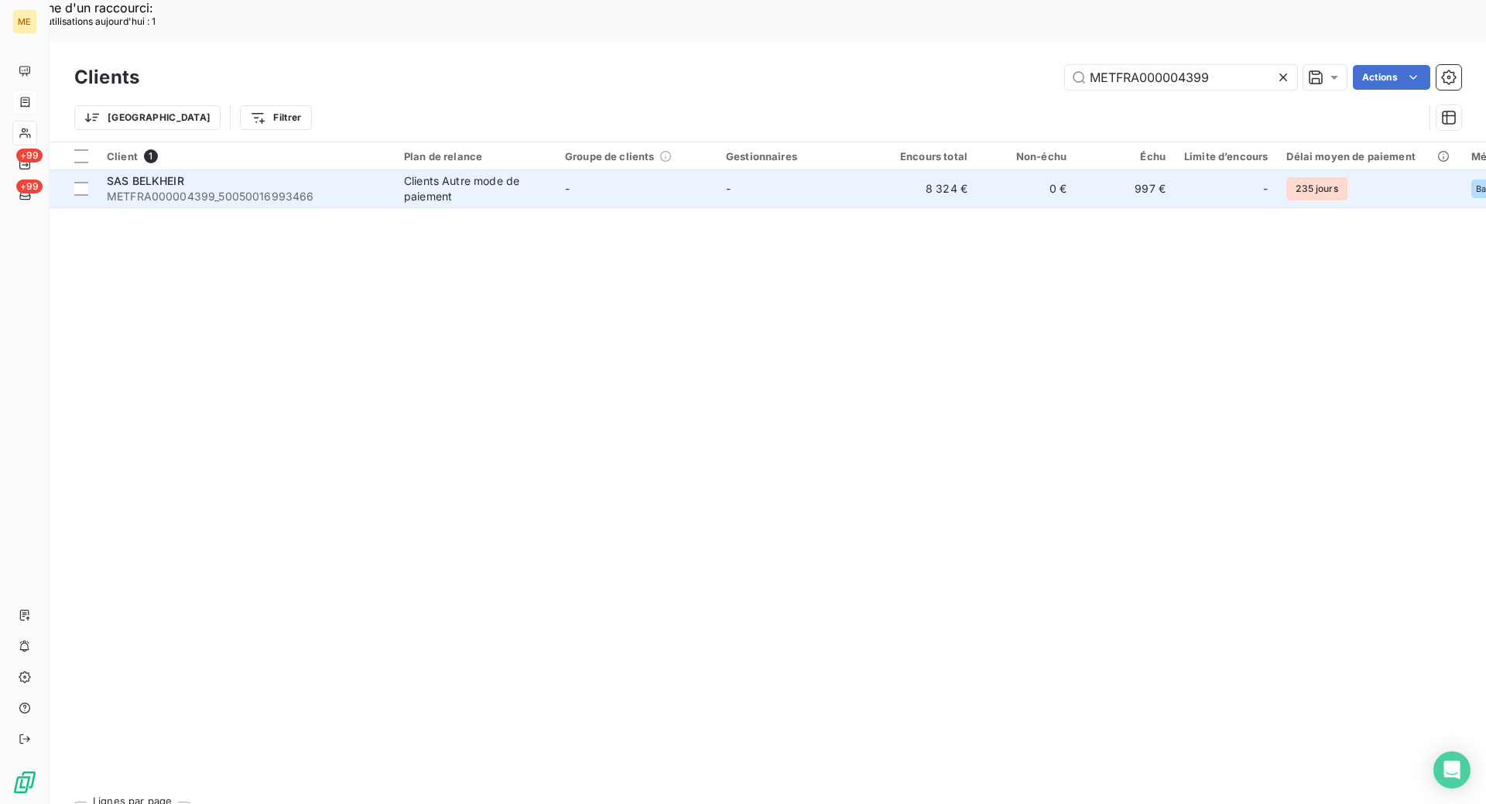
click at [304, 173] on div "SAS BELKHEIR METFRA000004399_50050016993466" at bounding box center [246, 188] width 279 height 31
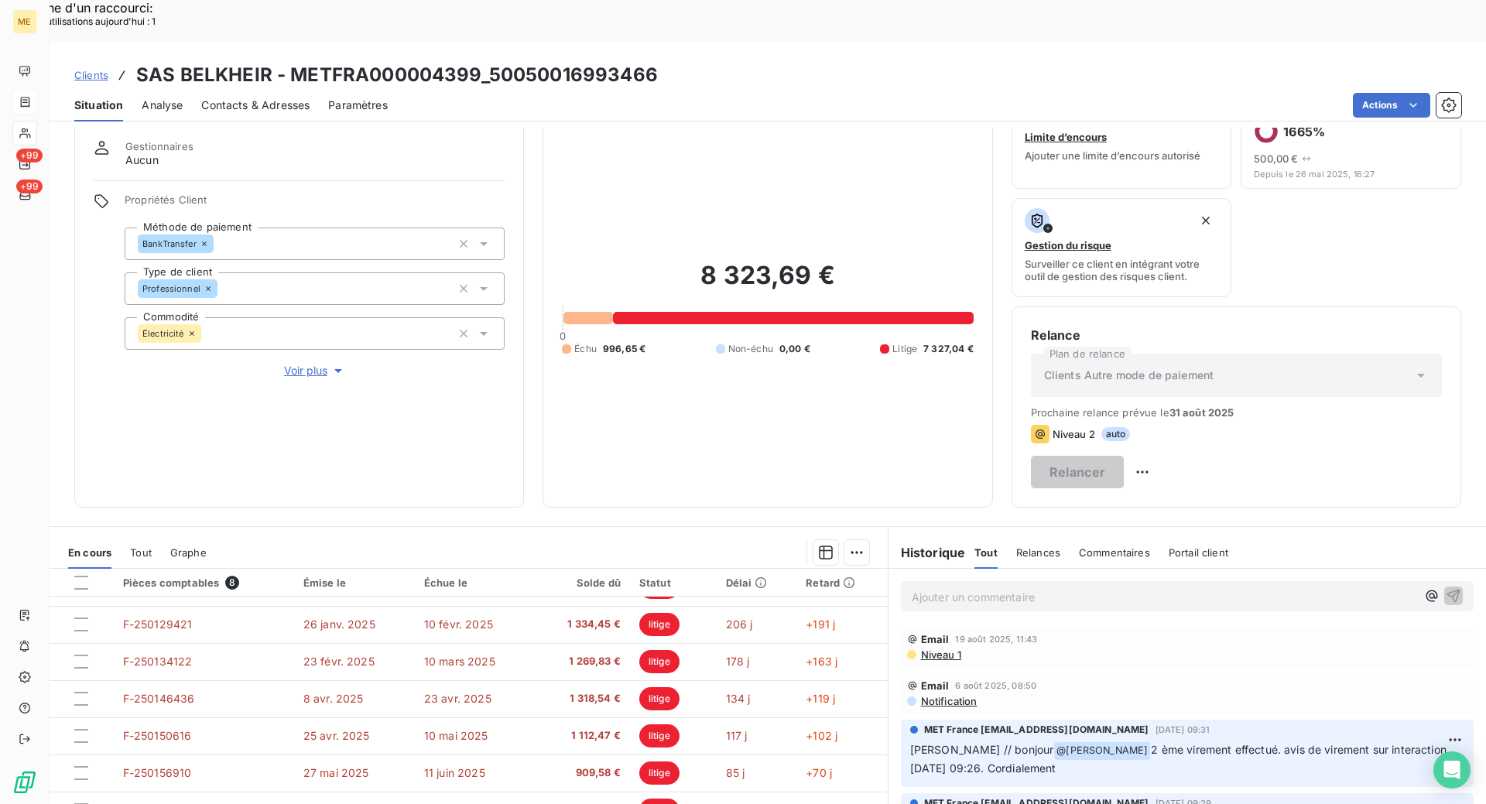
scroll to position [114, 0]
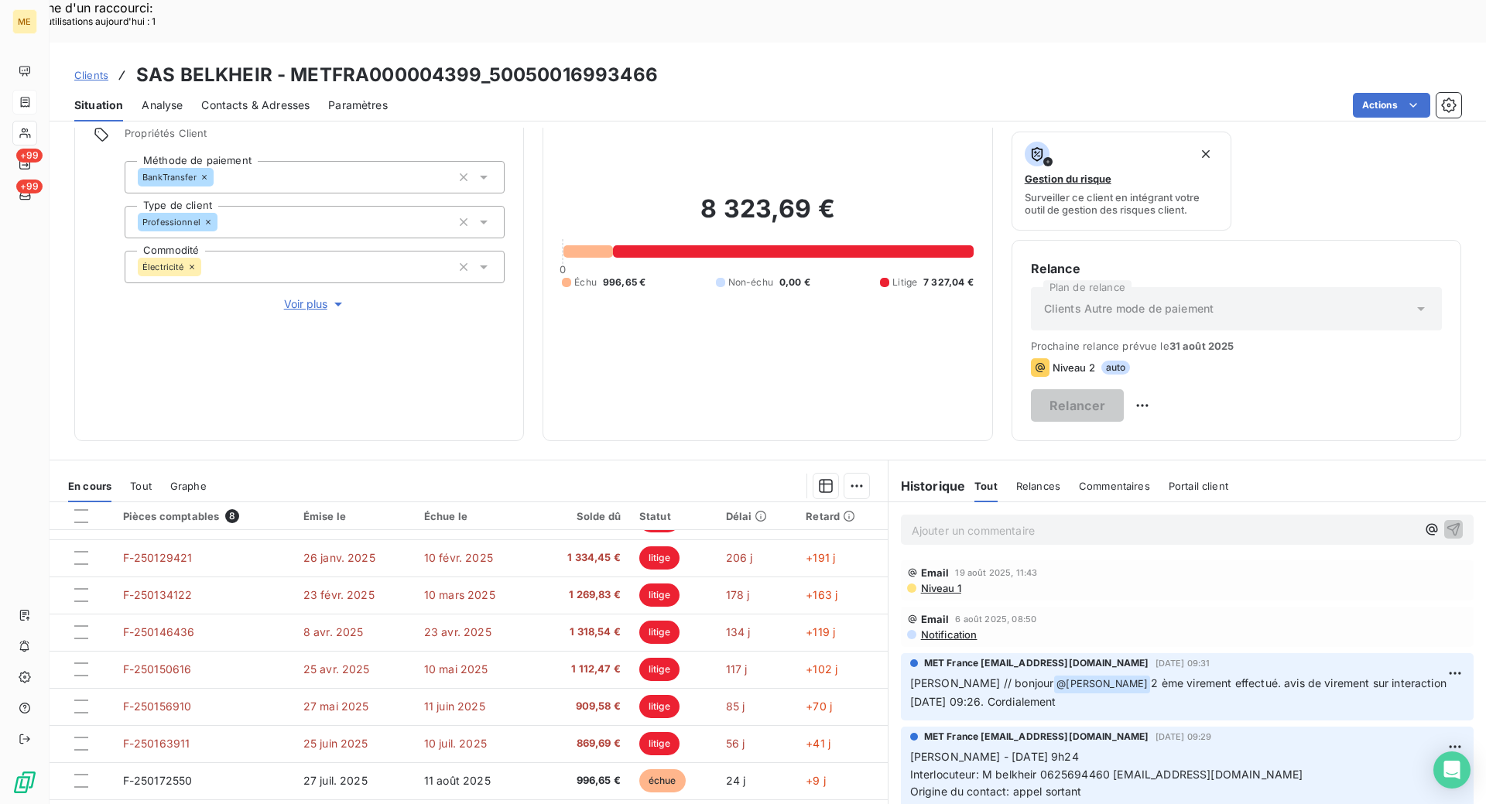
click at [935, 521] on p "Ajouter un commentaire ﻿" at bounding box center [1164, 530] width 505 height 19
click at [1079, 521] on p "Kenza / interaction du" at bounding box center [1164, 530] width 505 height 18
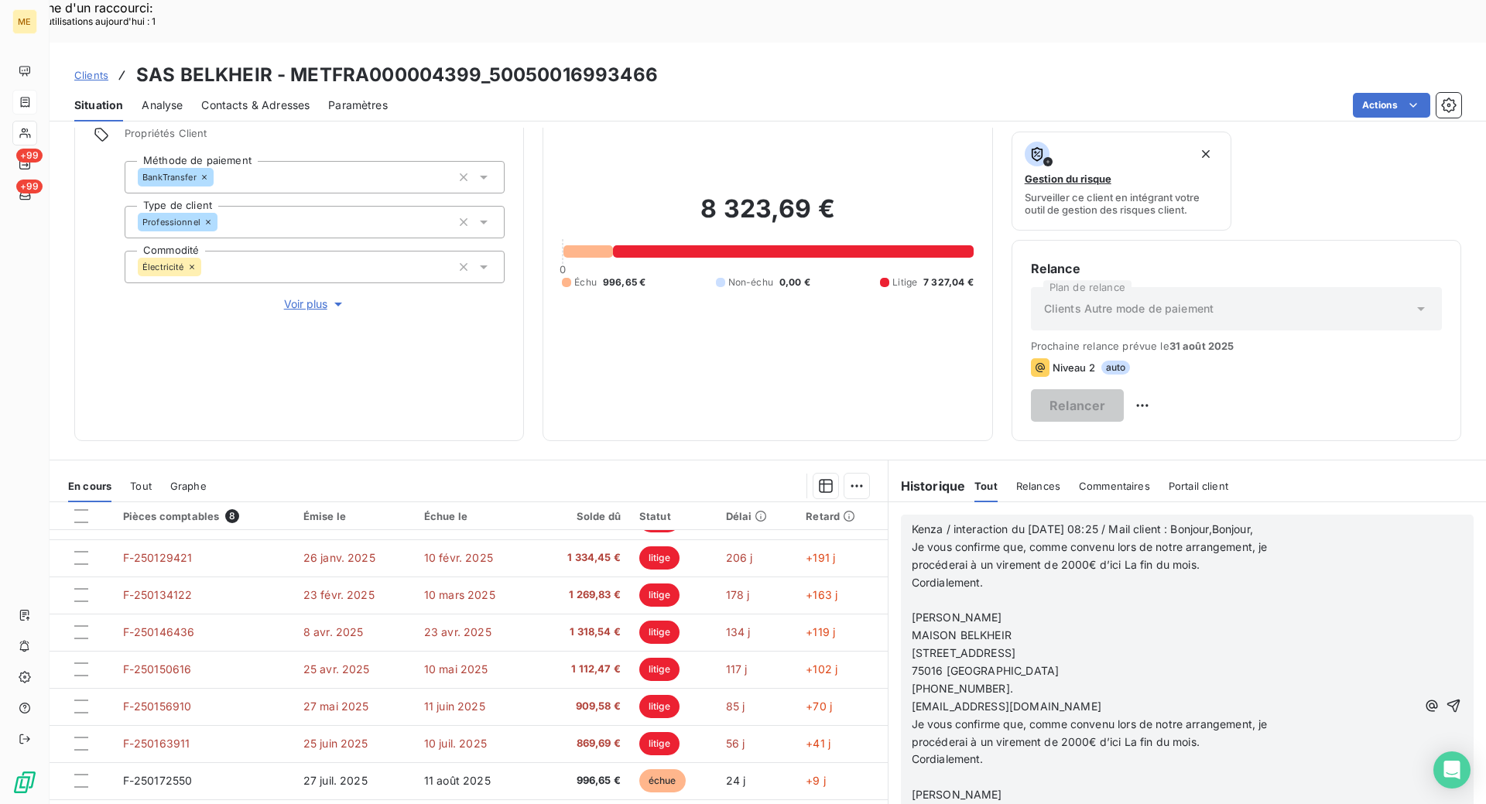
scroll to position [1006, 0]
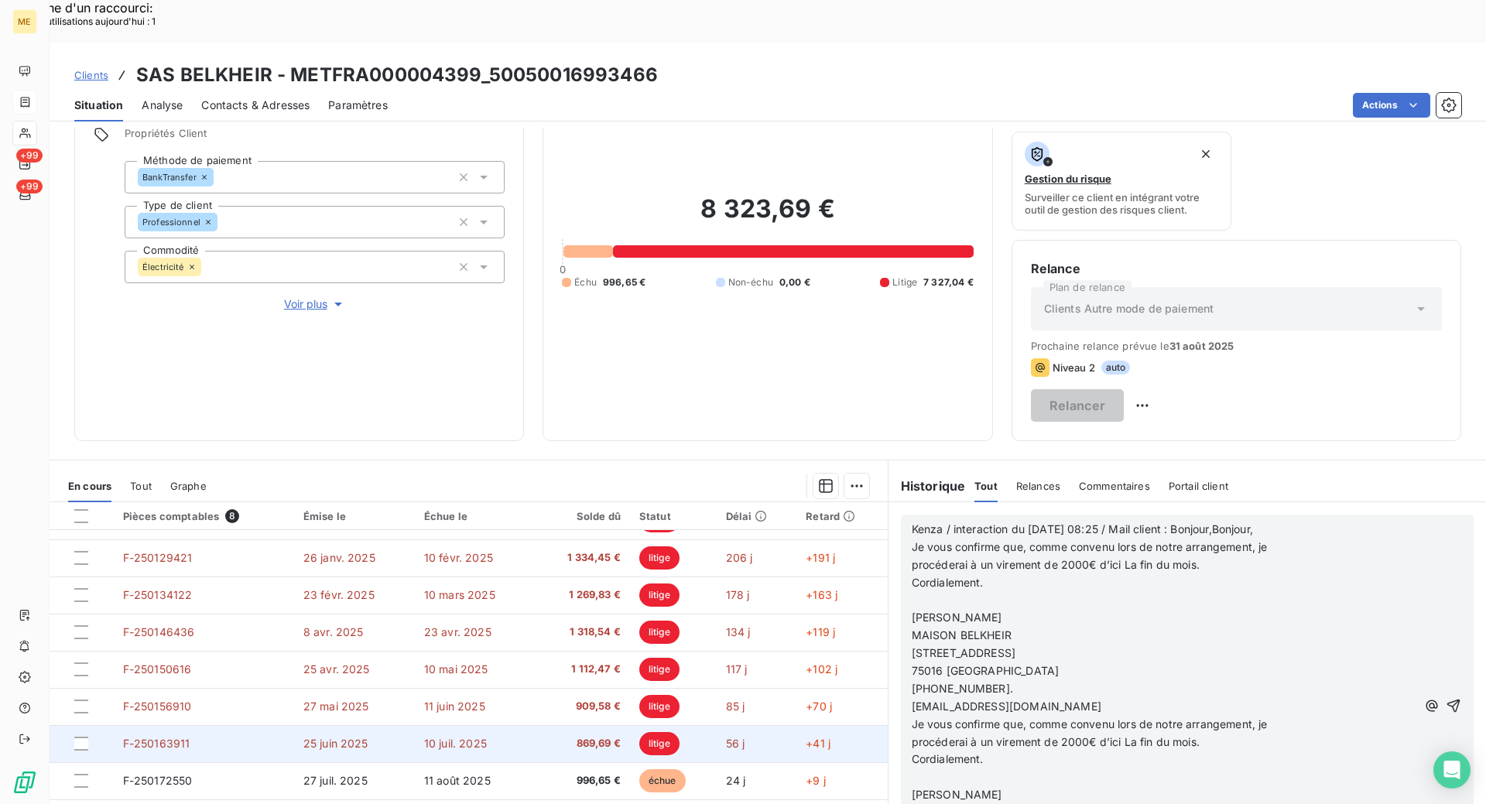
click at [864, 725] on td "+41 j" at bounding box center [841, 743] width 91 height 37
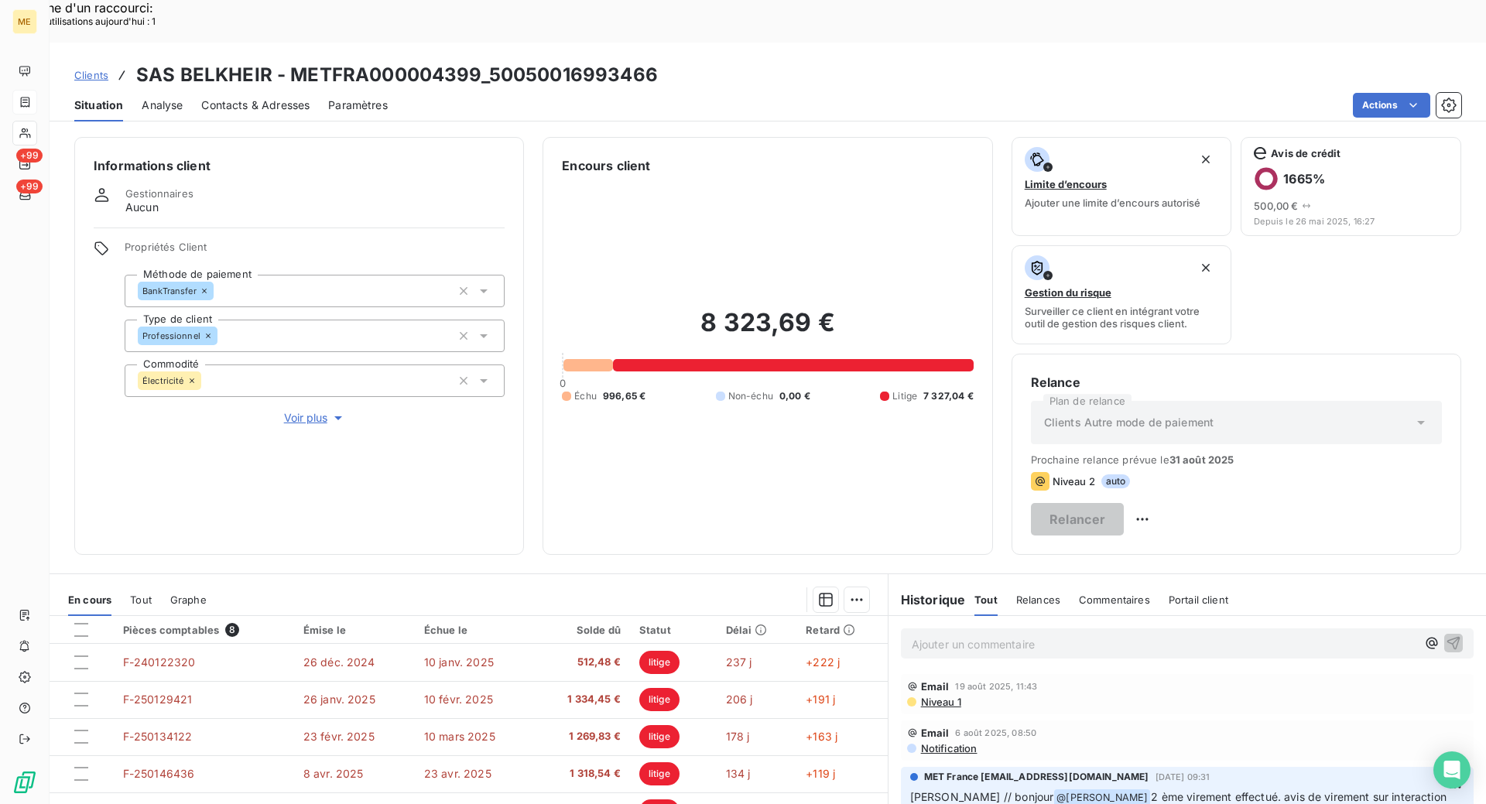
click at [1011, 635] on p "Ajouter un commentaire ﻿" at bounding box center [1164, 644] width 505 height 19
click at [949, 635] on p "Kenza / mail client" at bounding box center [1164, 644] width 505 height 18
click at [1222, 616] on div "Kenza / interaction du 200/08/2025 à 8:25 / mail client" at bounding box center [1186, 642] width 597 height 53
click at [1216, 635] on p "Kenza / interaction du 200/08/2025 à 8:25 / mail client" at bounding box center [1164, 644] width 505 height 18
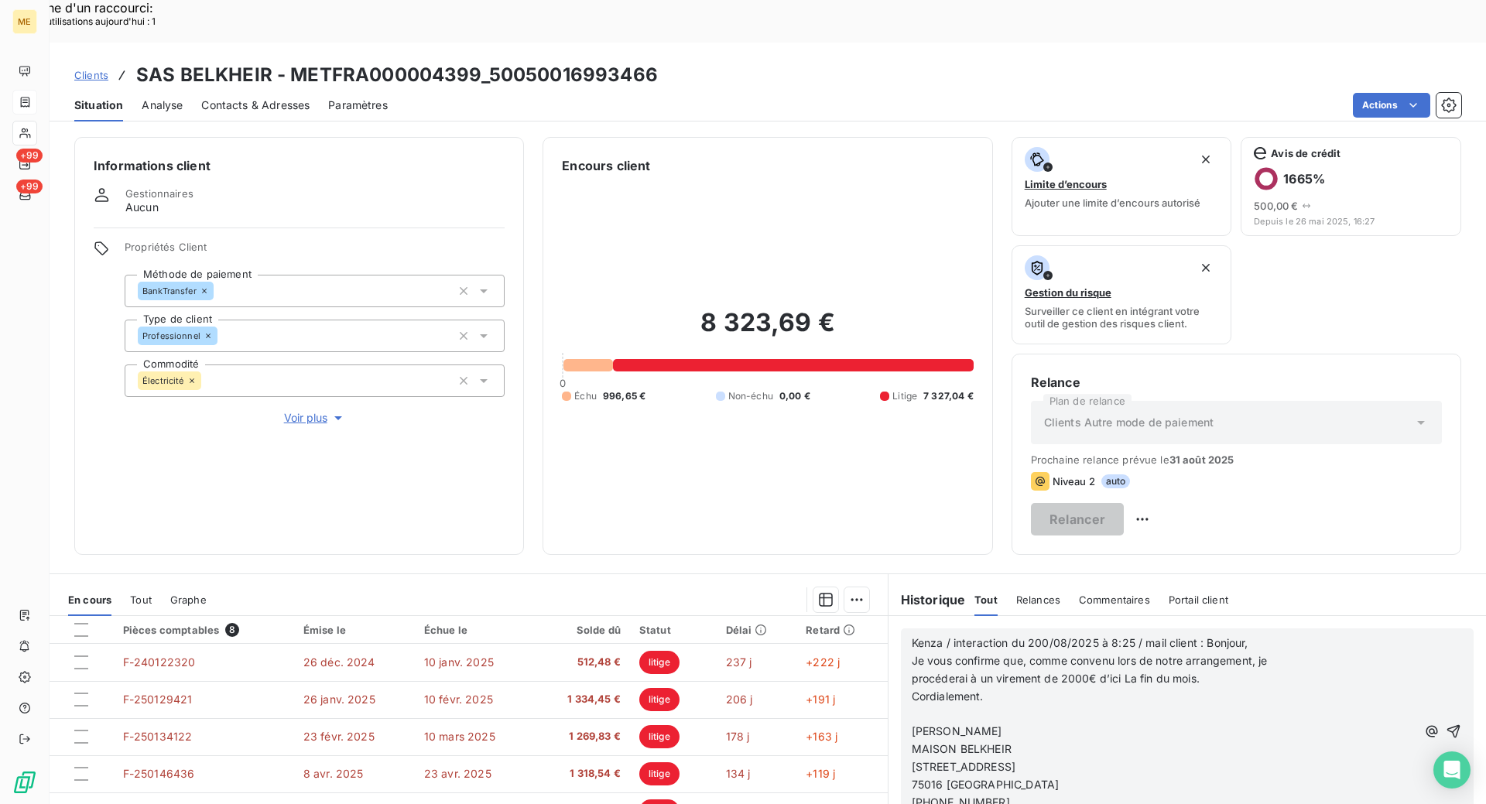
scroll to position [232, 0]
click at [1444, 722] on button "button" at bounding box center [1453, 731] width 19 height 19
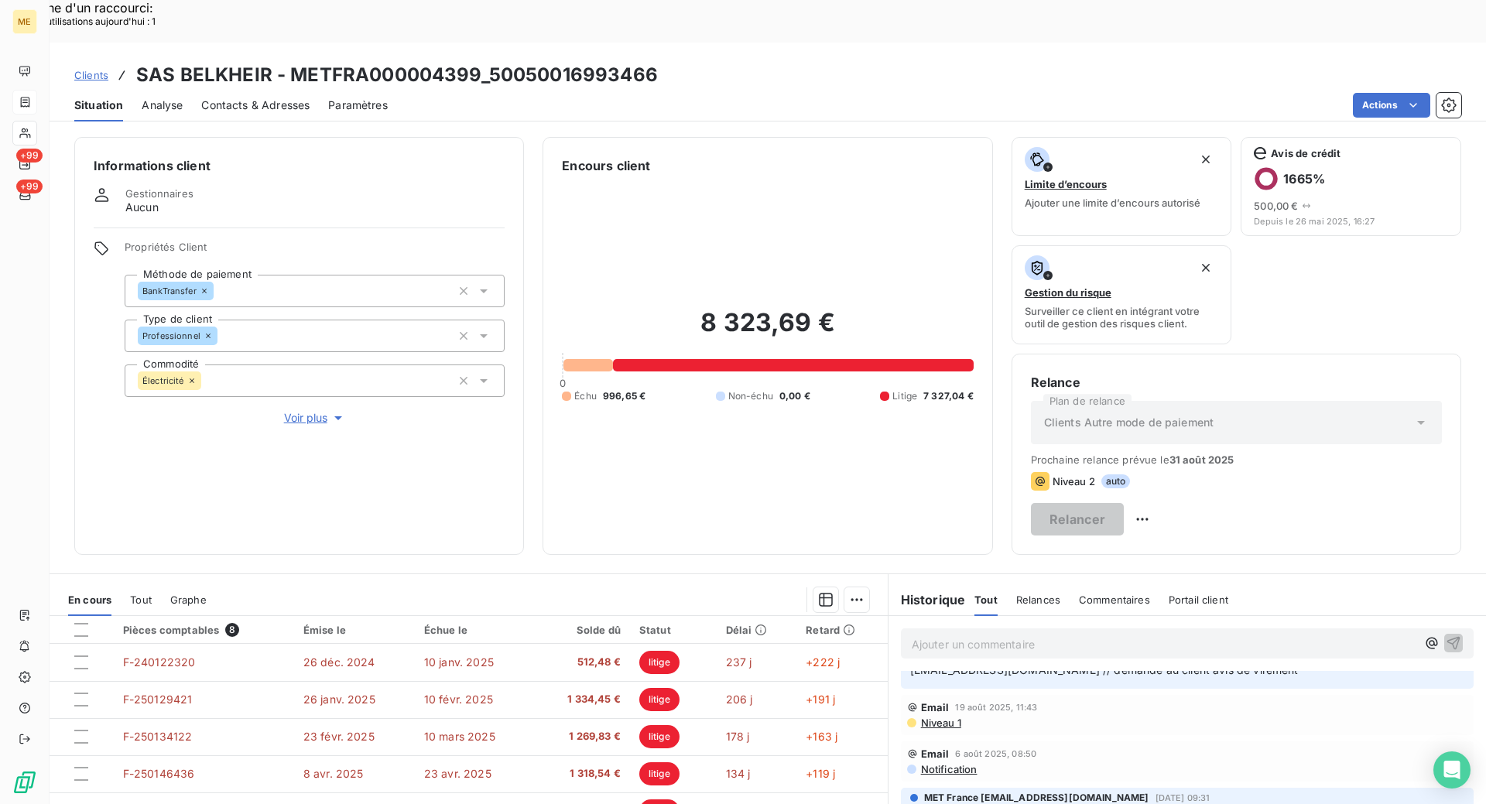
scroll to position [443, 0]
